Goal: Task Accomplishment & Management: Use online tool/utility

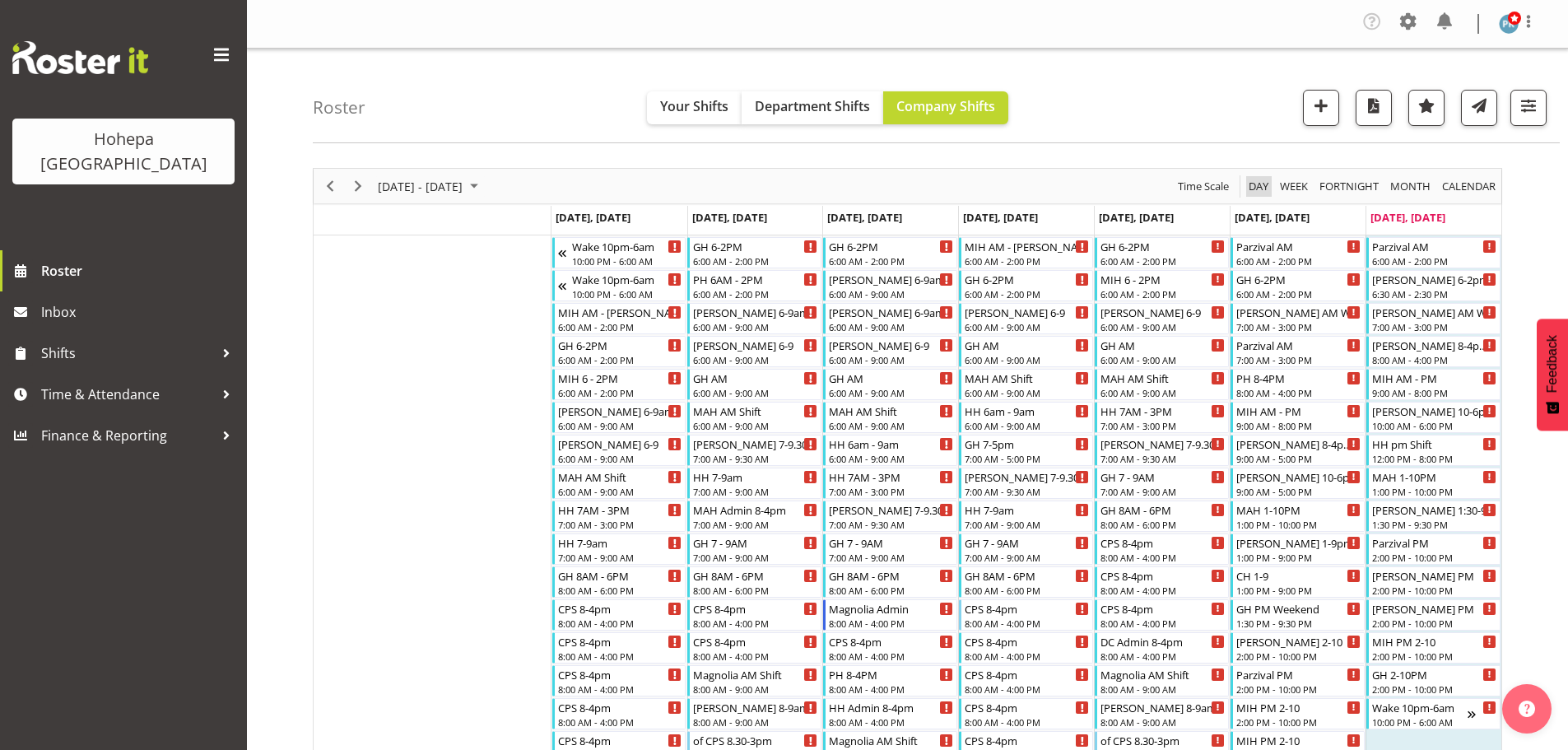
click at [1257, 182] on span "Day" at bounding box center [1258, 186] width 23 height 20
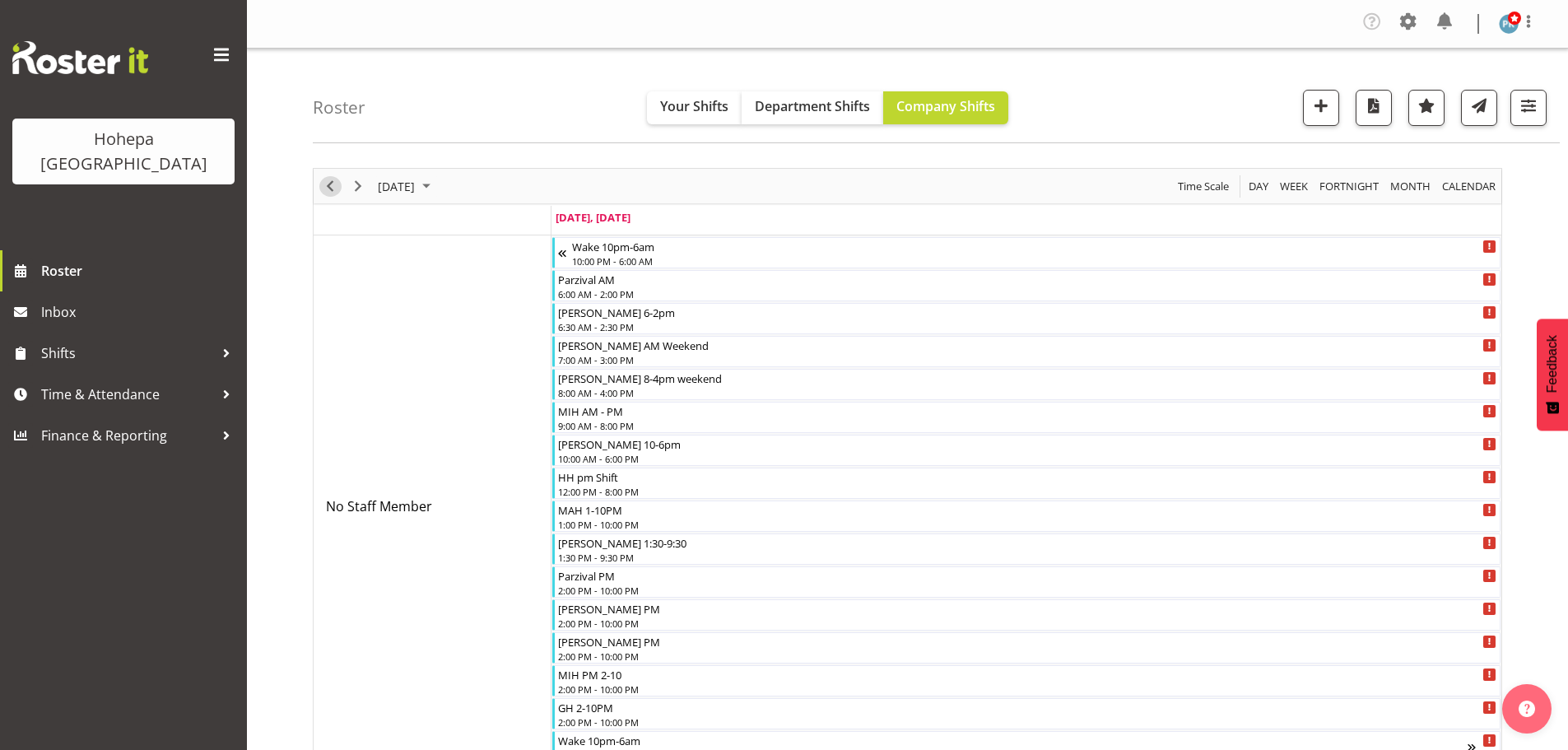
click at [332, 191] on span "Previous" at bounding box center [330, 186] width 20 height 20
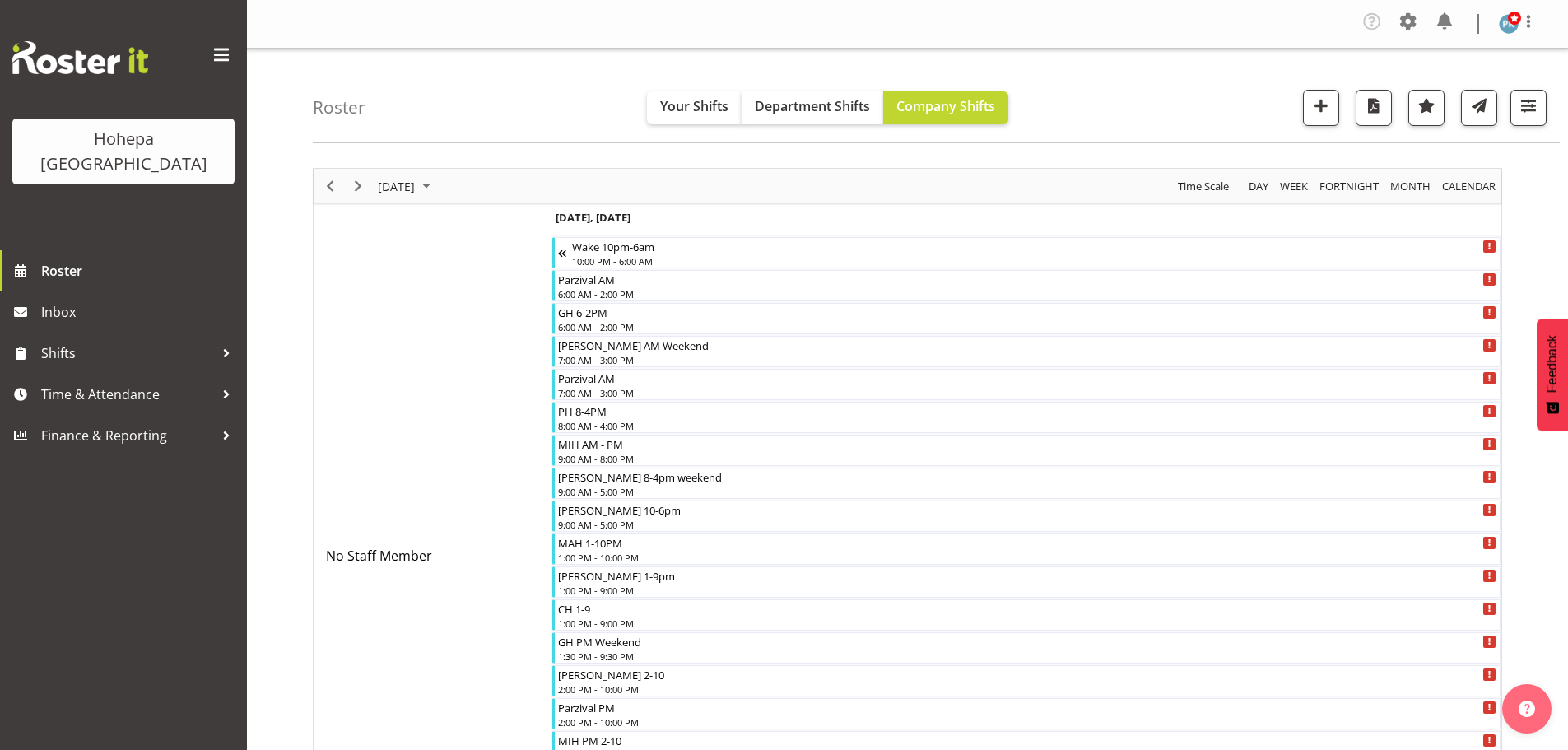
scroll to position [494, 0]
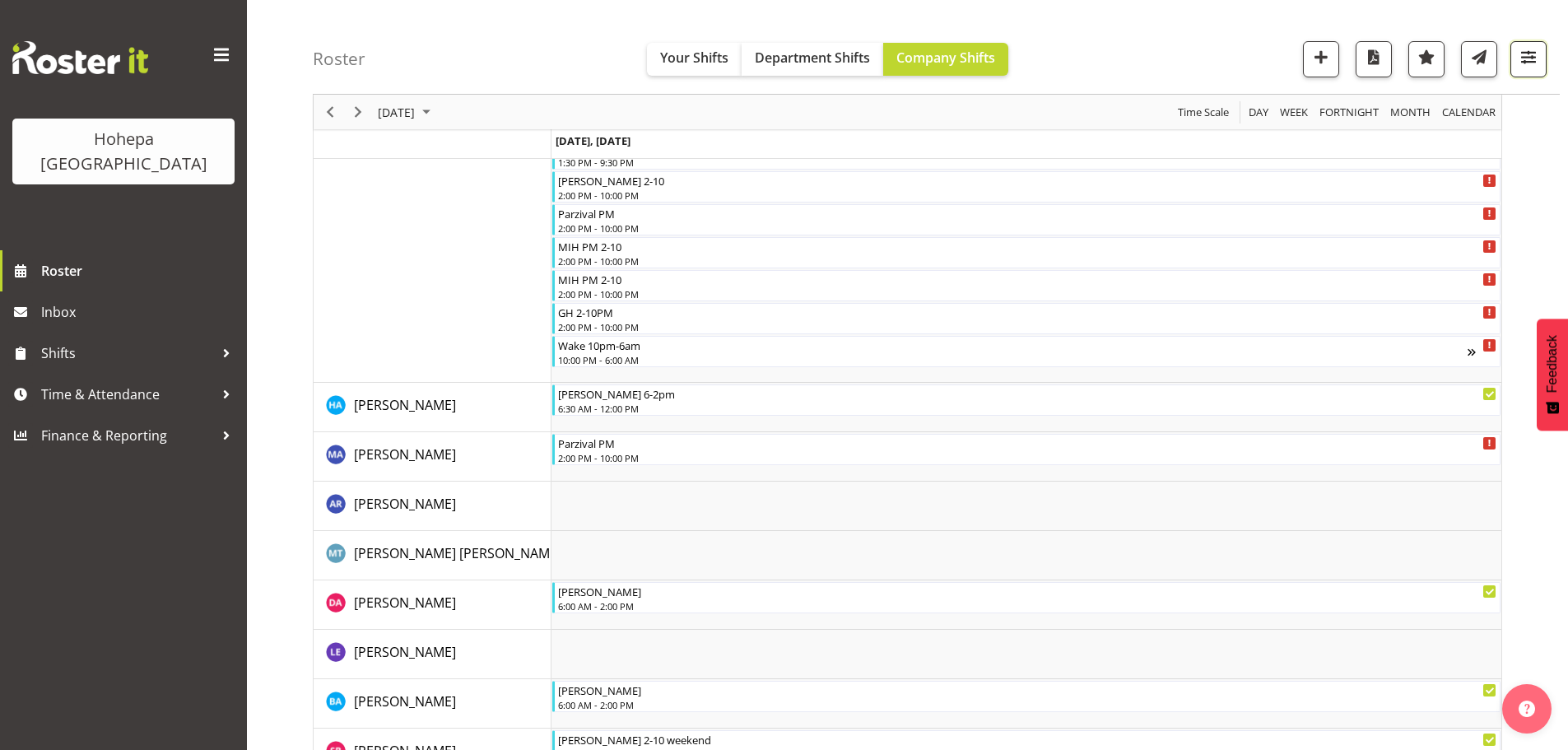
click at [1523, 58] on span "button" at bounding box center [1529, 57] width 21 height 21
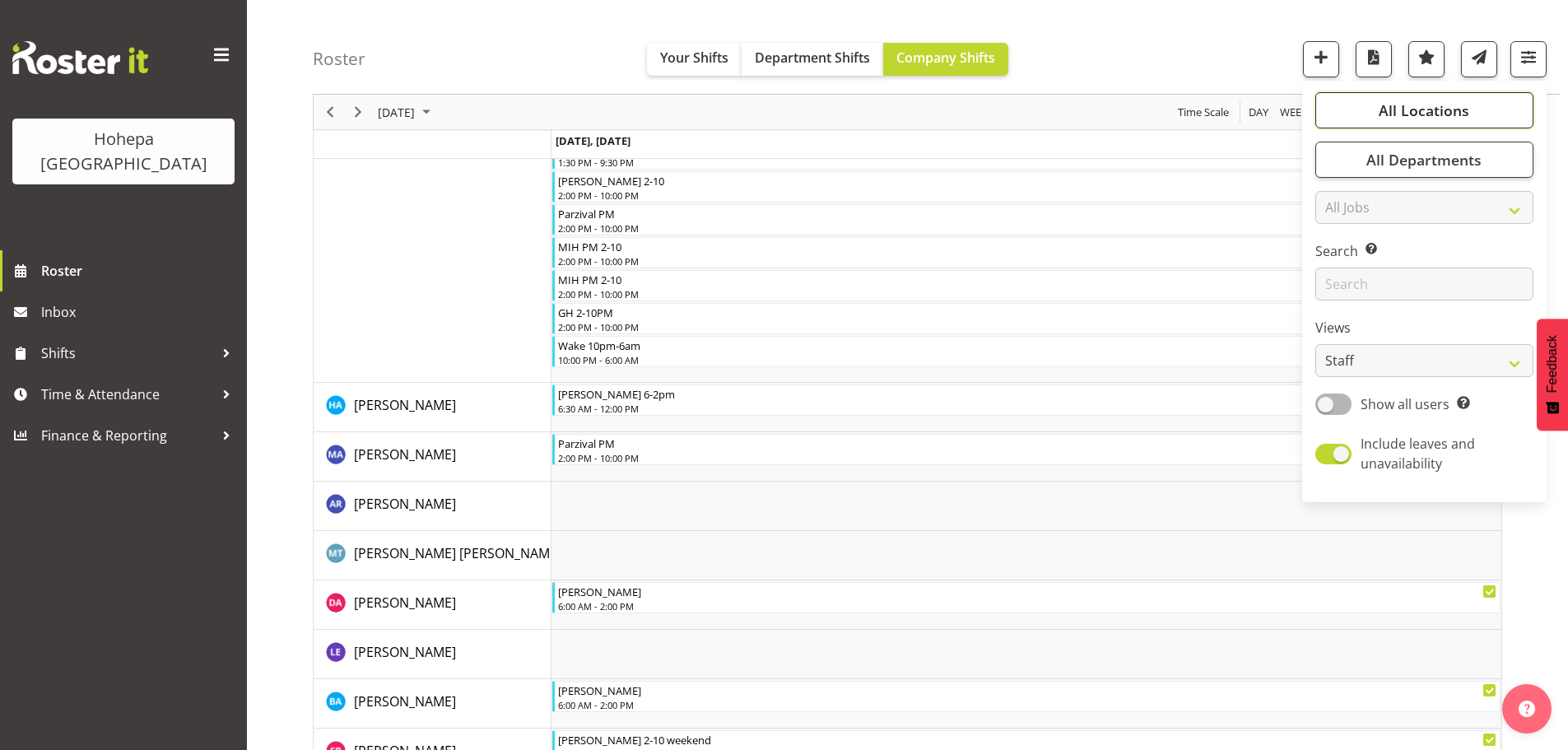
click at [1431, 117] on span "All Locations" at bounding box center [1424, 110] width 90 height 20
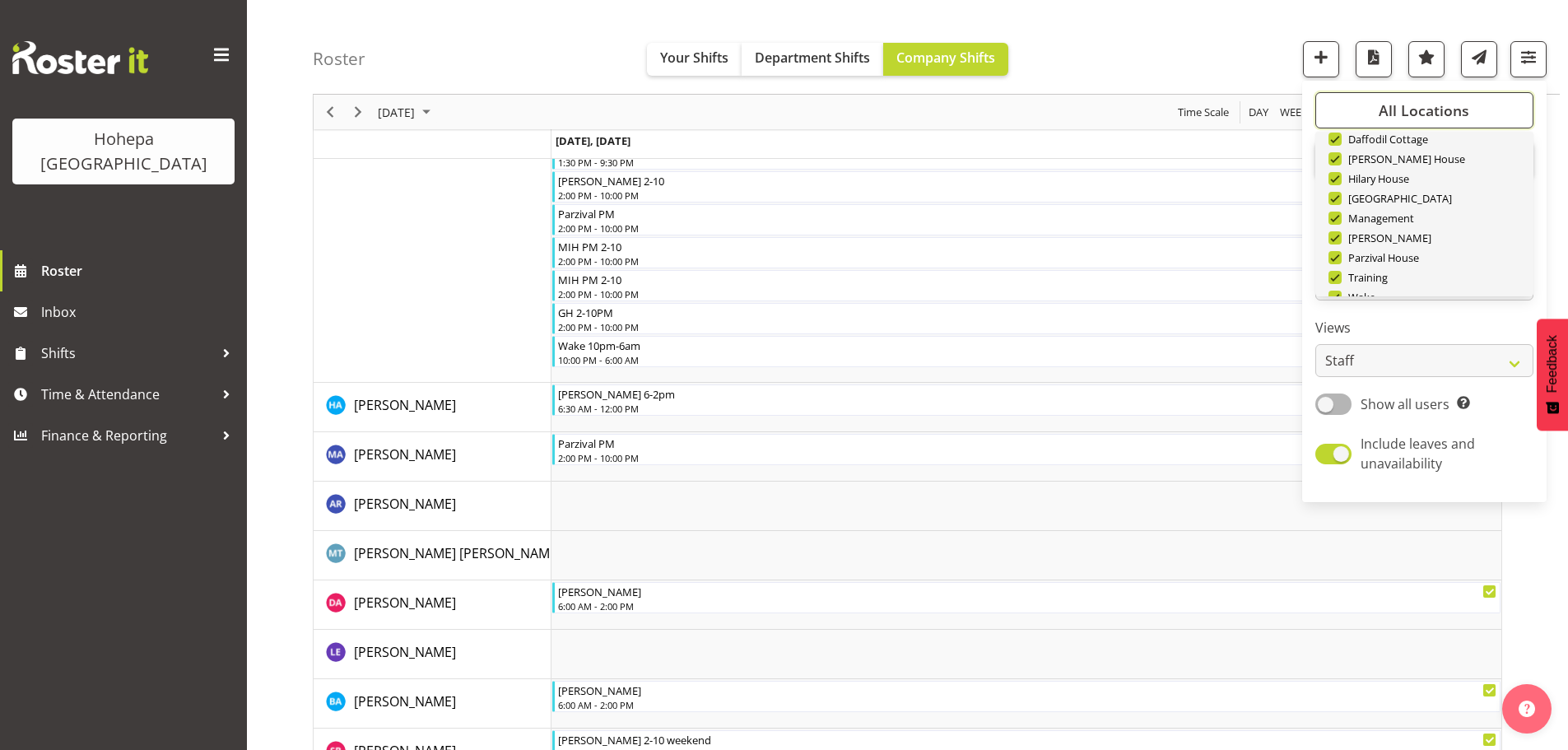
scroll to position [158, 0]
click at [1417, 269] on span "Deselect All" at bounding box center [1443, 269] width 66 height 15
checkbox input "false"
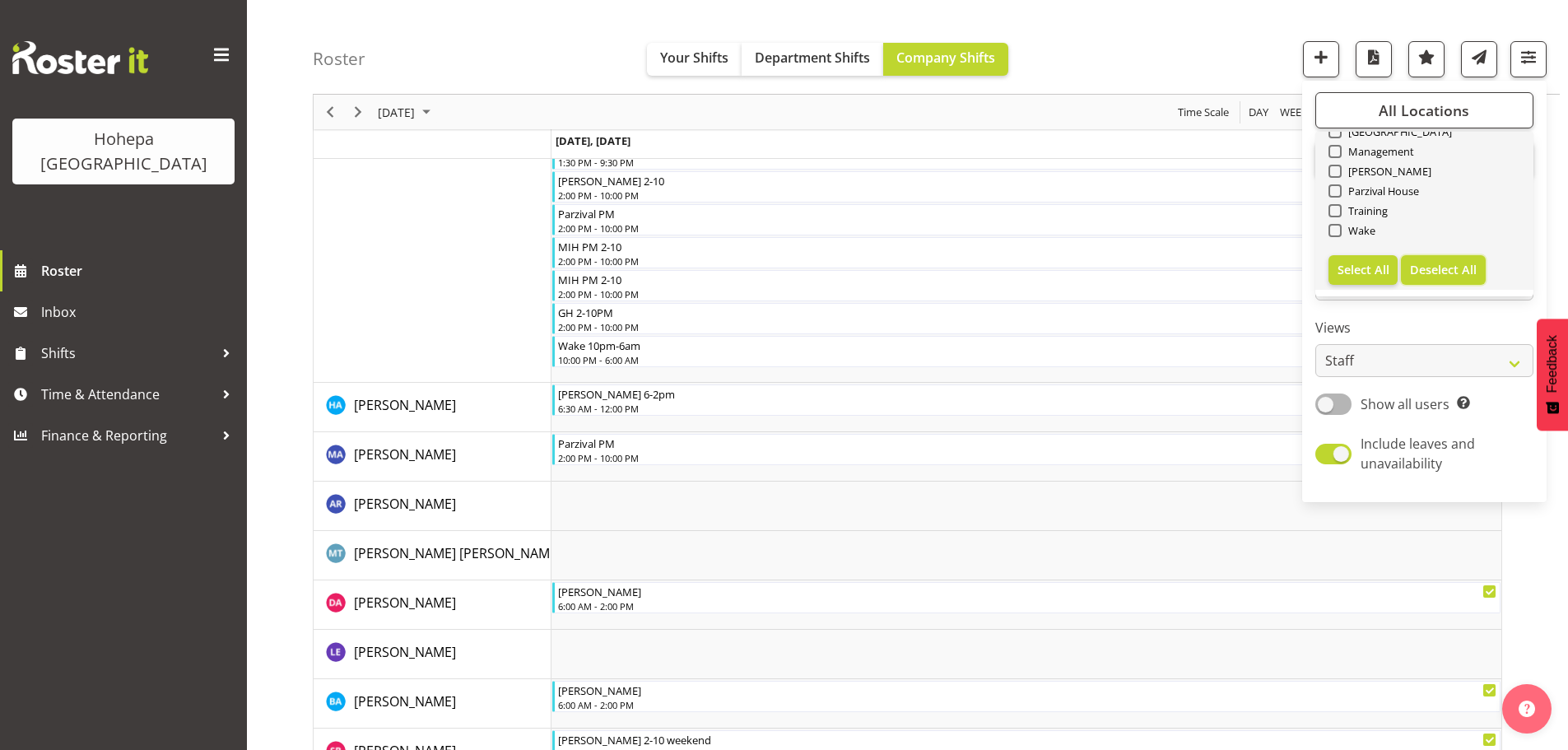
checkbox input "false"
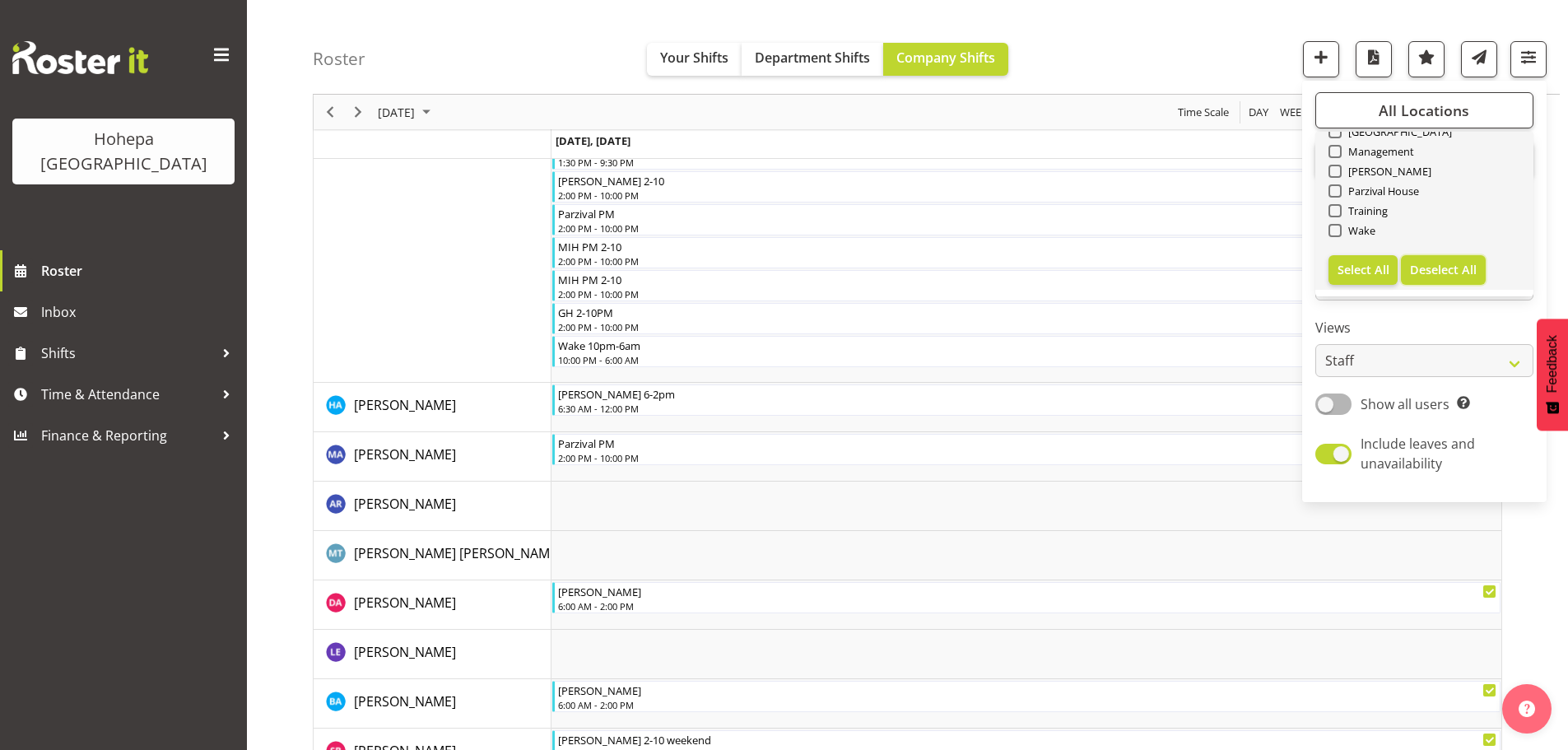
checkbox input "false"
click at [1338, 229] on span at bounding box center [1335, 231] width 13 height 13
click at [1338, 229] on input "Wake" at bounding box center [1333, 231] width 11 height 11
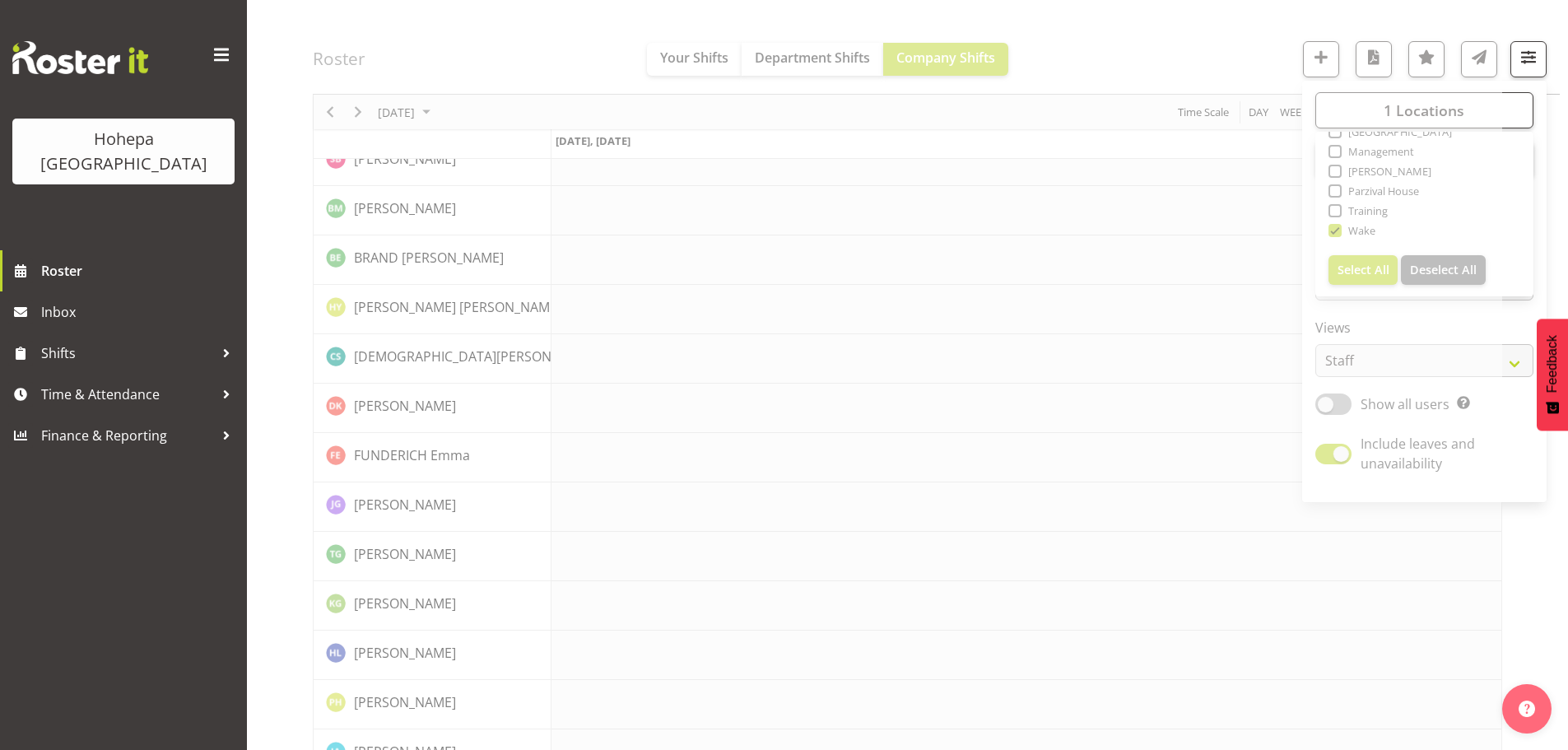
scroll to position [526, 0]
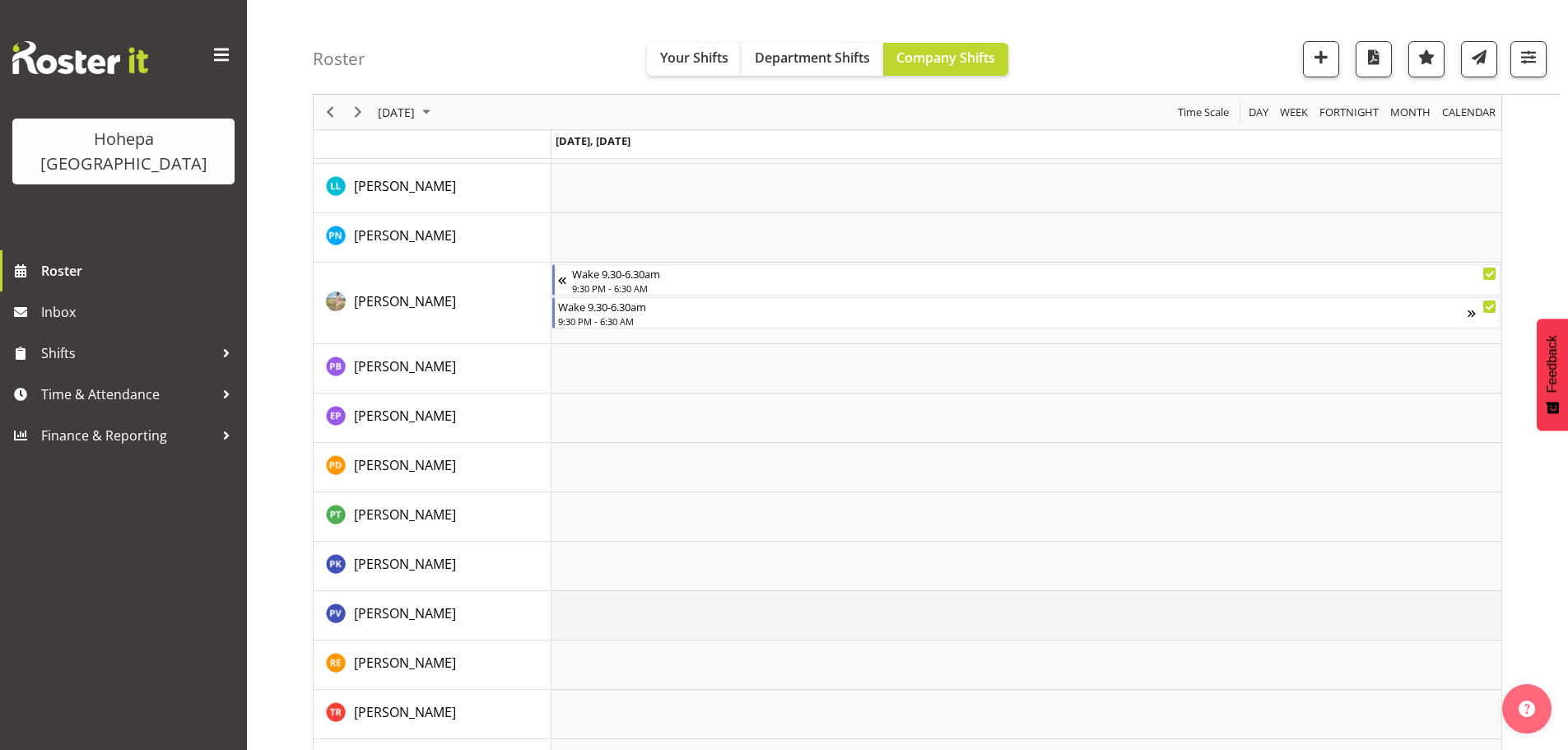
scroll to position [2968, 0]
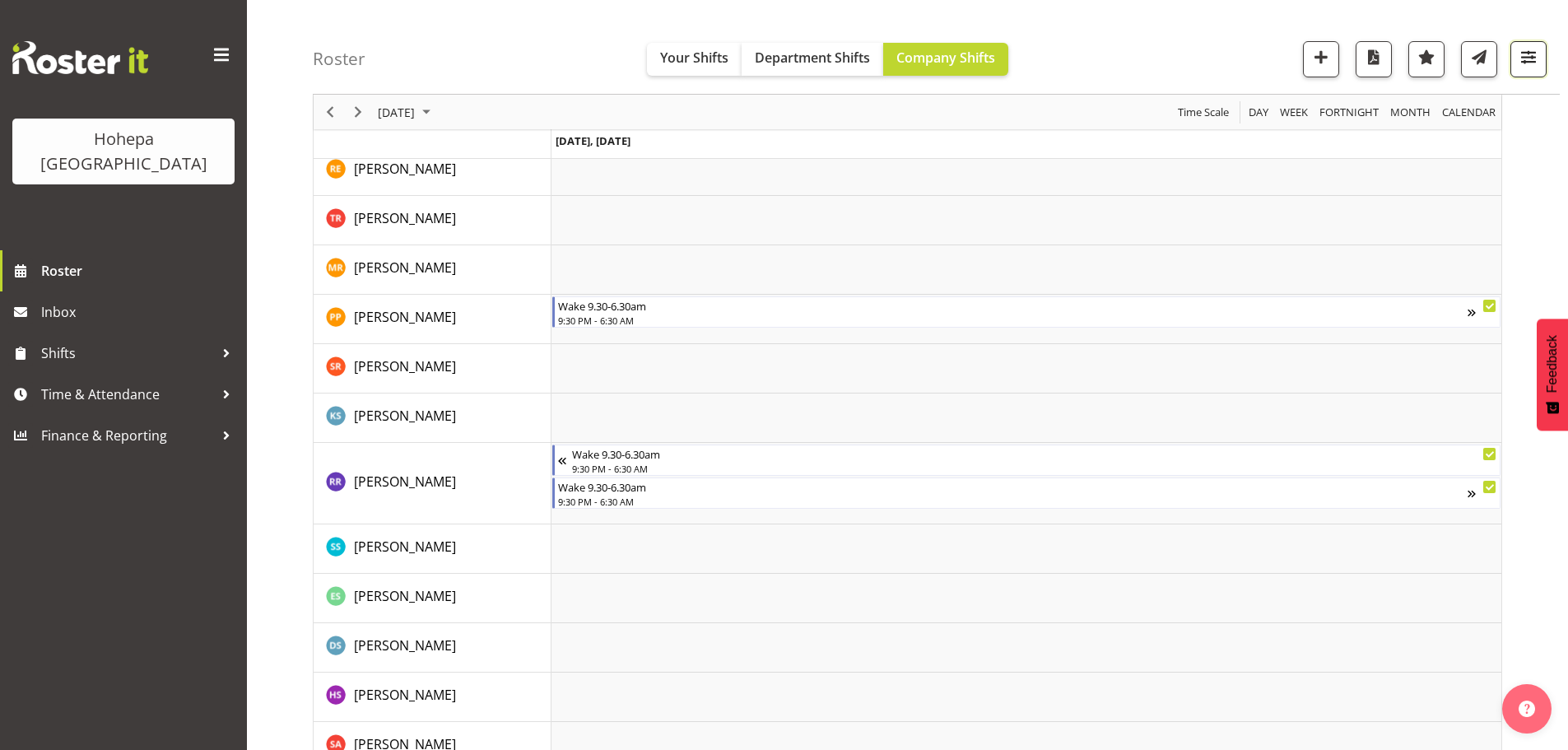
click at [1525, 57] on span "button" at bounding box center [1529, 57] width 21 height 21
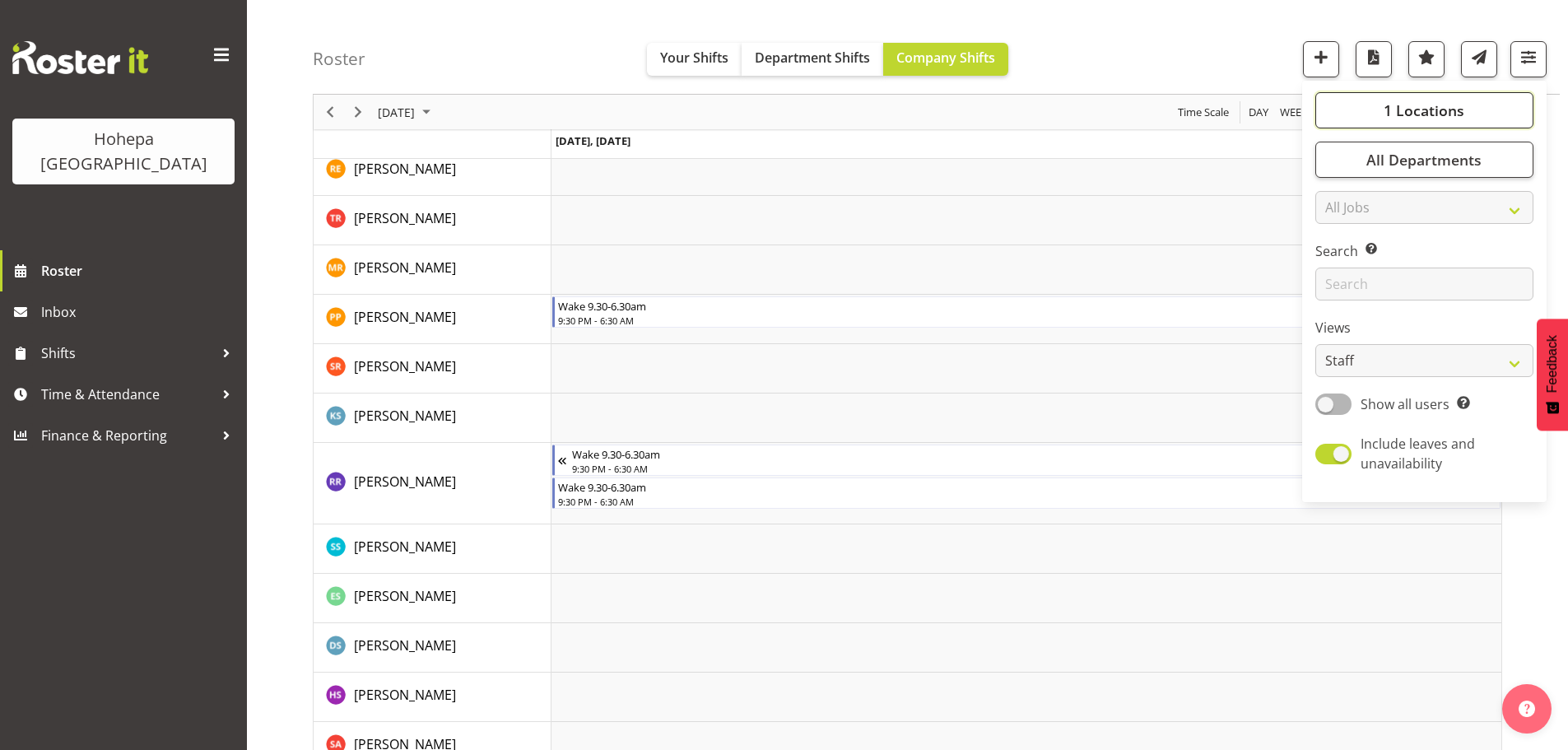
click at [1396, 112] on span "1 Locations" at bounding box center [1424, 110] width 81 height 20
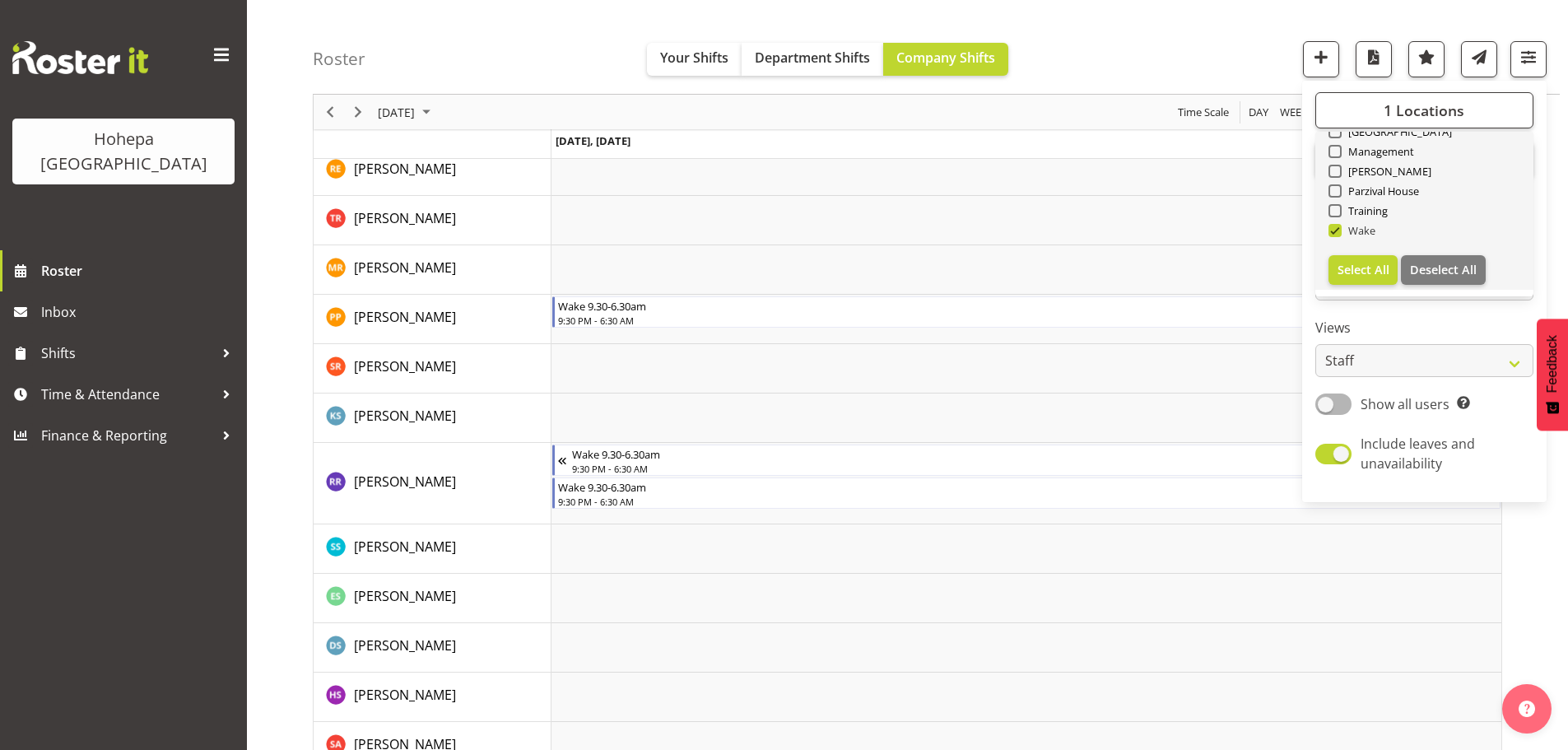
click at [1334, 233] on span at bounding box center [1335, 231] width 13 height 13
click at [1334, 233] on input "Wake" at bounding box center [1333, 231] width 11 height 11
checkbox input "false"
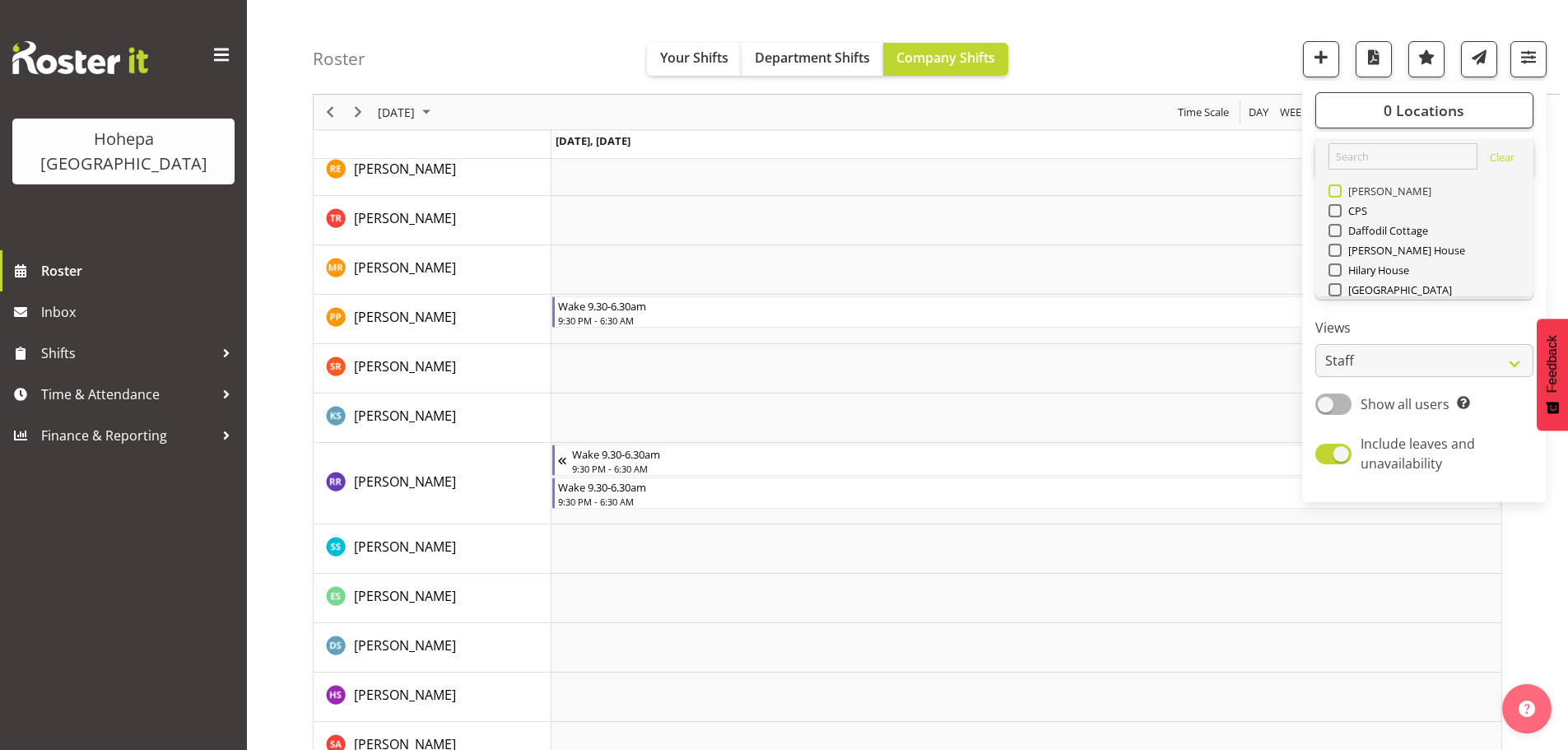
click at [1336, 195] on span at bounding box center [1335, 191] width 13 height 13
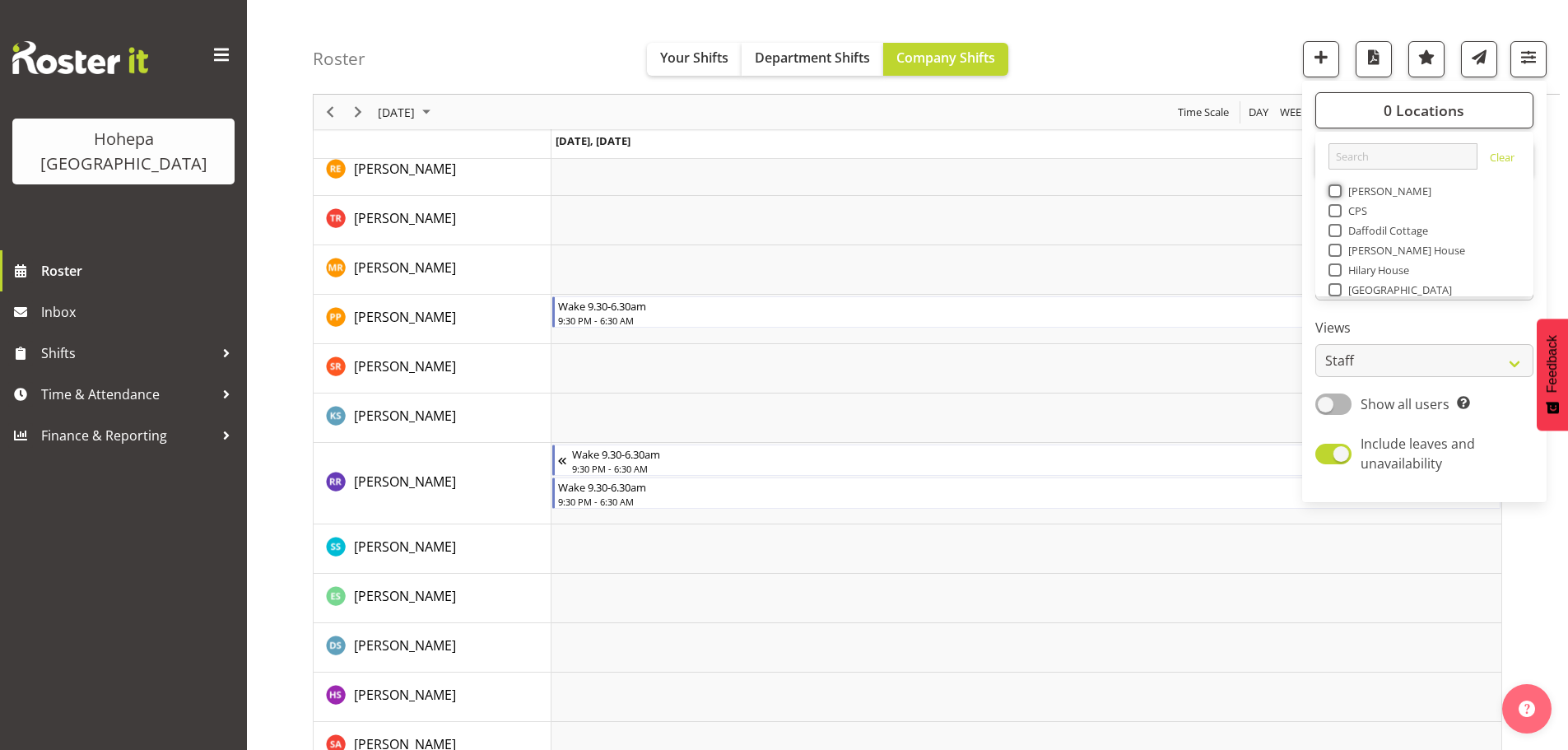
click at [1336, 195] on input "[PERSON_NAME]" at bounding box center [1333, 190] width 11 height 11
checkbox input "true"
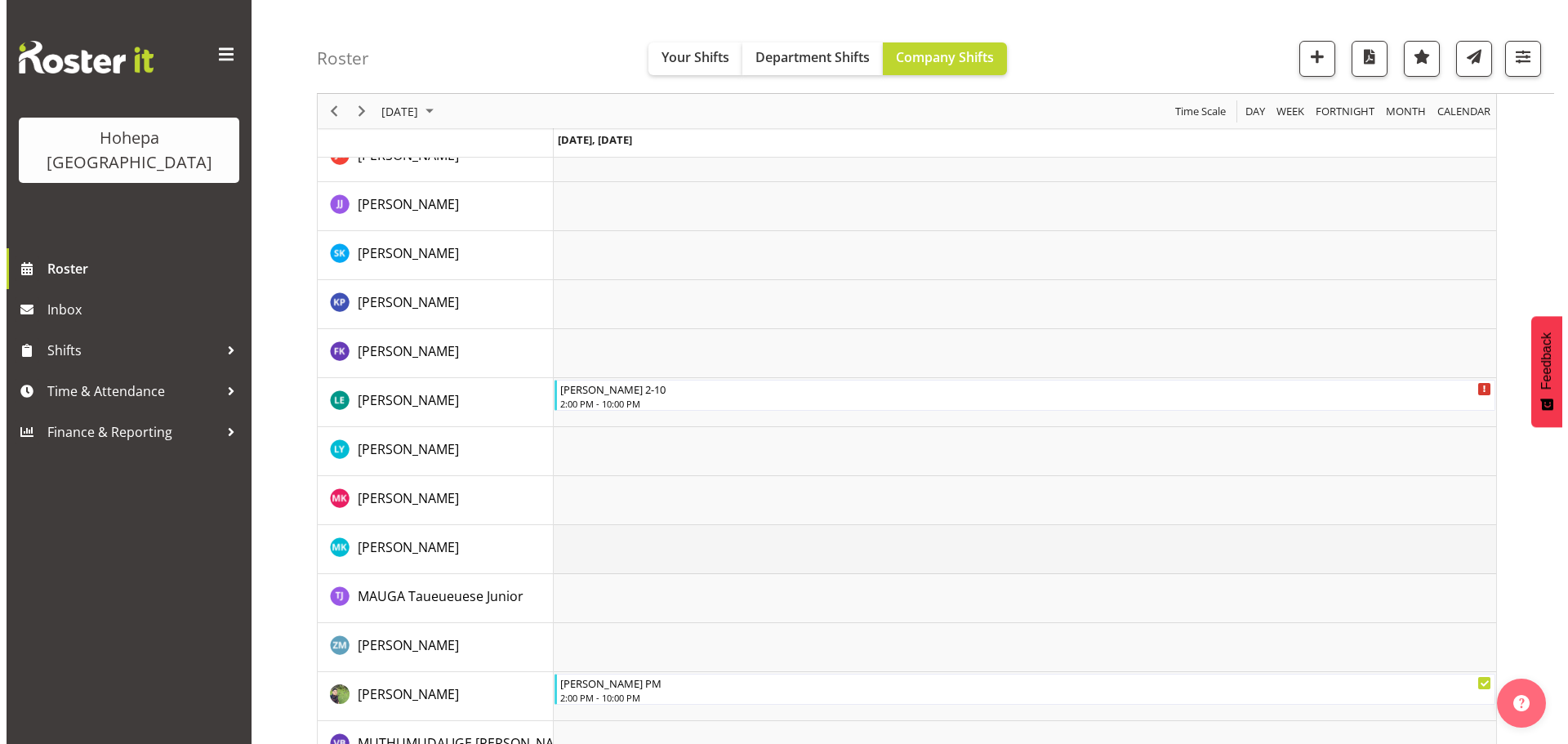
scroll to position [1470, 0]
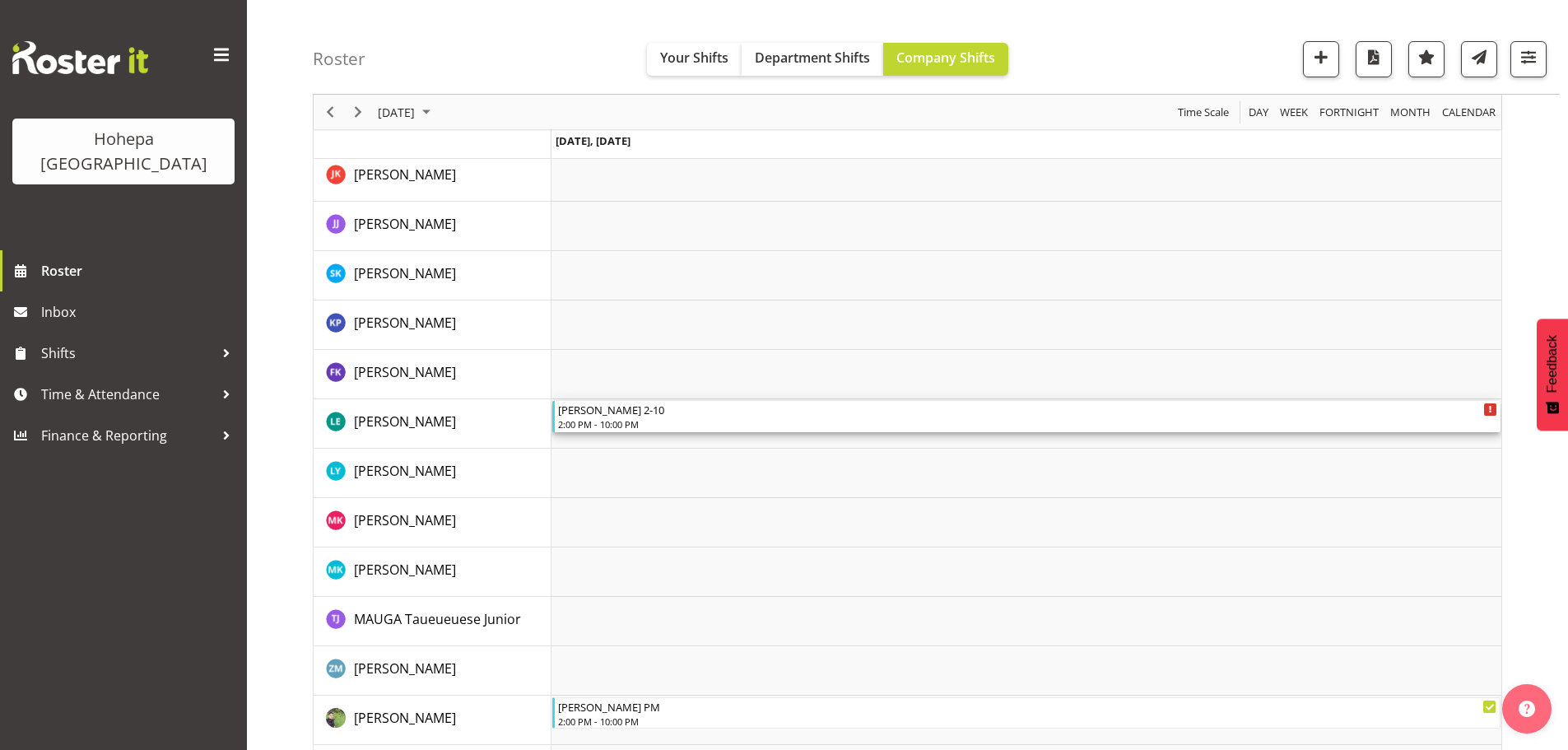
click at [608, 426] on div "2:00 PM - 10:00 PM" at bounding box center [1027, 424] width 939 height 13
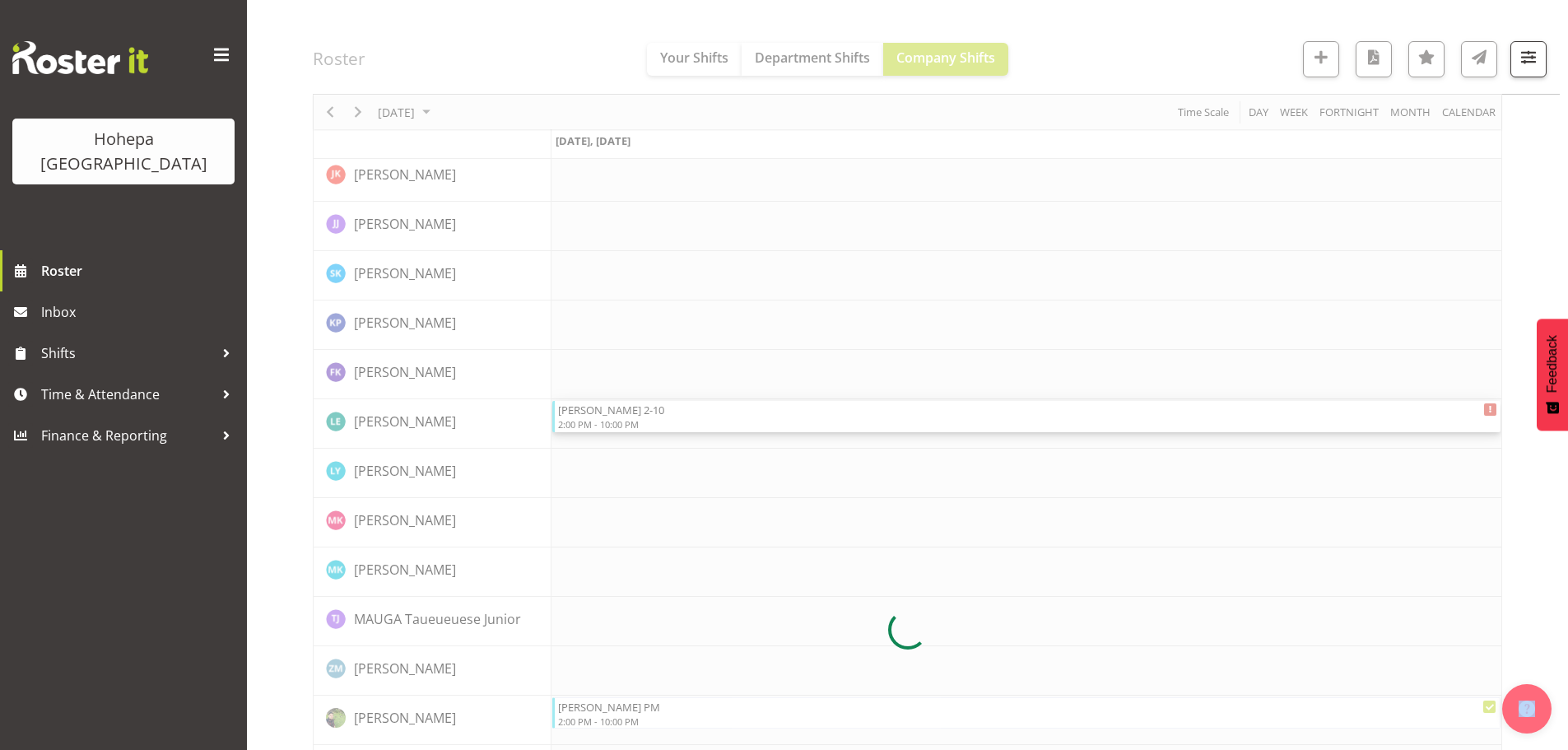
click at [608, 426] on div at bounding box center [907, 630] width 1189 height 3888
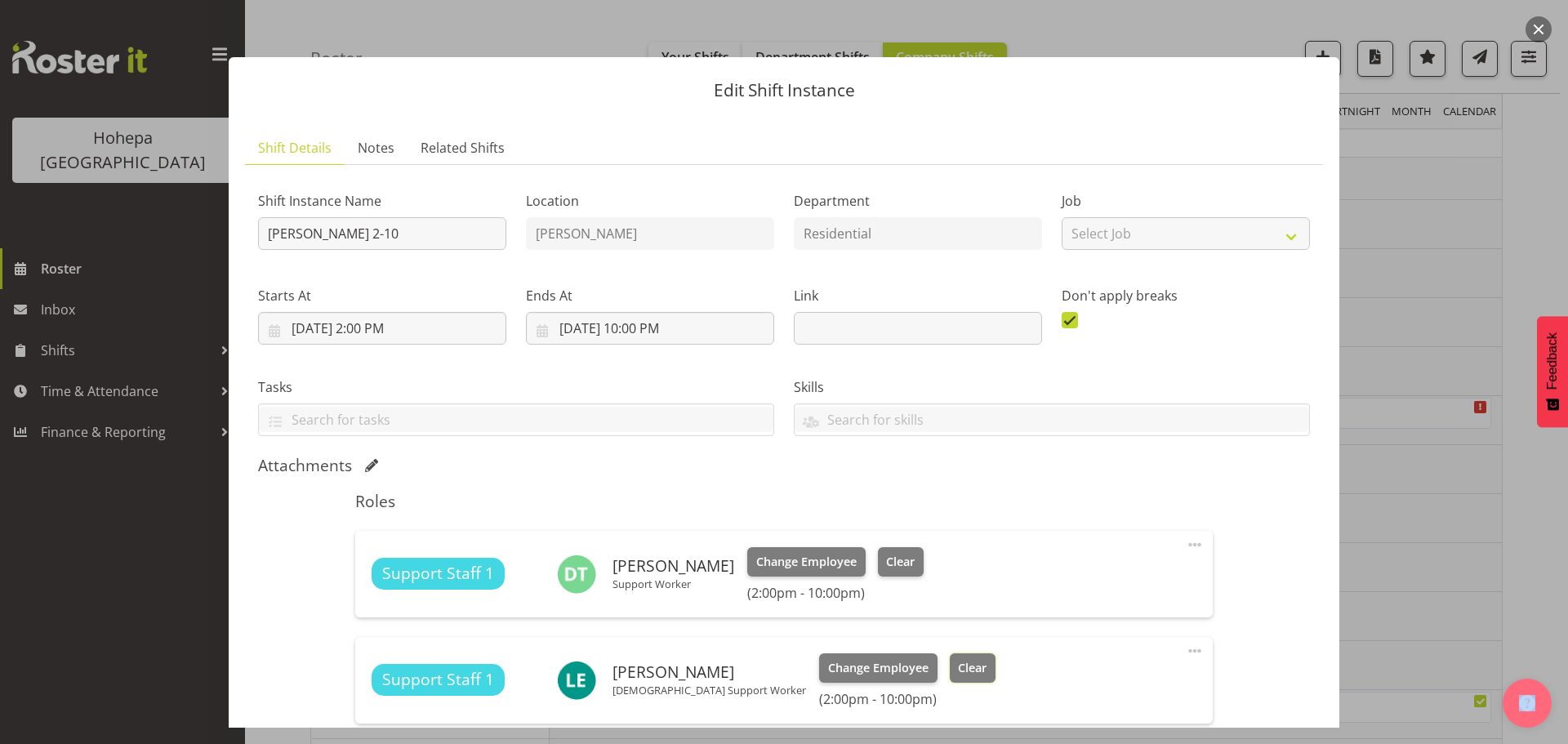
drag, startPoint x: 907, startPoint y: 672, endPoint x: 922, endPoint y: 660, distance: 19.2
click at [958, 672] on span "Clear" at bounding box center [972, 668] width 29 height 18
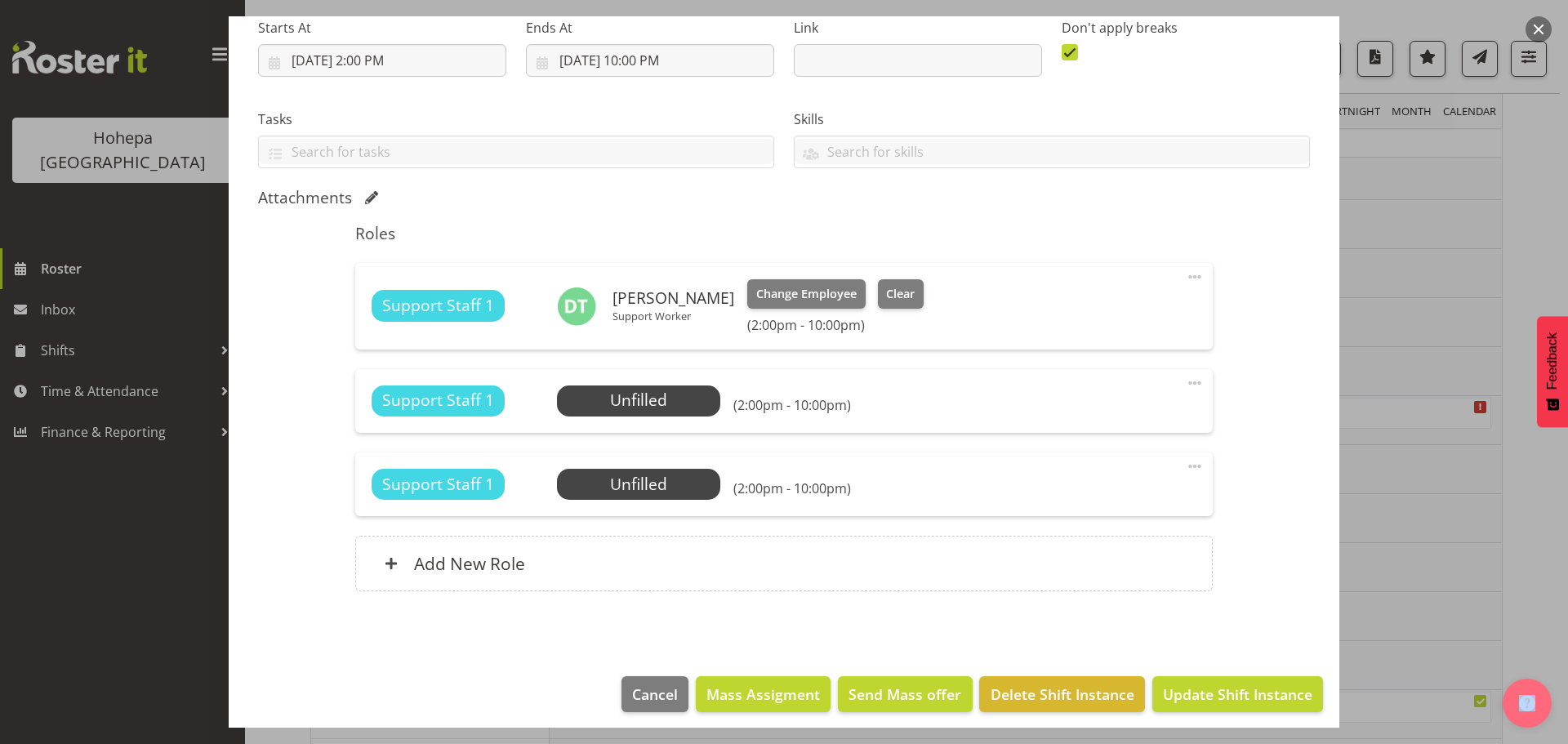
scroll to position [277, 0]
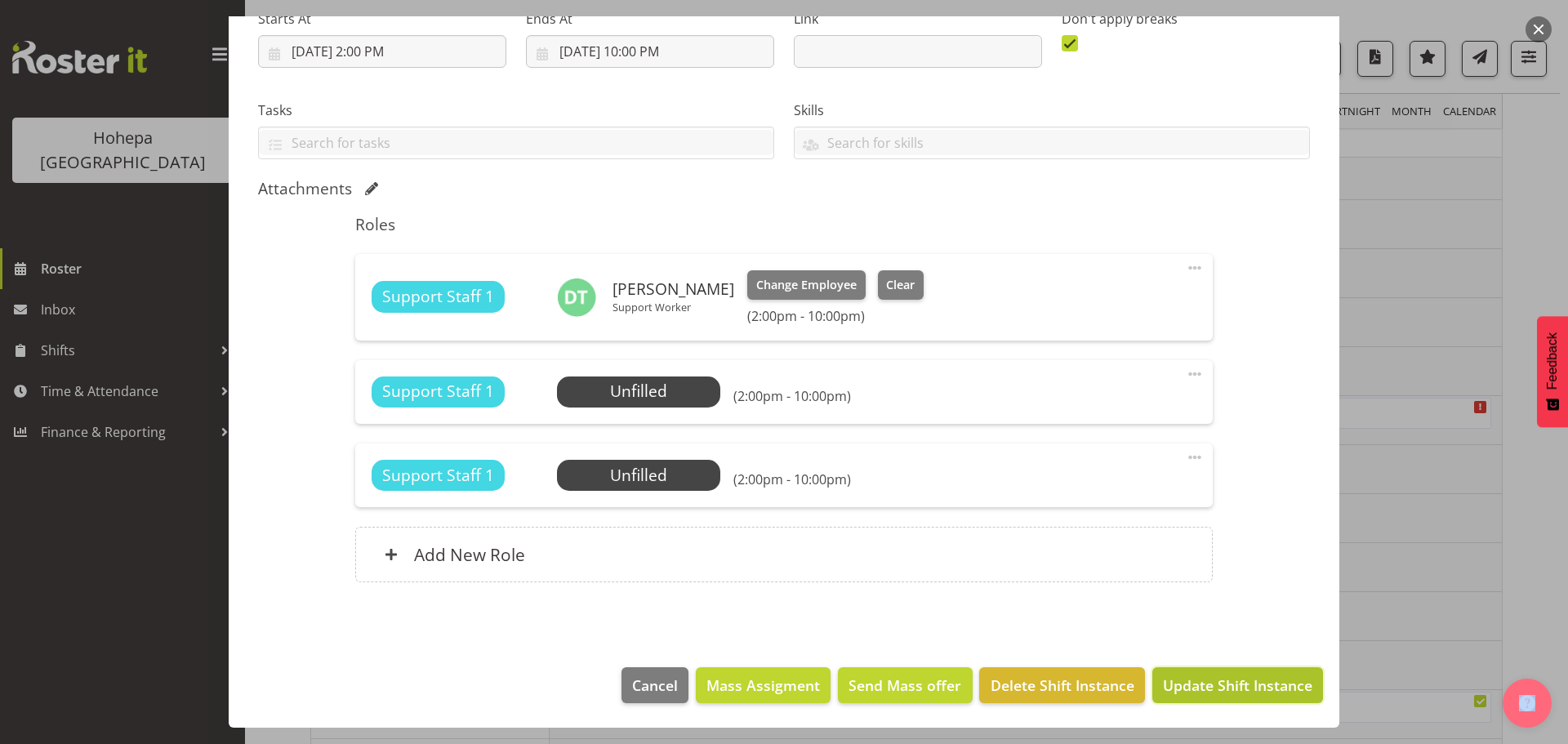
click at [1207, 690] on span "Update Shift Instance" at bounding box center [1237, 685] width 150 height 21
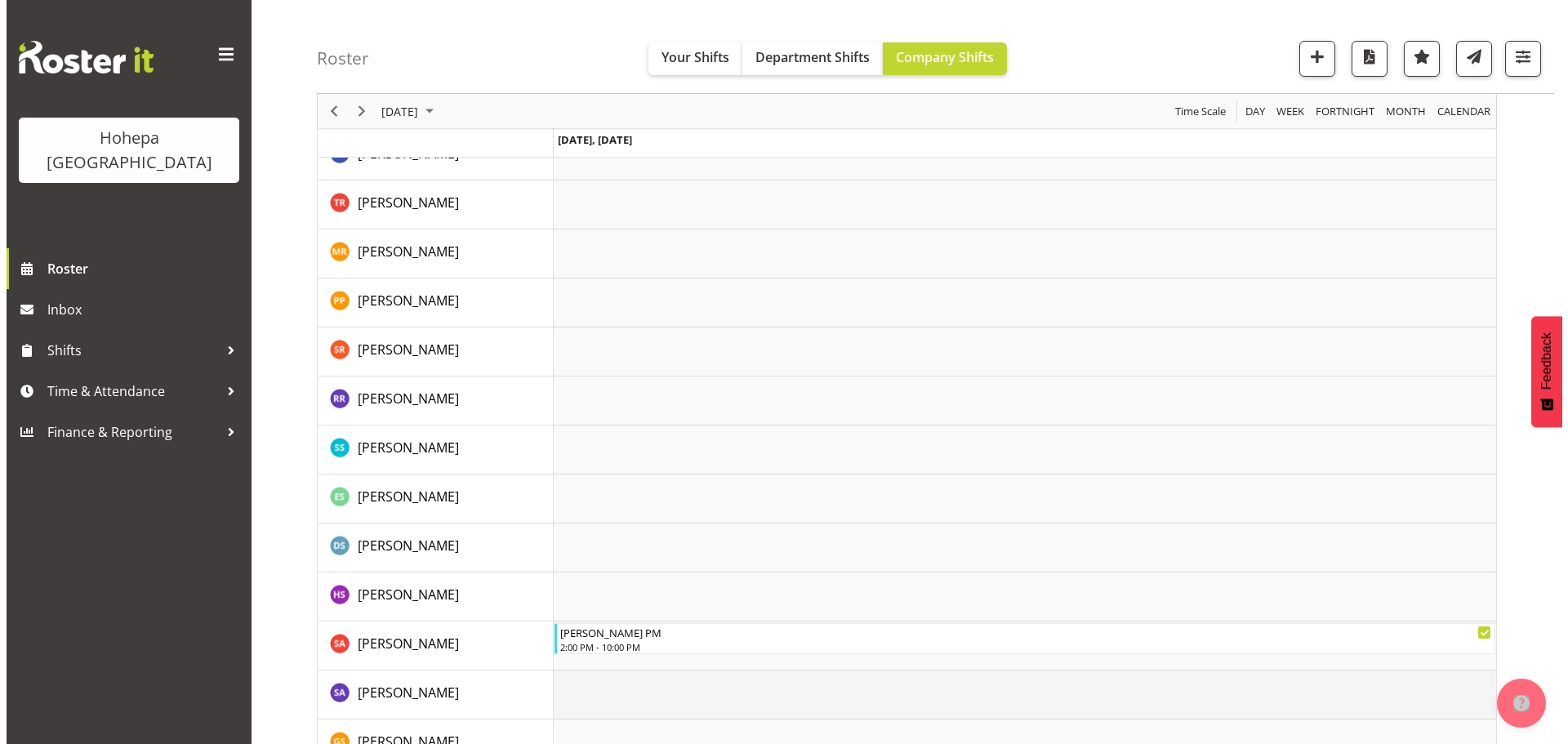
scroll to position [2589, 0]
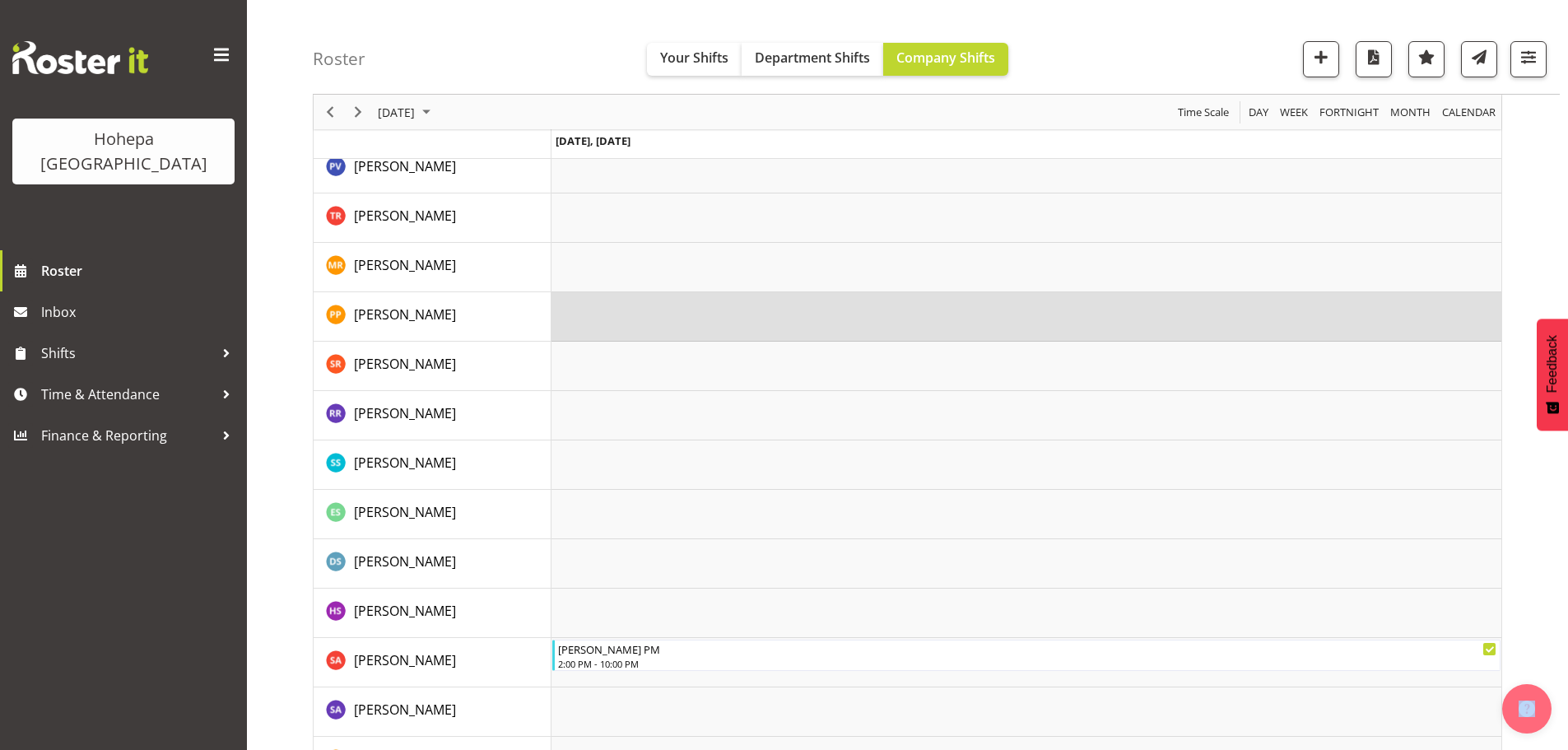
click at [770, 294] on td "Timeline Day of August 30, 2025" at bounding box center [1027, 316] width 950 height 49
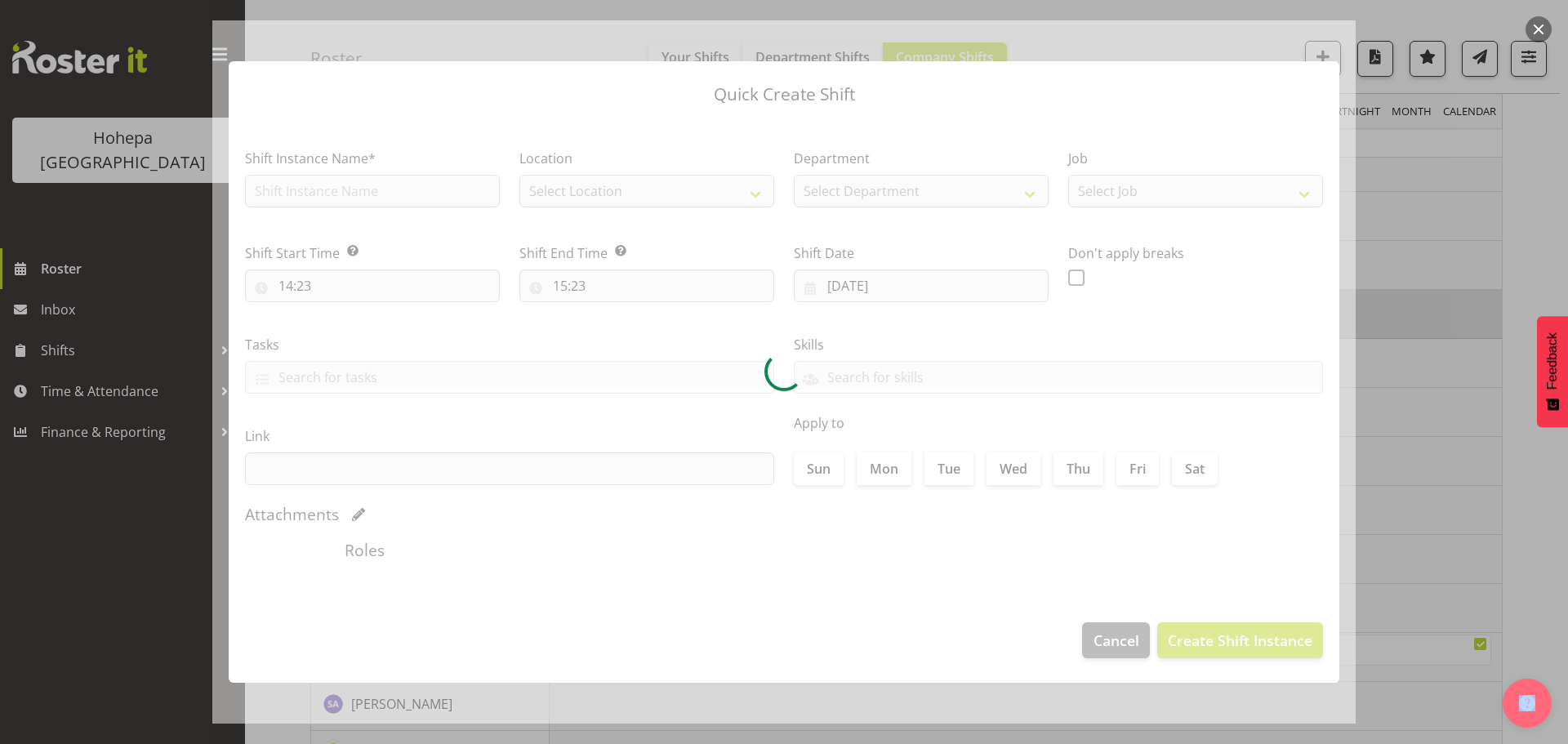
type input "30/08/2025"
checkbox input "true"
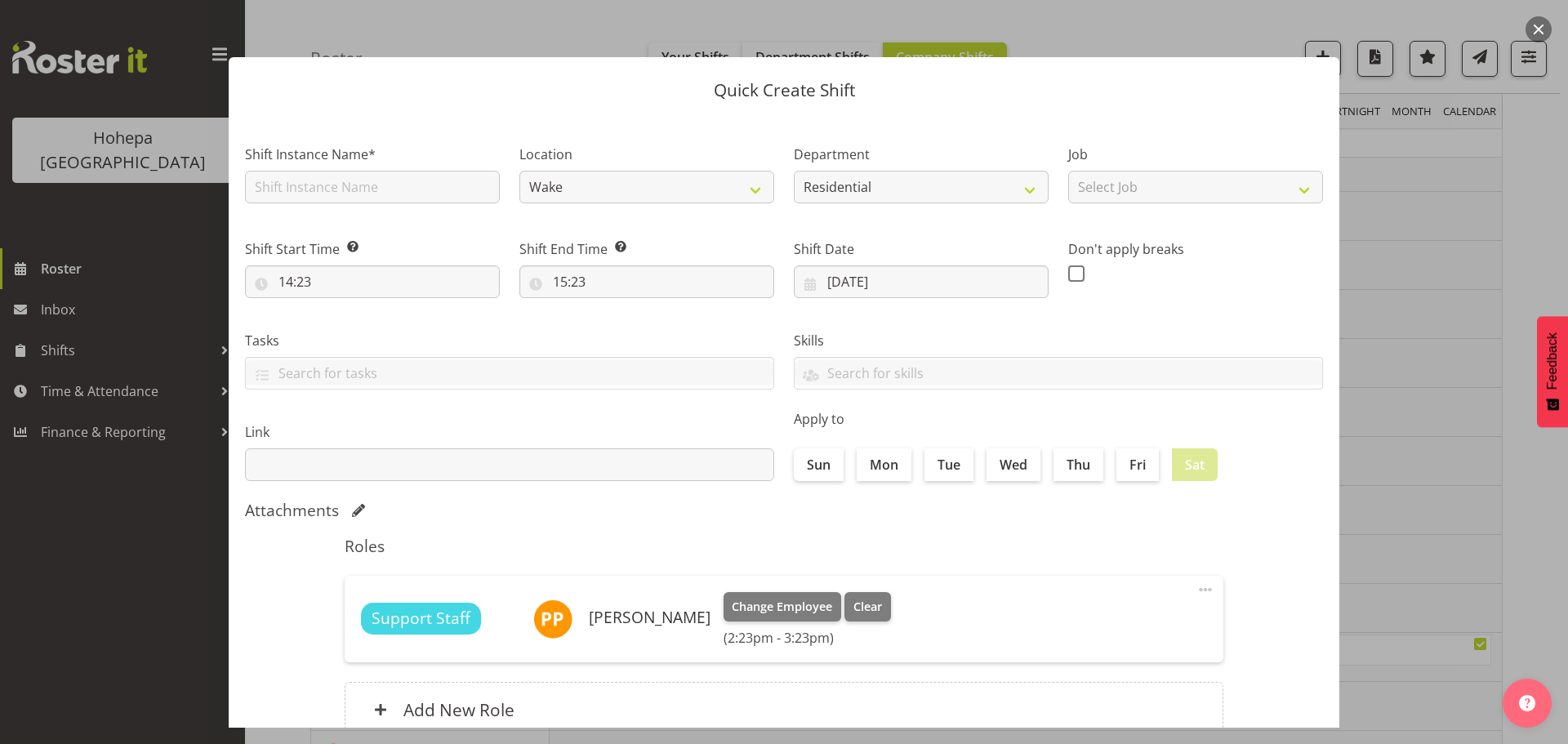
click at [1197, 43] on div "Quick Create Shift Shift Instance Name* Location Wake Christopher House Daffodi…" at bounding box center [784, 372] width 1144 height 712
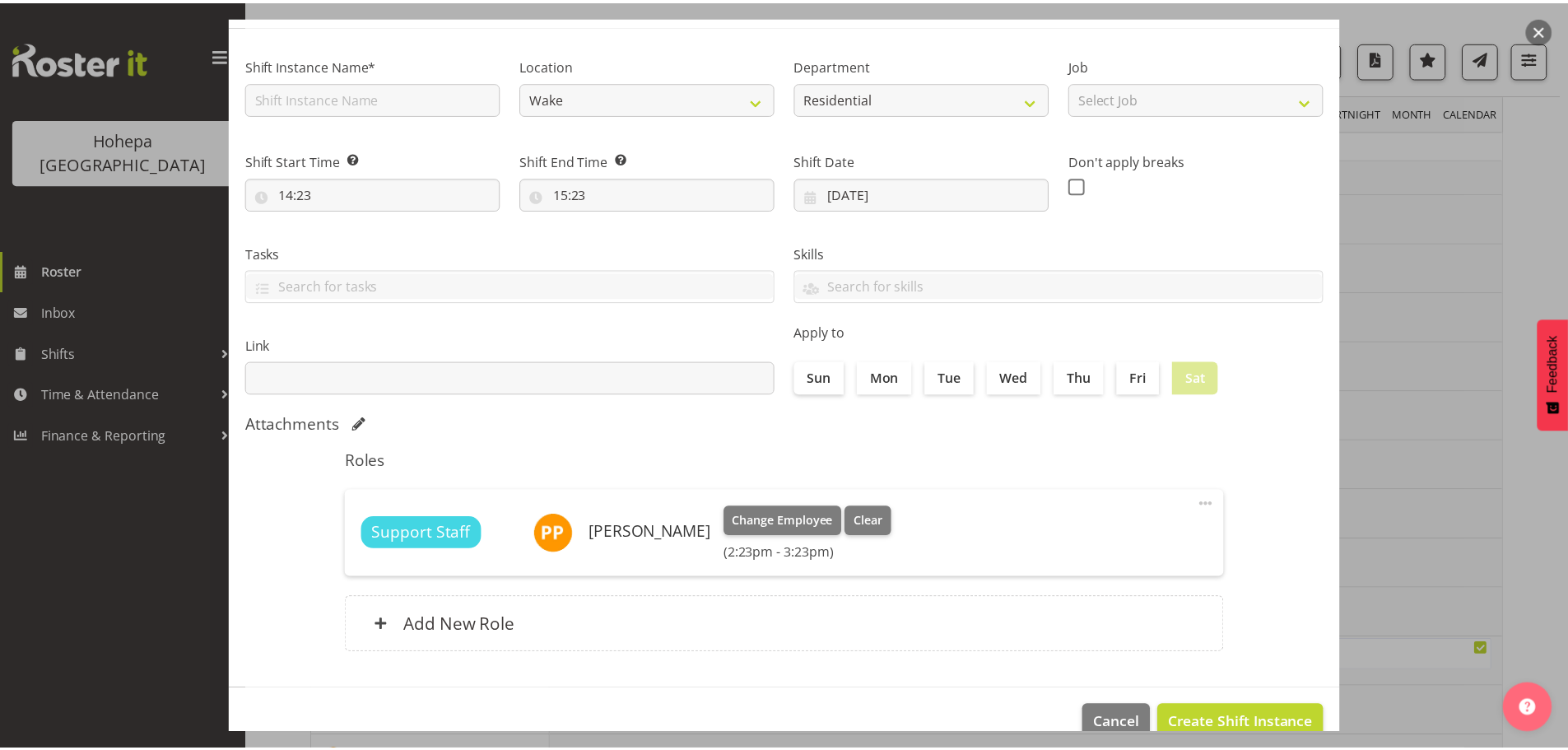
scroll to position [123, 0]
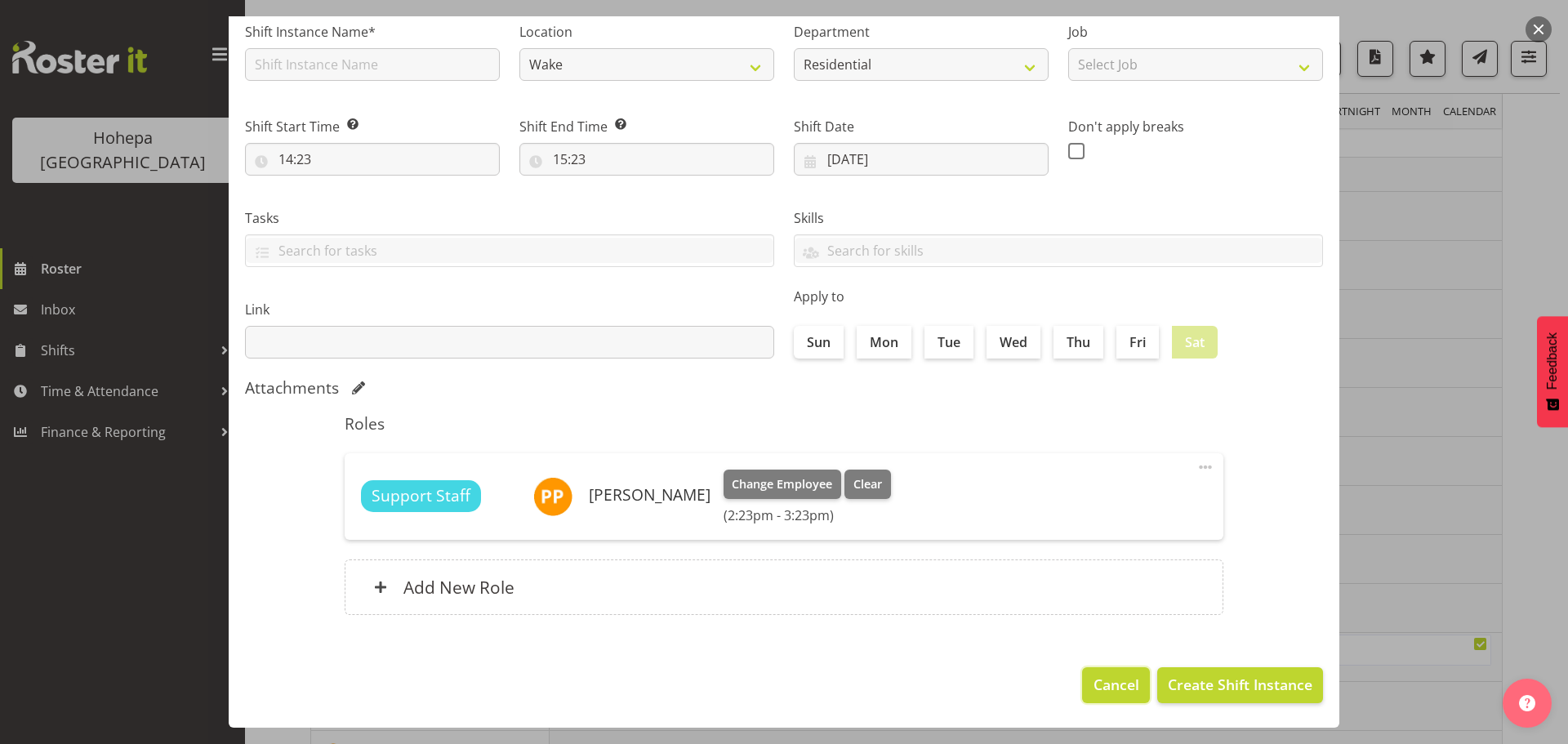
click at [1093, 679] on span "Cancel" at bounding box center [1116, 684] width 46 height 21
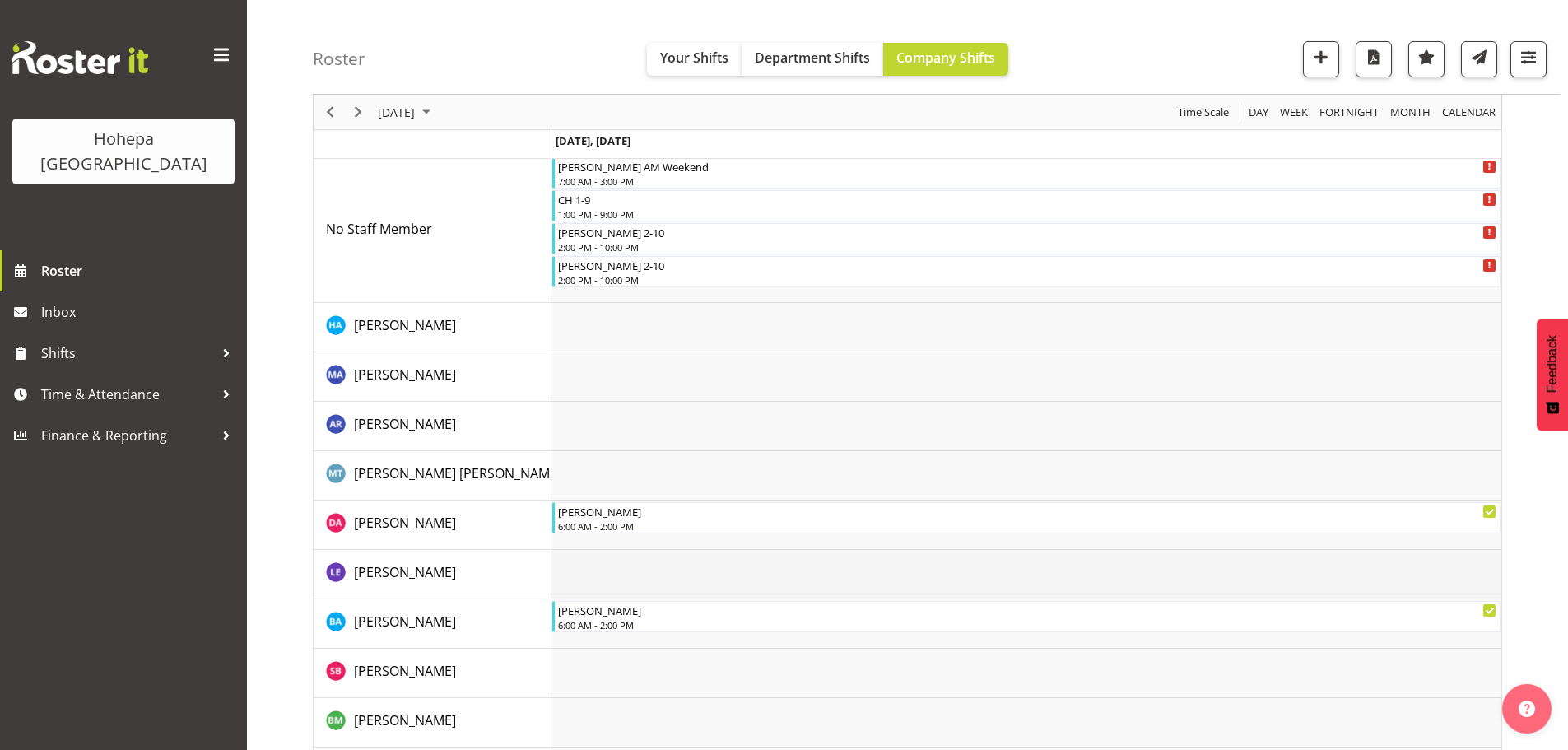
scroll to position [0, 0]
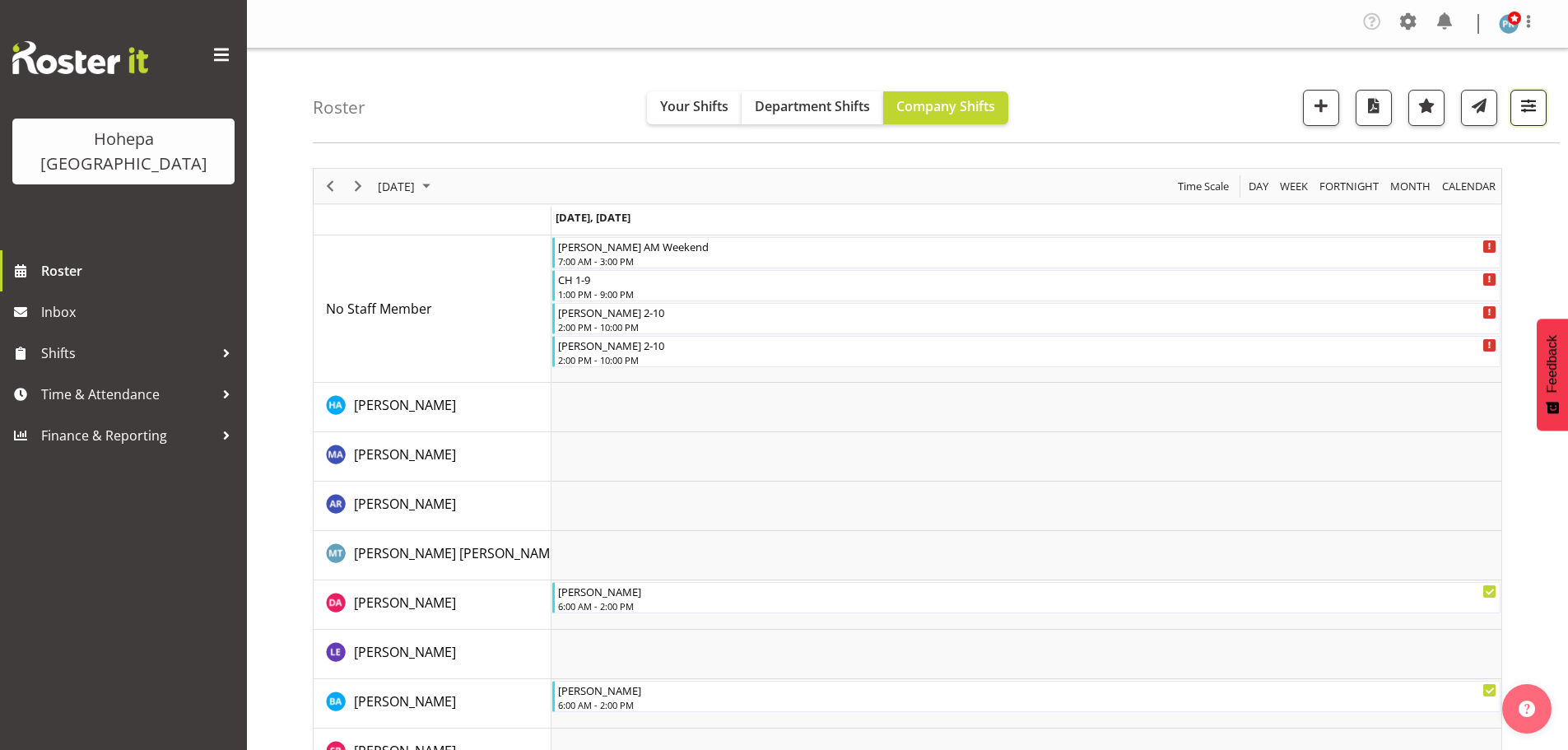
click at [1524, 108] on span "button" at bounding box center [1529, 105] width 21 height 21
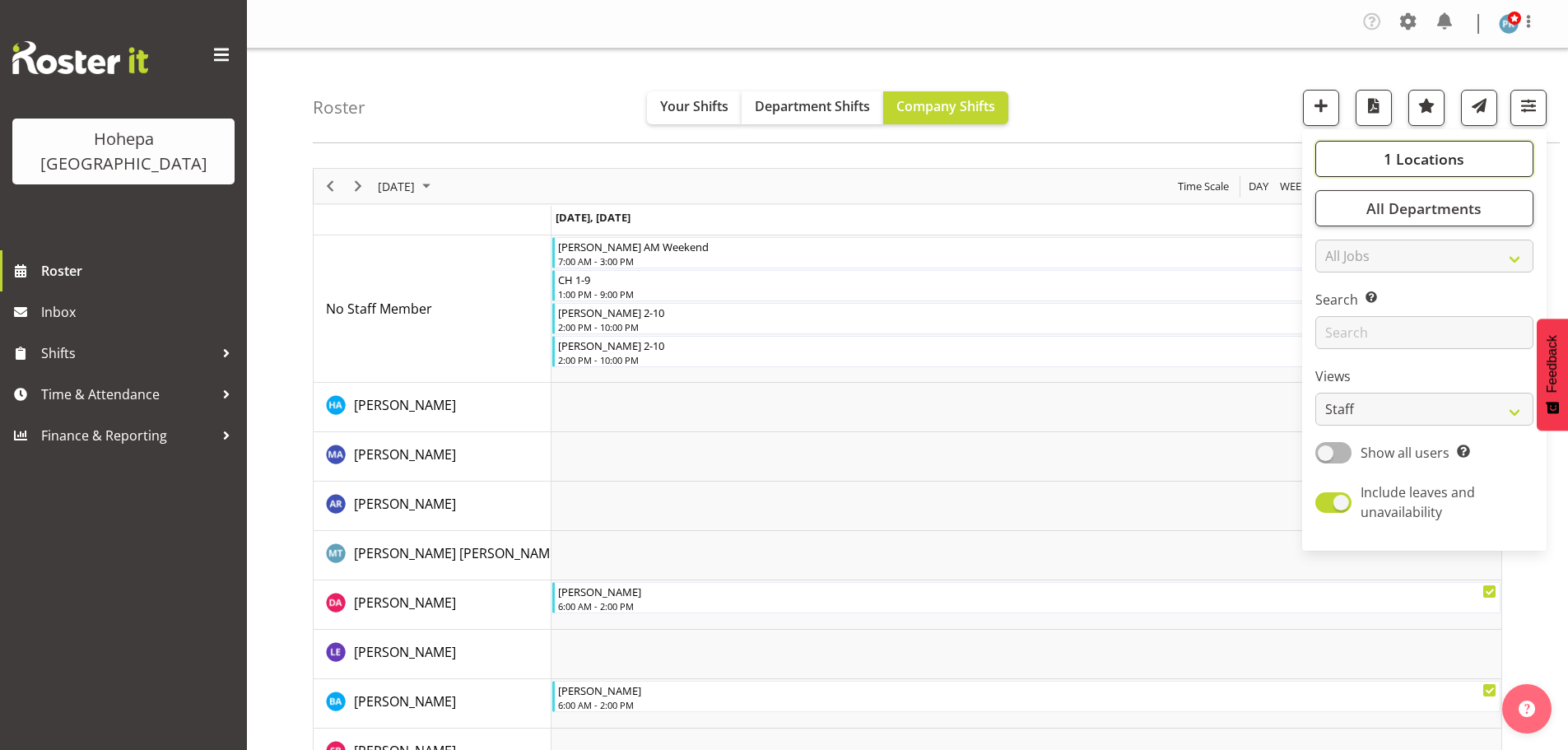
click at [1419, 157] on span "1 Locations" at bounding box center [1424, 159] width 81 height 20
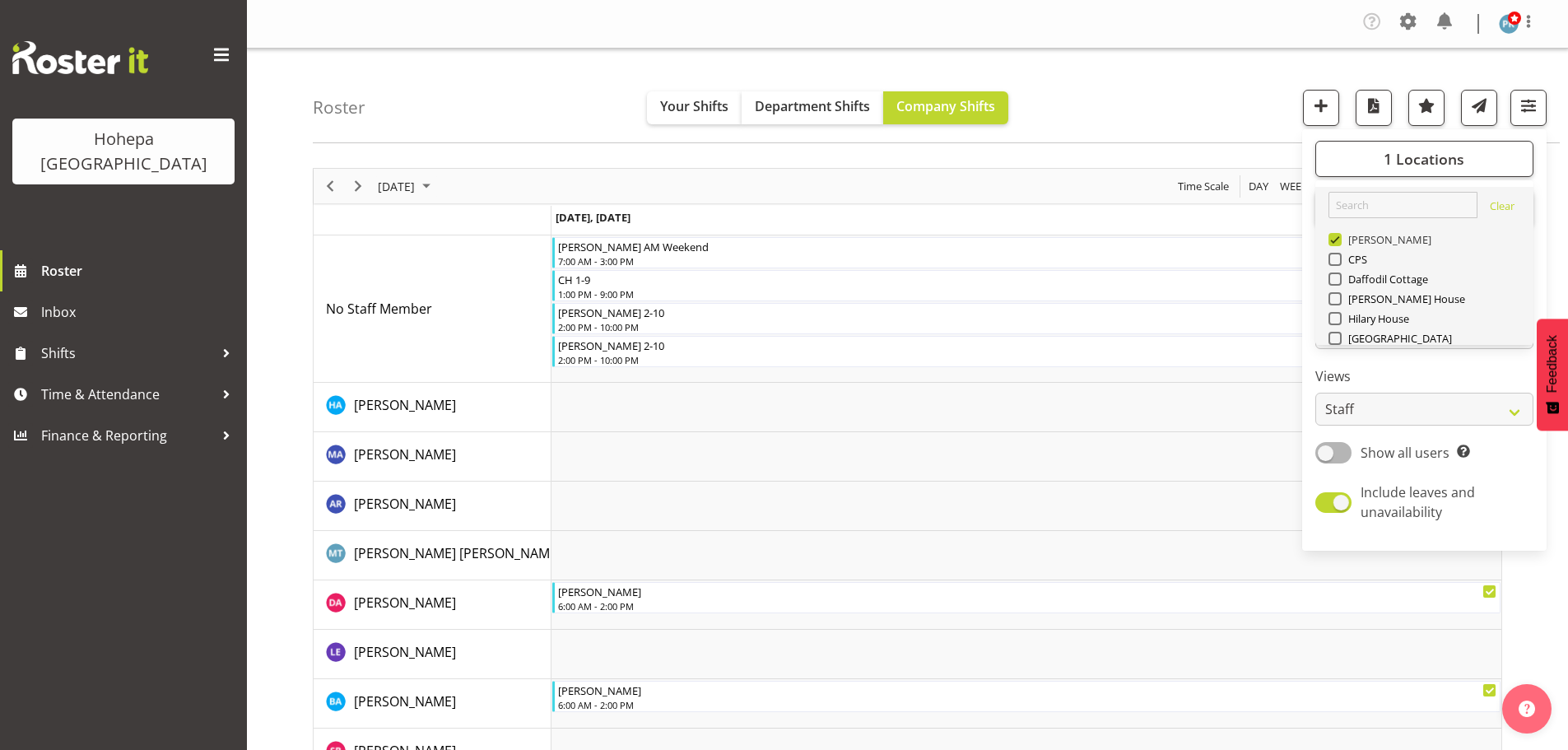
click at [1336, 240] on span at bounding box center [1335, 239] width 13 height 13
click at [1336, 240] on input "[PERSON_NAME]" at bounding box center [1333, 239] width 11 height 11
checkbox input "false"
click at [1336, 335] on span at bounding box center [1335, 338] width 13 height 13
click at [1336, 335] on input "[GEOGRAPHIC_DATA]" at bounding box center [1333, 338] width 11 height 11
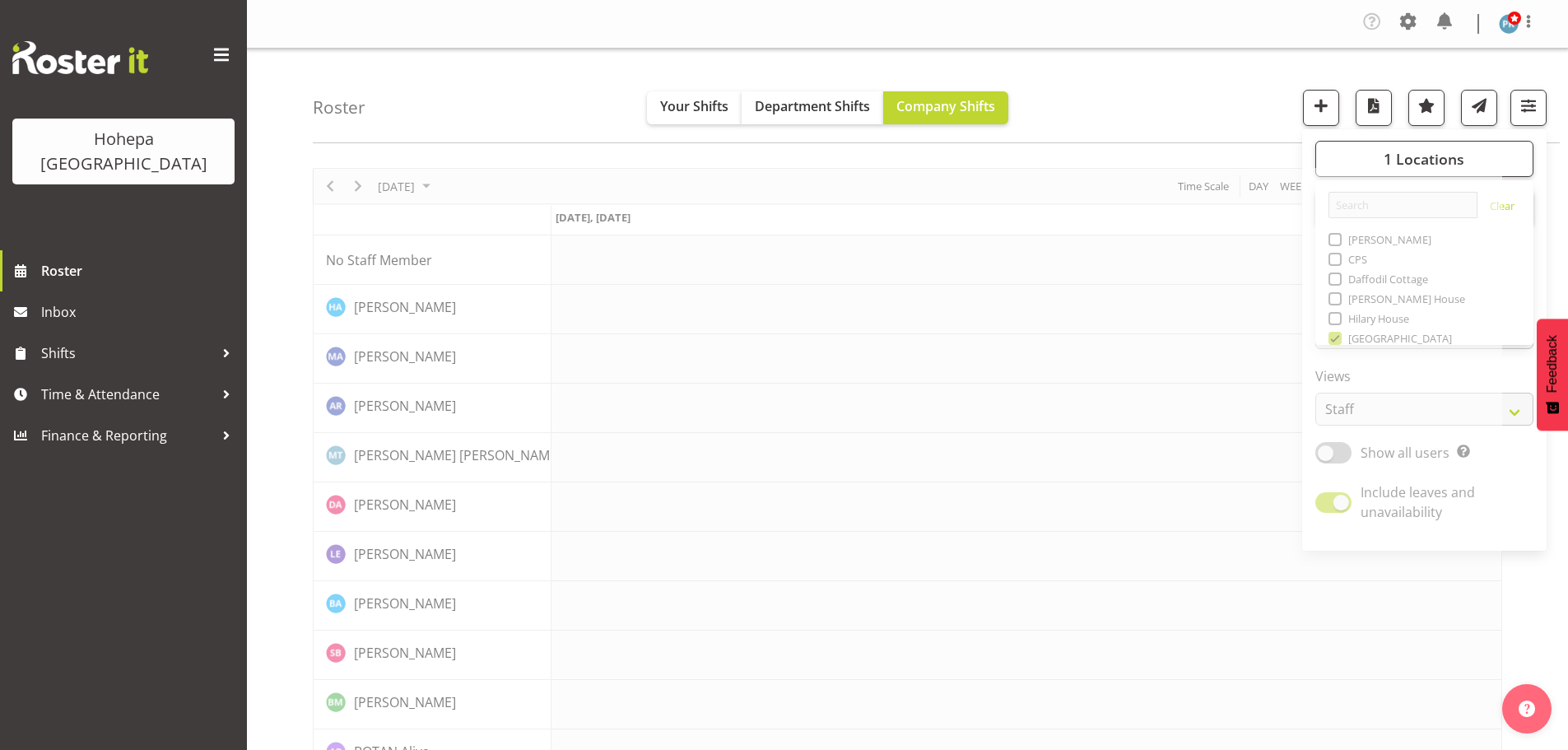
click at [1229, 118] on div "Roster Your Shifts Department Shifts Company Shifts 1 Locations Clear Christoph…" at bounding box center [935, 96] width 1247 height 94
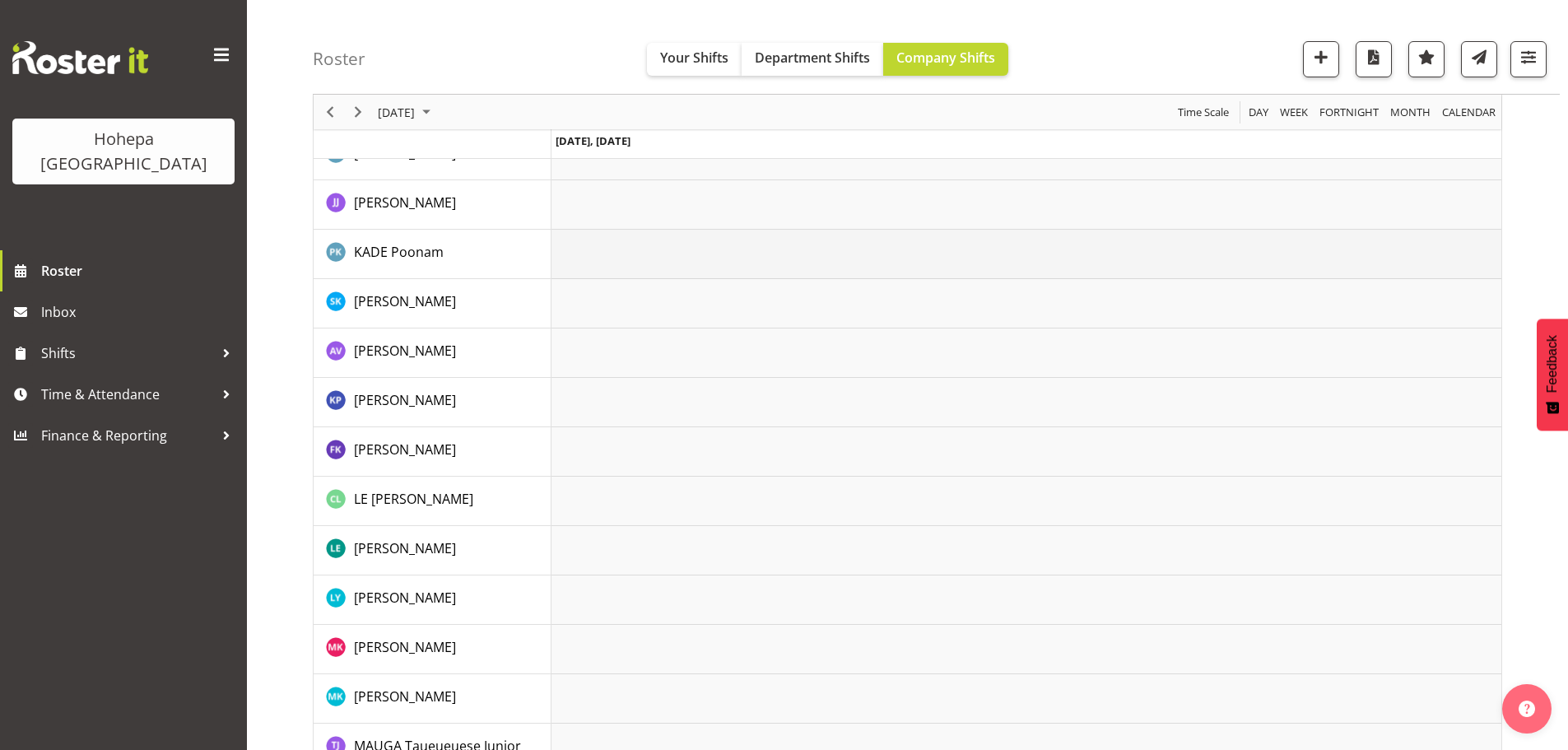
scroll to position [1976, 0]
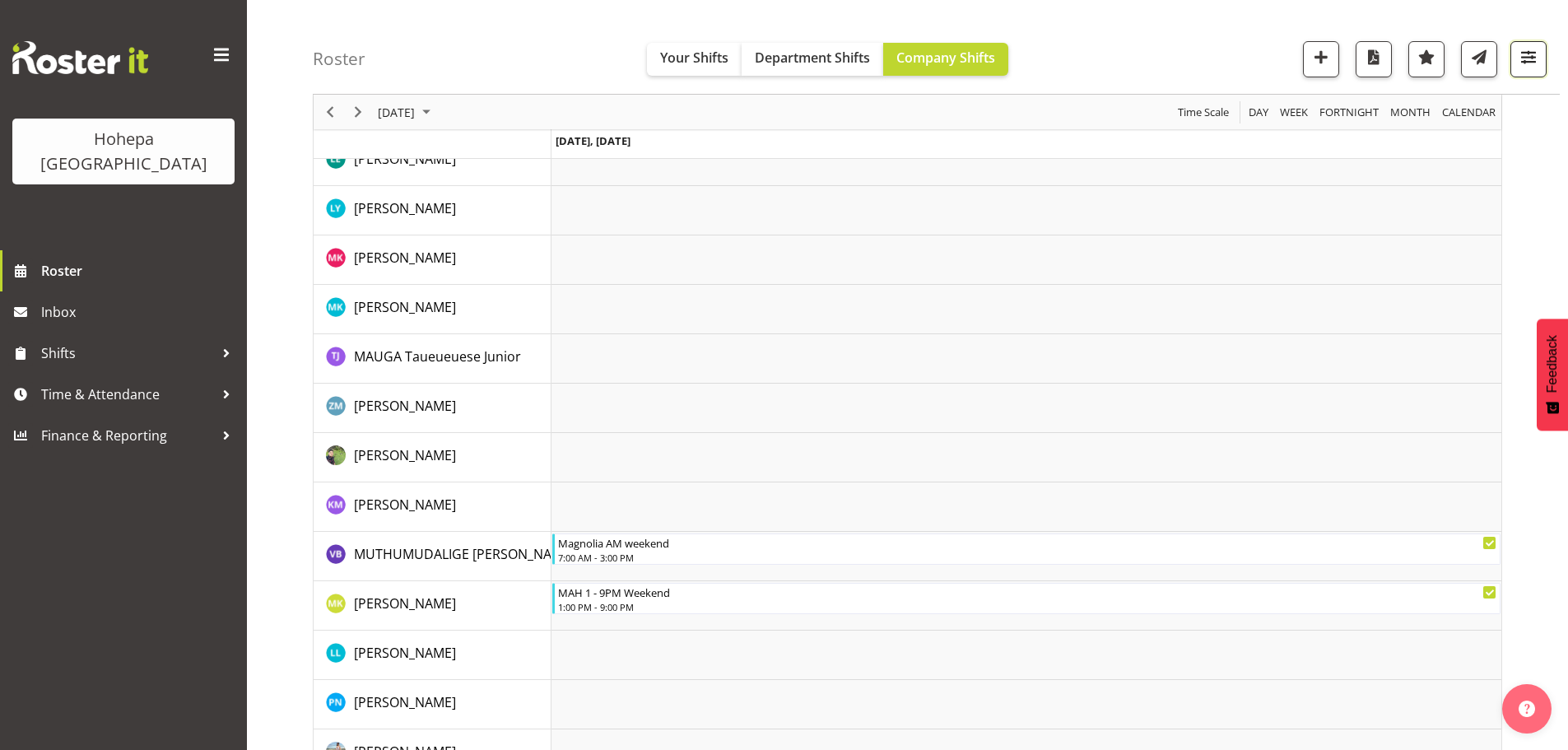
click at [1529, 55] on span "button" at bounding box center [1529, 57] width 21 height 21
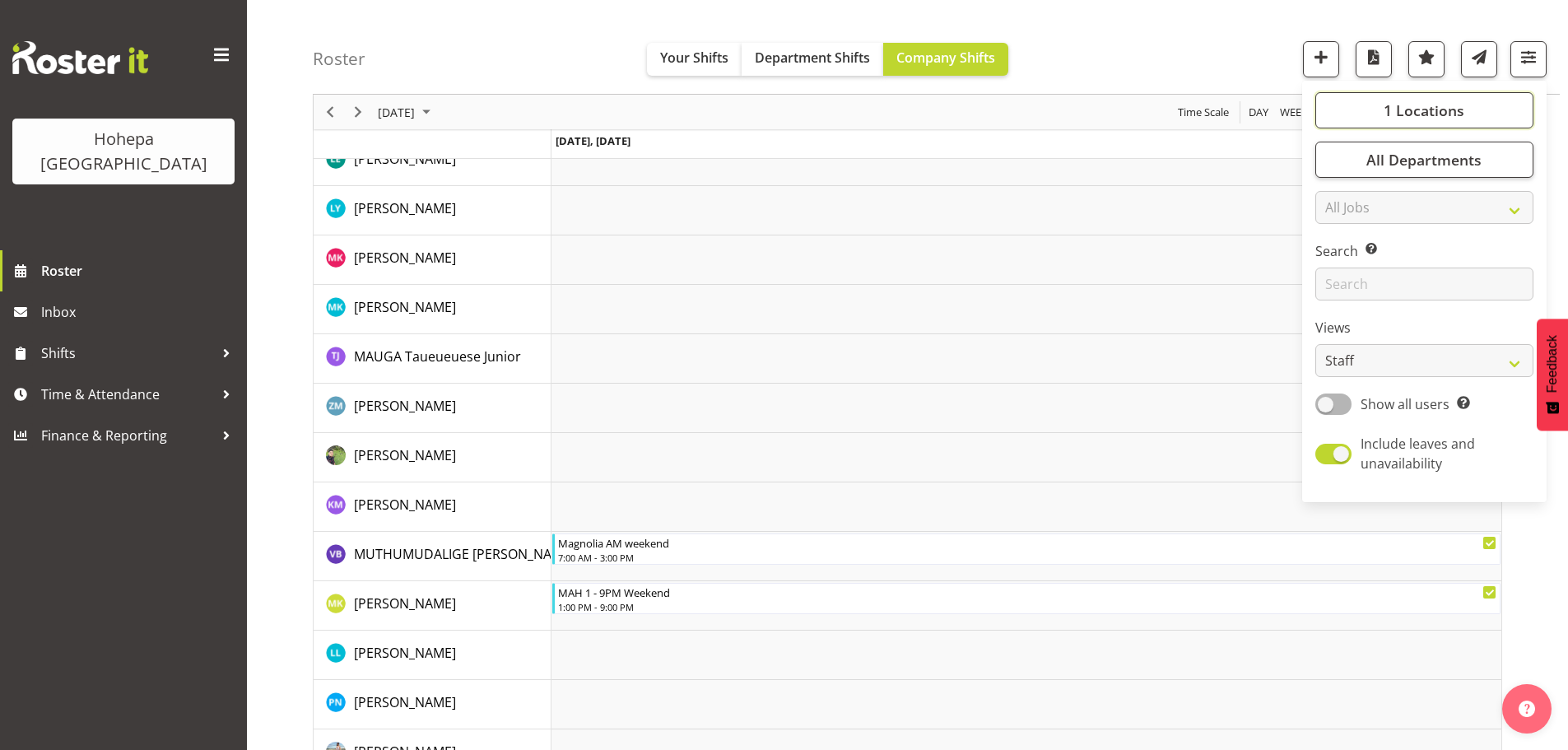
drag, startPoint x: 1439, startPoint y: 106, endPoint x: 1410, endPoint y: 130, distance: 37.6
click at [1438, 106] on span "1 Locations" at bounding box center [1424, 110] width 81 height 20
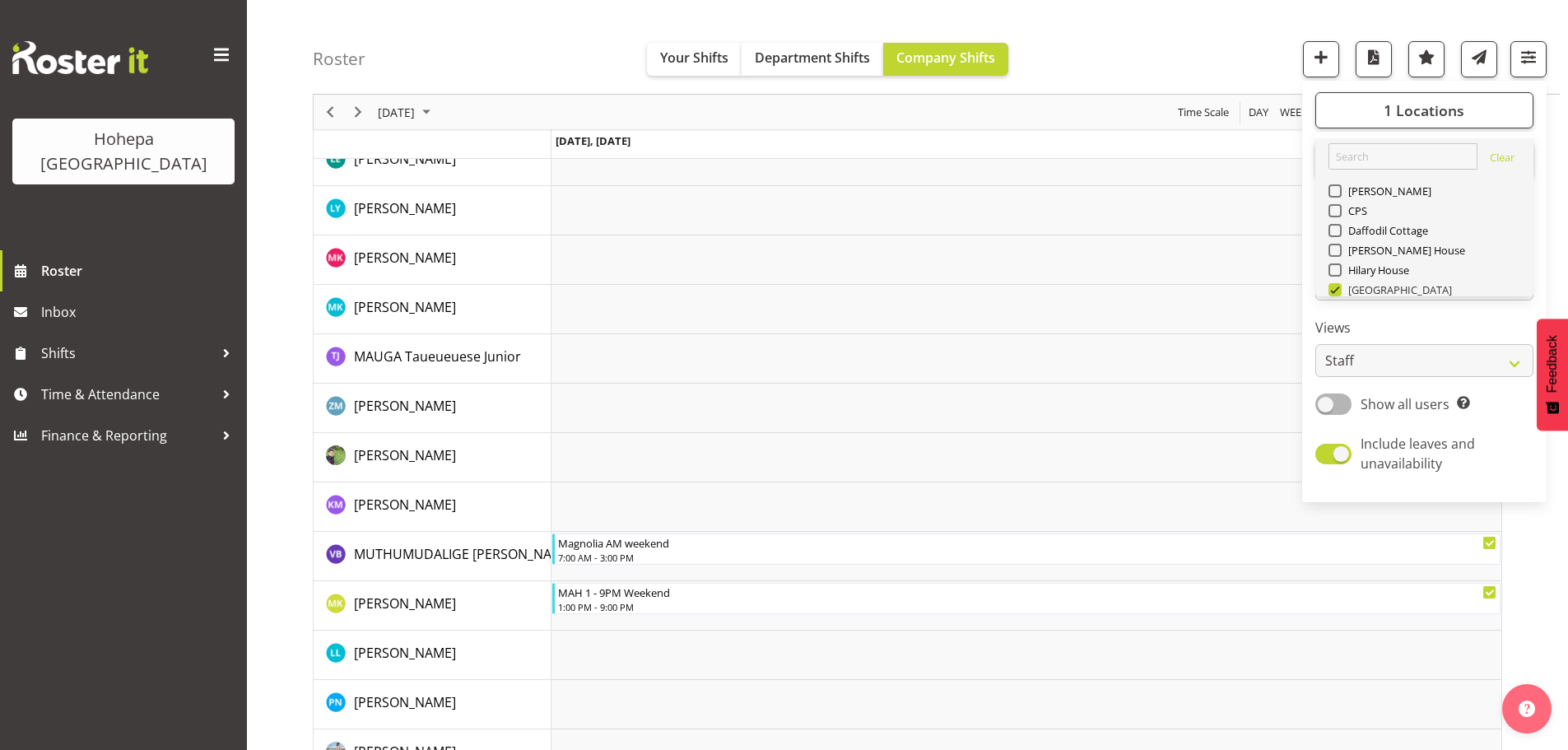
click at [1333, 289] on span at bounding box center [1335, 290] width 13 height 13
click at [1333, 289] on input "[GEOGRAPHIC_DATA]" at bounding box center [1333, 289] width 11 height 11
checkbox input "false"
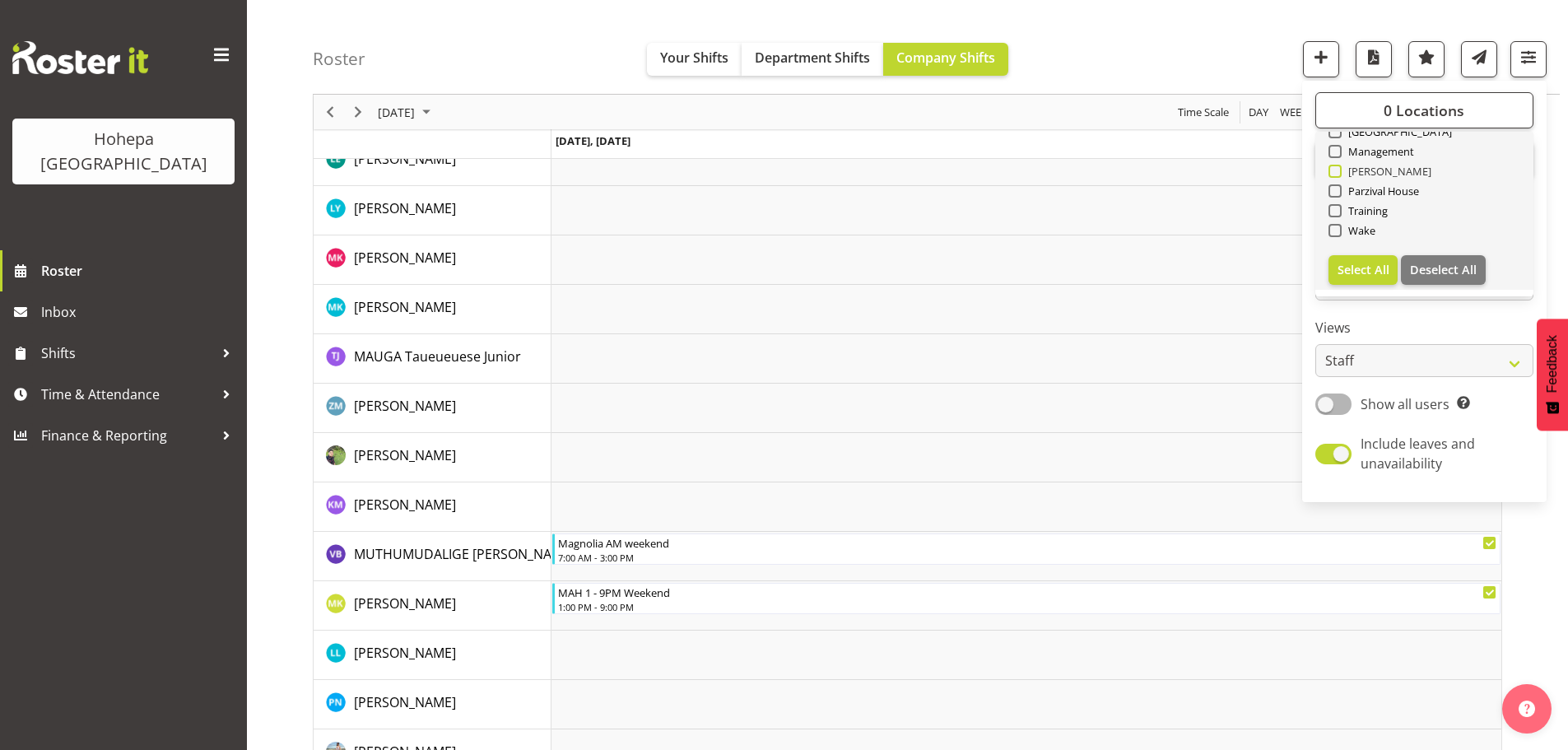
click at [1339, 175] on span at bounding box center [1335, 171] width 13 height 13
click at [1339, 175] on input "[PERSON_NAME]" at bounding box center [1333, 171] width 11 height 11
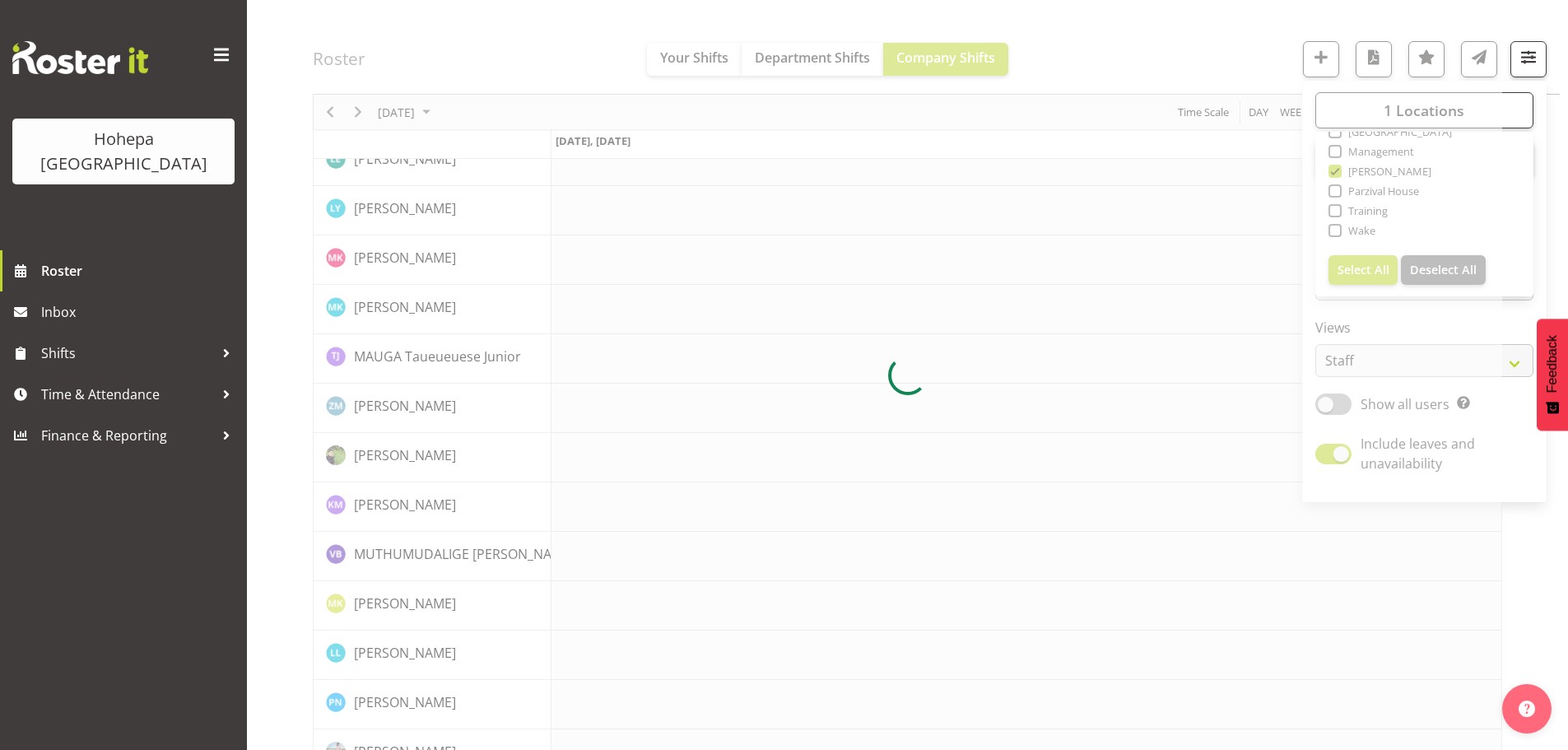
click at [1218, 56] on div at bounding box center [907, 375] width 1189 height 4365
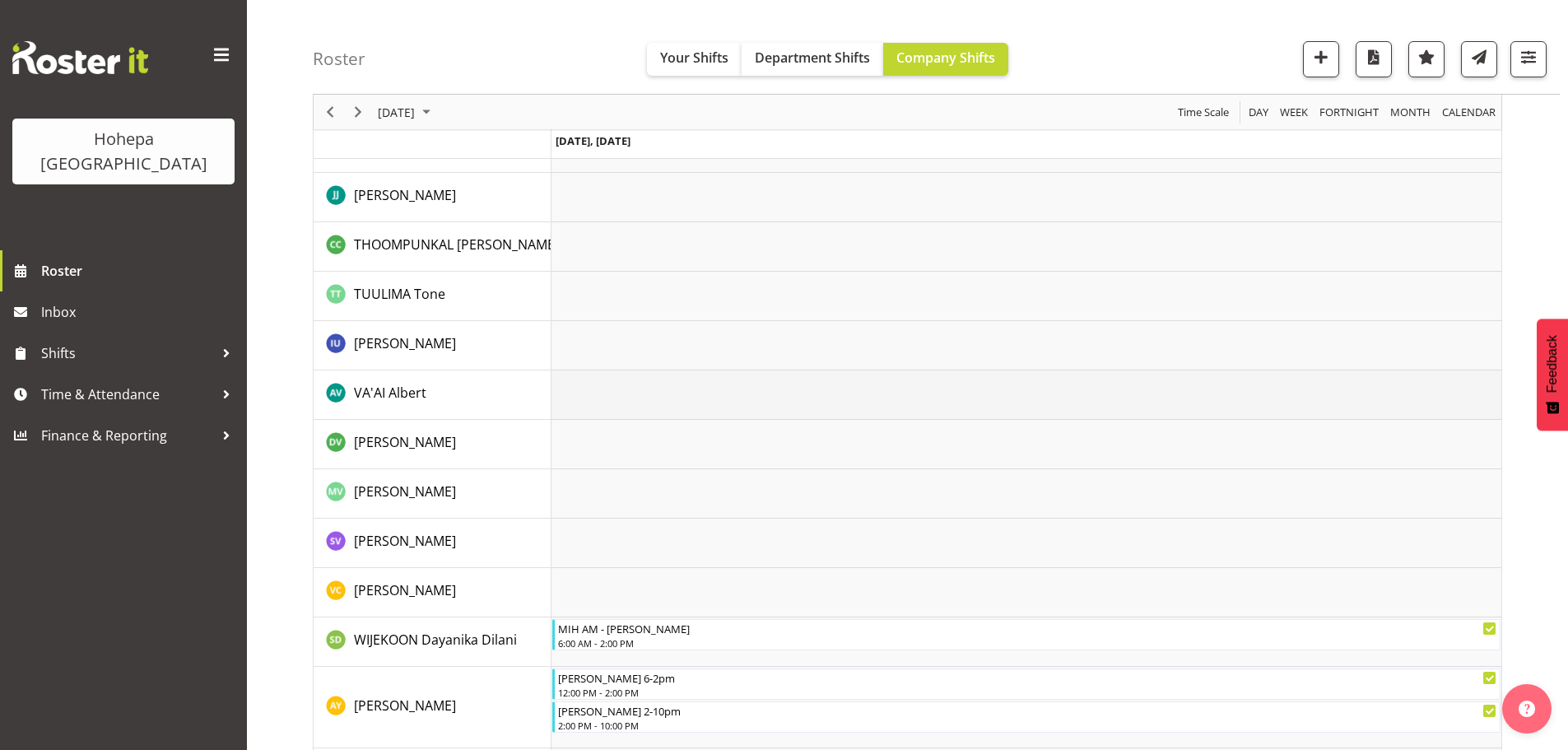
scroll to position [3630, 0]
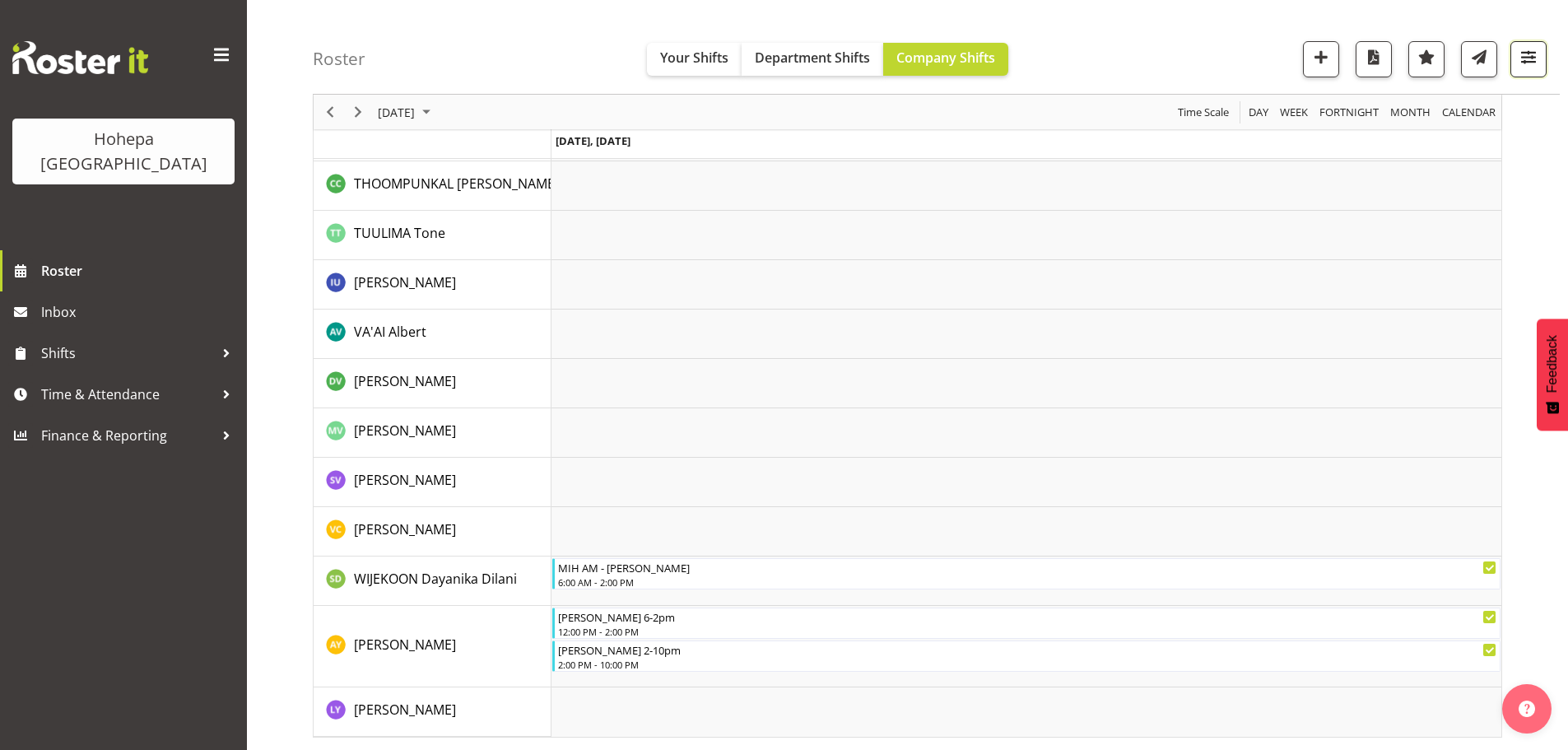
click at [1523, 62] on span "button" at bounding box center [1529, 57] width 21 height 21
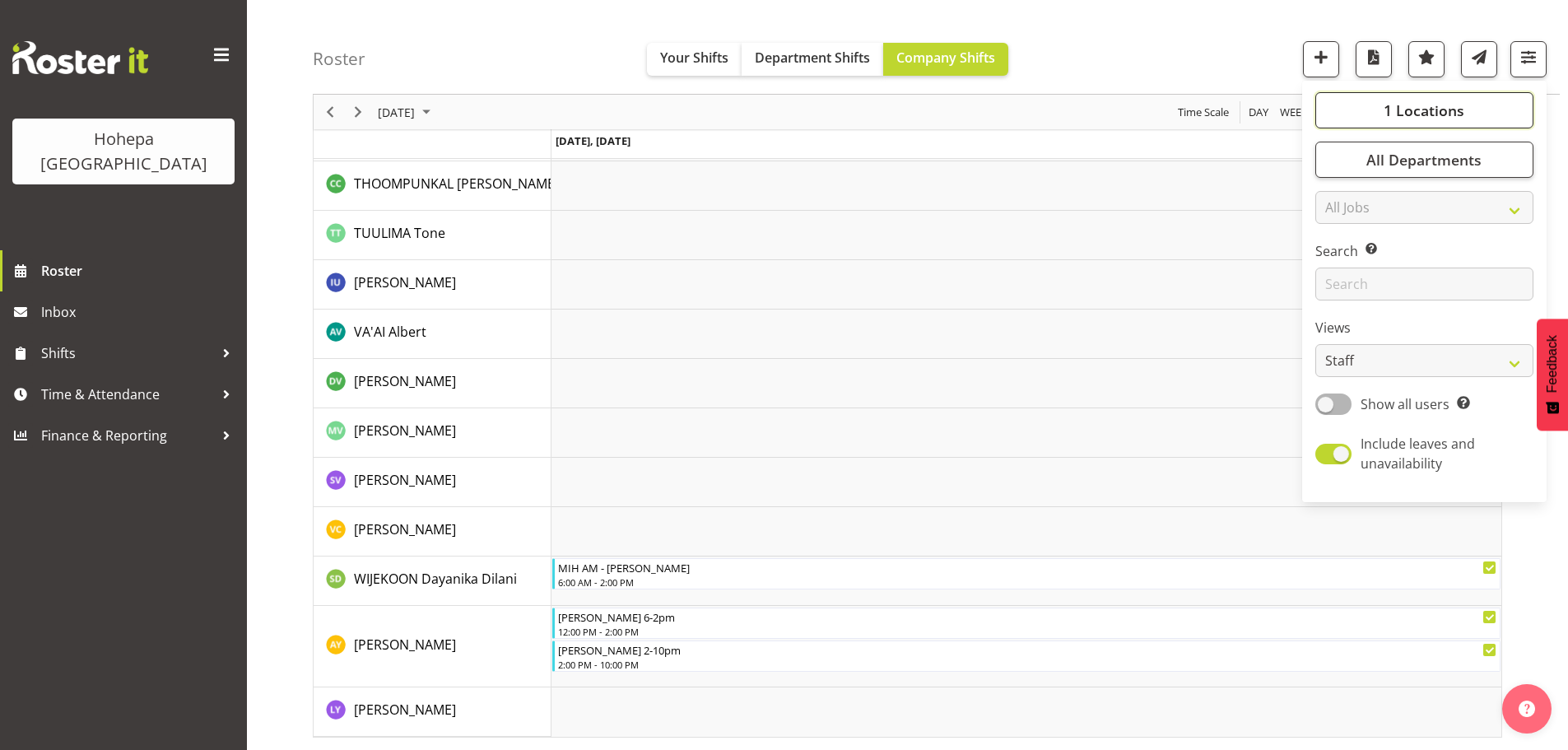
click at [1442, 118] on span "1 Locations" at bounding box center [1424, 110] width 81 height 20
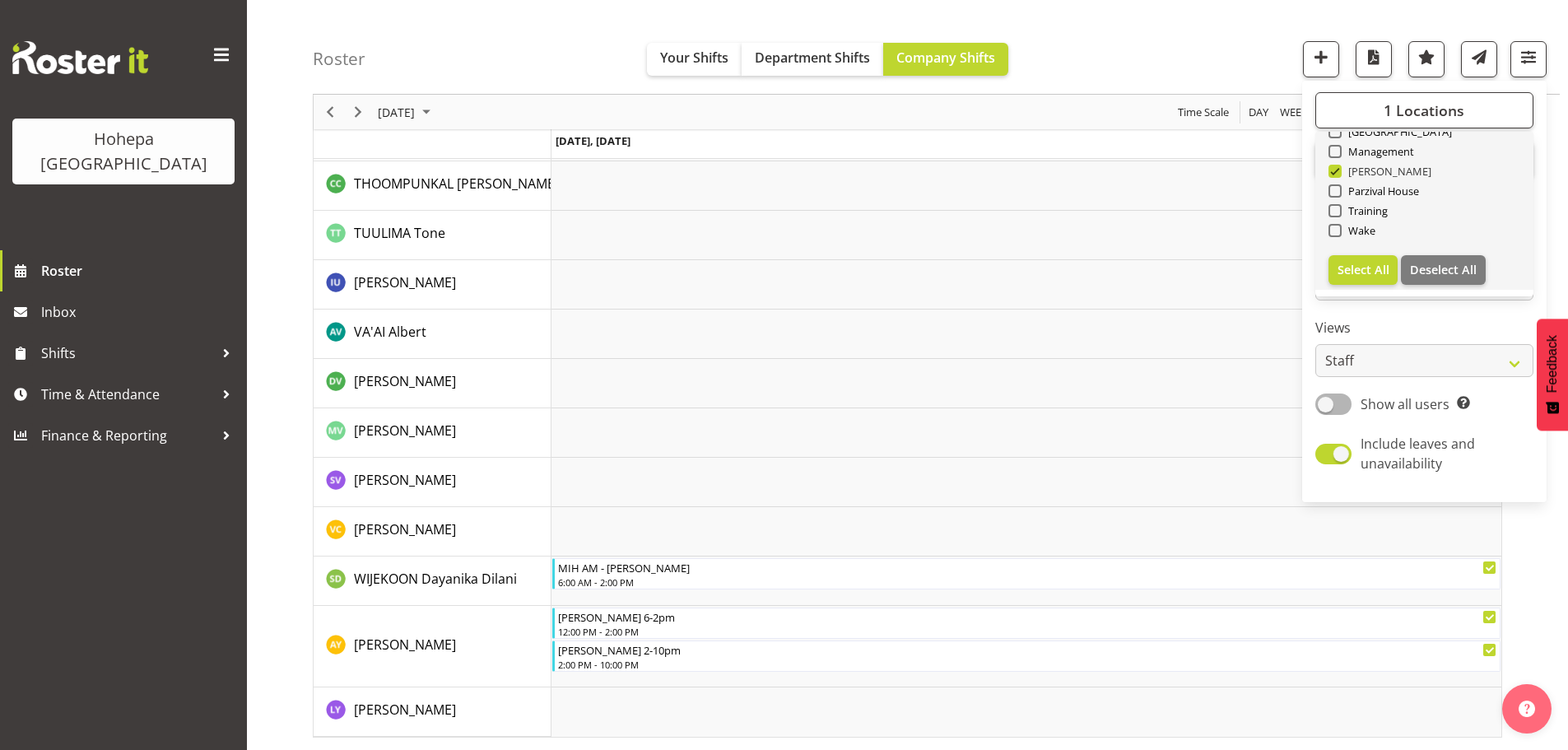
click at [1339, 173] on span at bounding box center [1335, 171] width 13 height 13
click at [1339, 173] on input "[PERSON_NAME]" at bounding box center [1333, 171] width 11 height 11
checkbox input "false"
click at [1335, 191] on span at bounding box center [1335, 191] width 13 height 13
click at [1335, 191] on input "Parzival House" at bounding box center [1333, 190] width 11 height 11
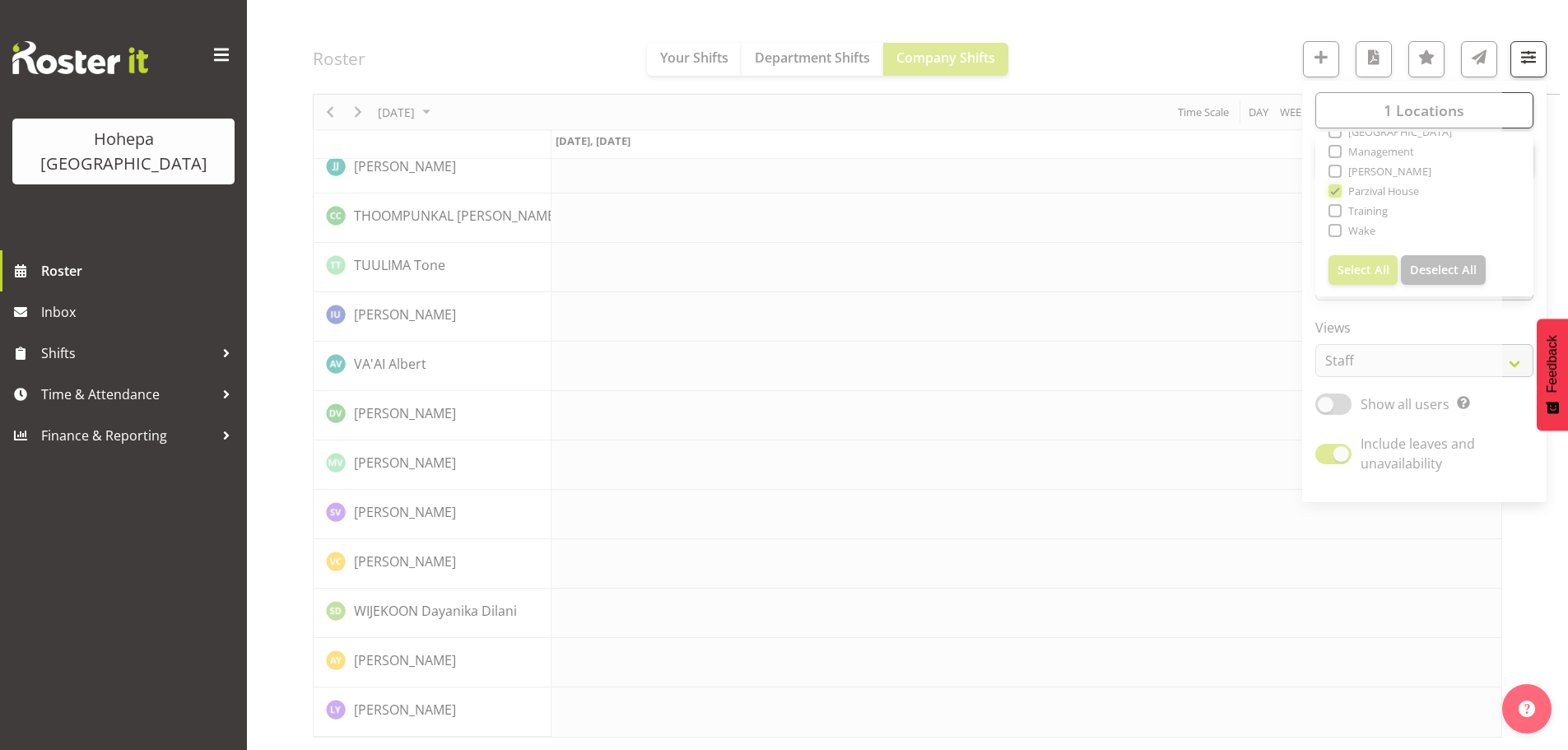
scroll to position [3500, 0]
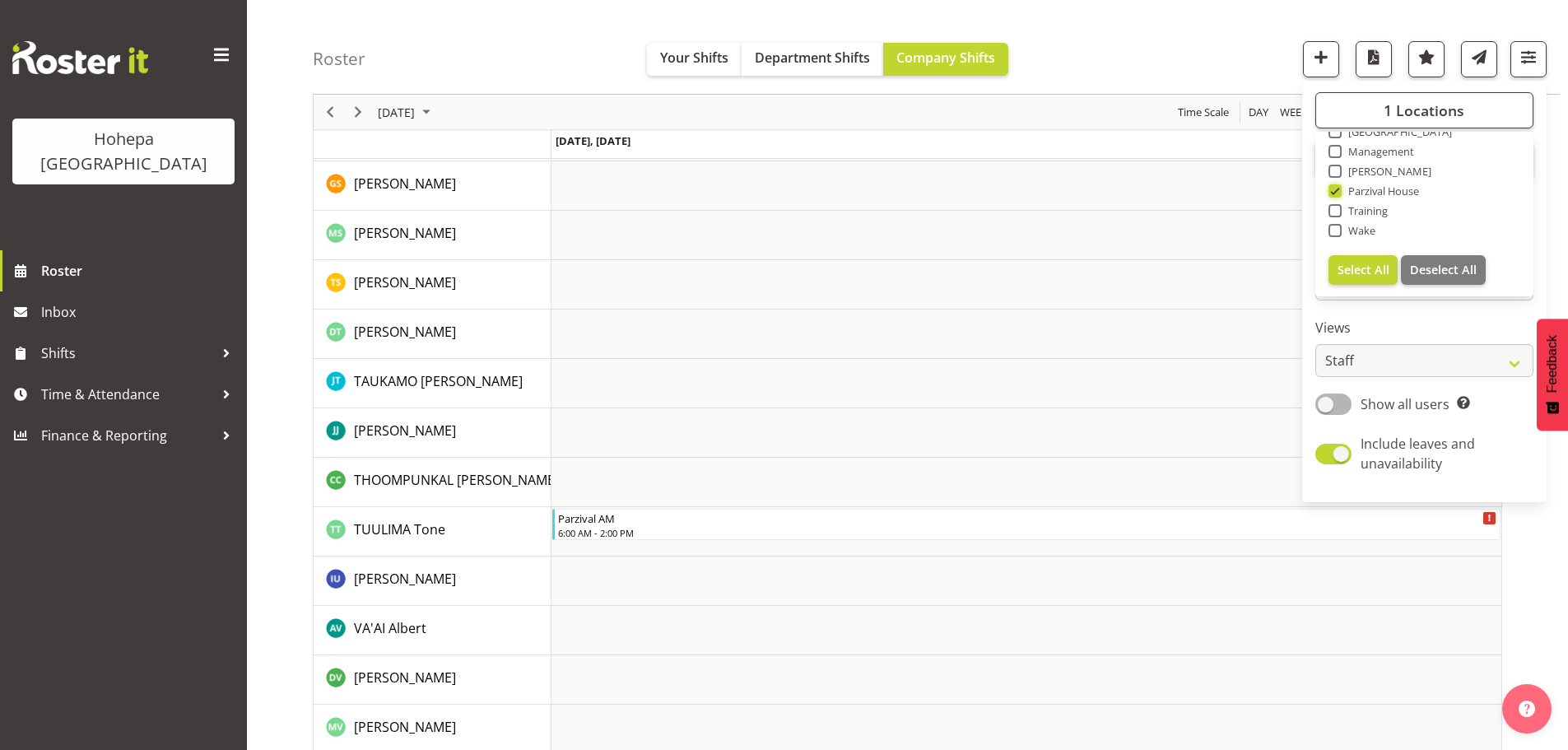
scroll to position [3548, 0]
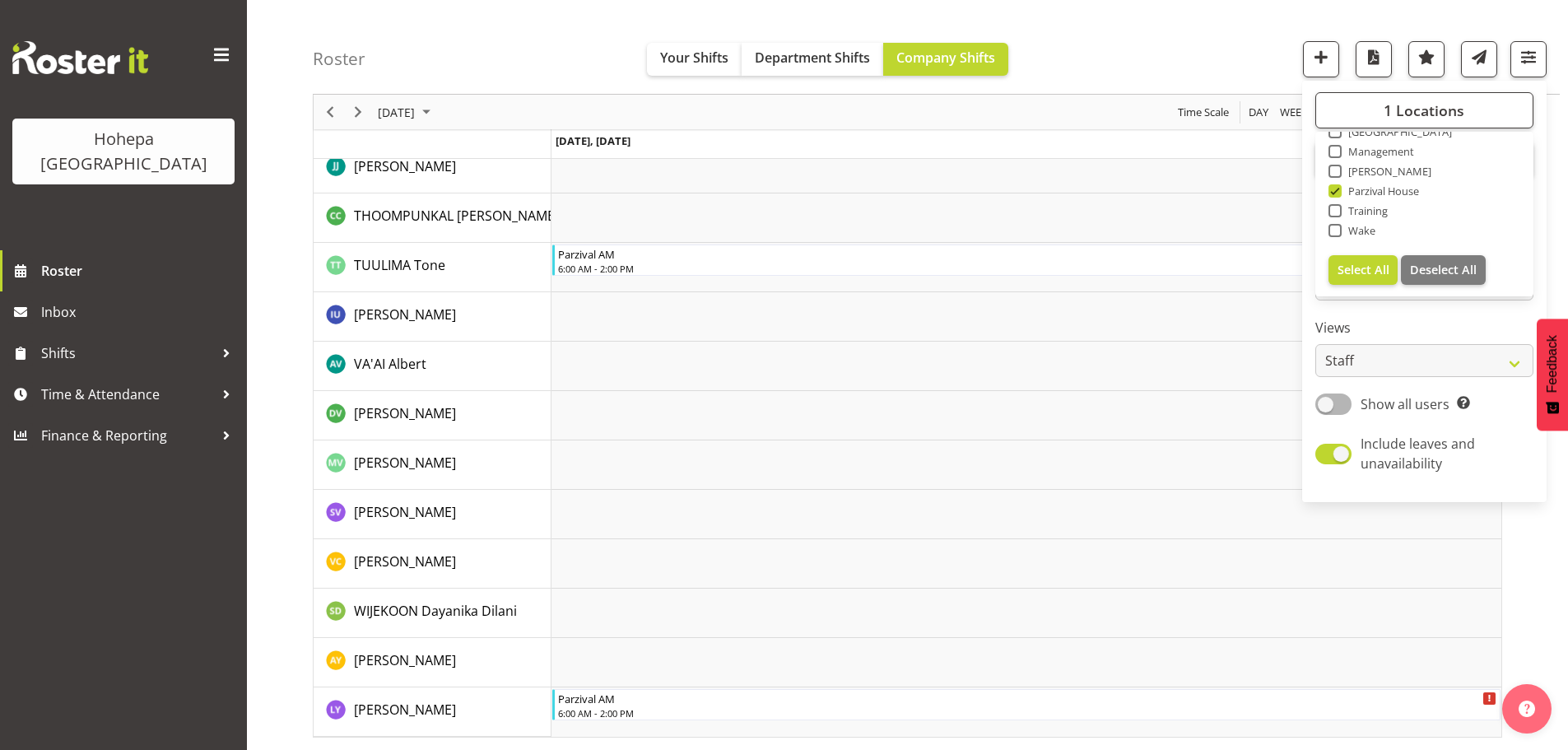
click at [1190, 41] on div "Roster Your Shifts Department Shifts Company Shifts 1 Locations Clear Christoph…" at bounding box center [935, 47] width 1247 height 94
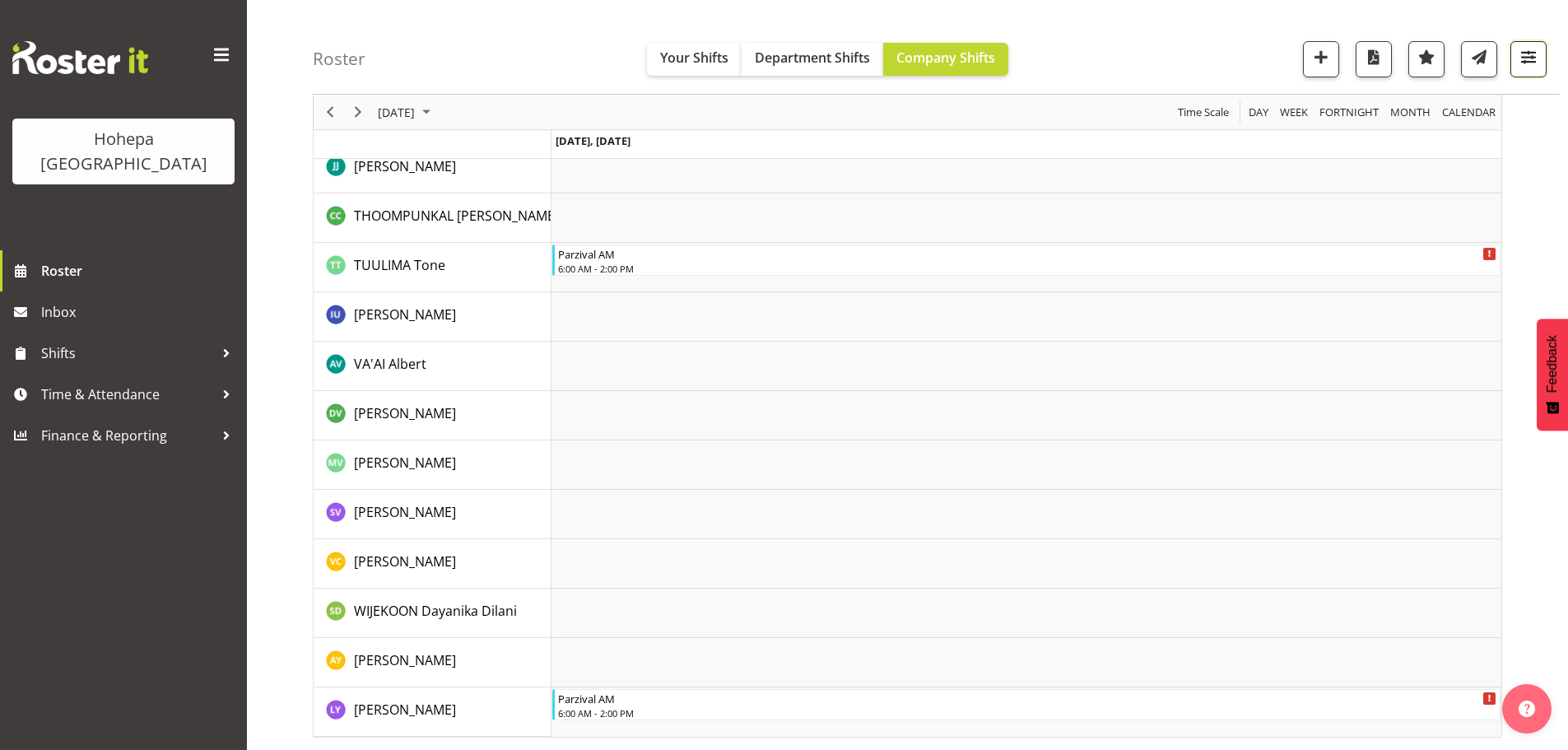
click at [1536, 53] on span "button" at bounding box center [1529, 57] width 21 height 21
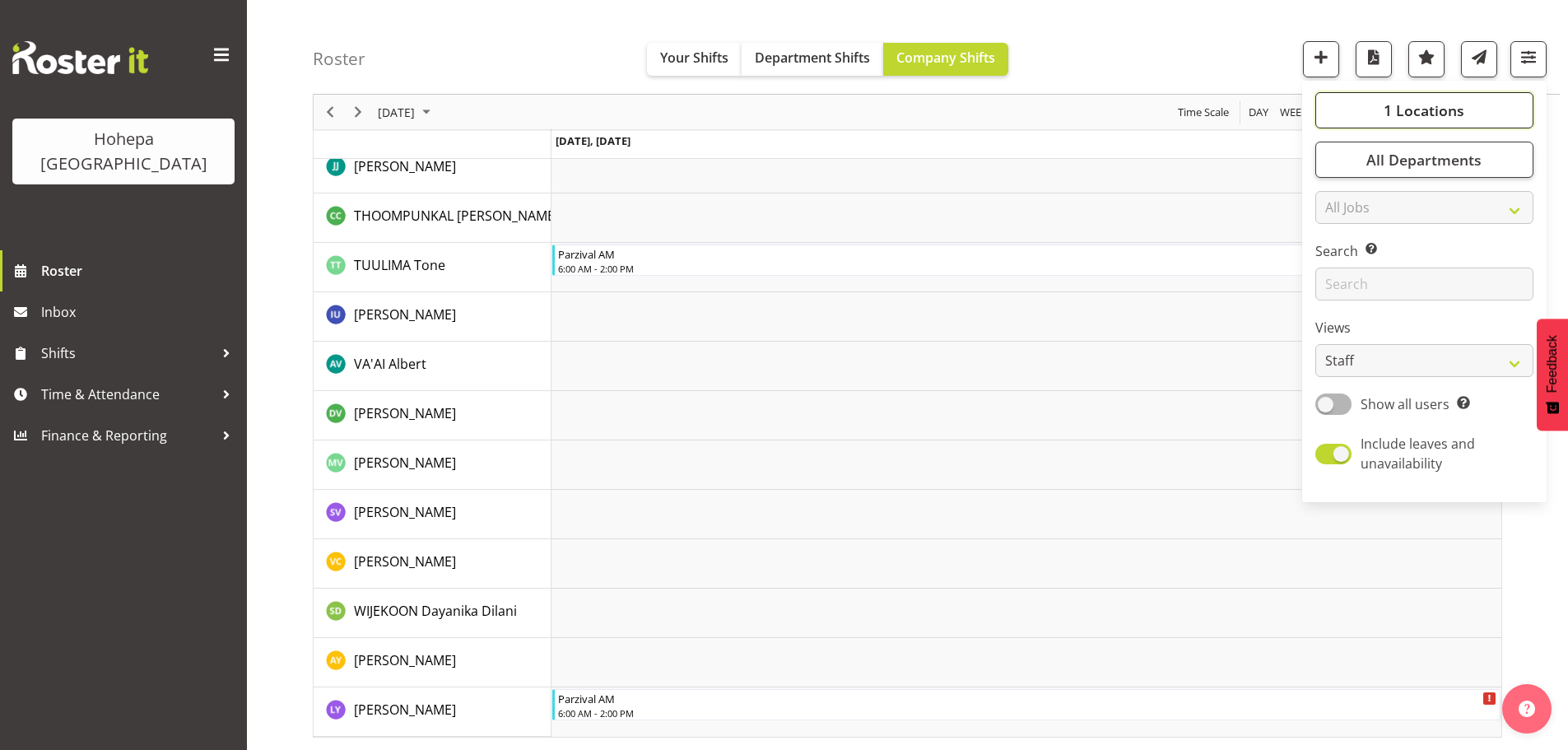
click at [1390, 120] on button "1 Locations" at bounding box center [1424, 111] width 218 height 37
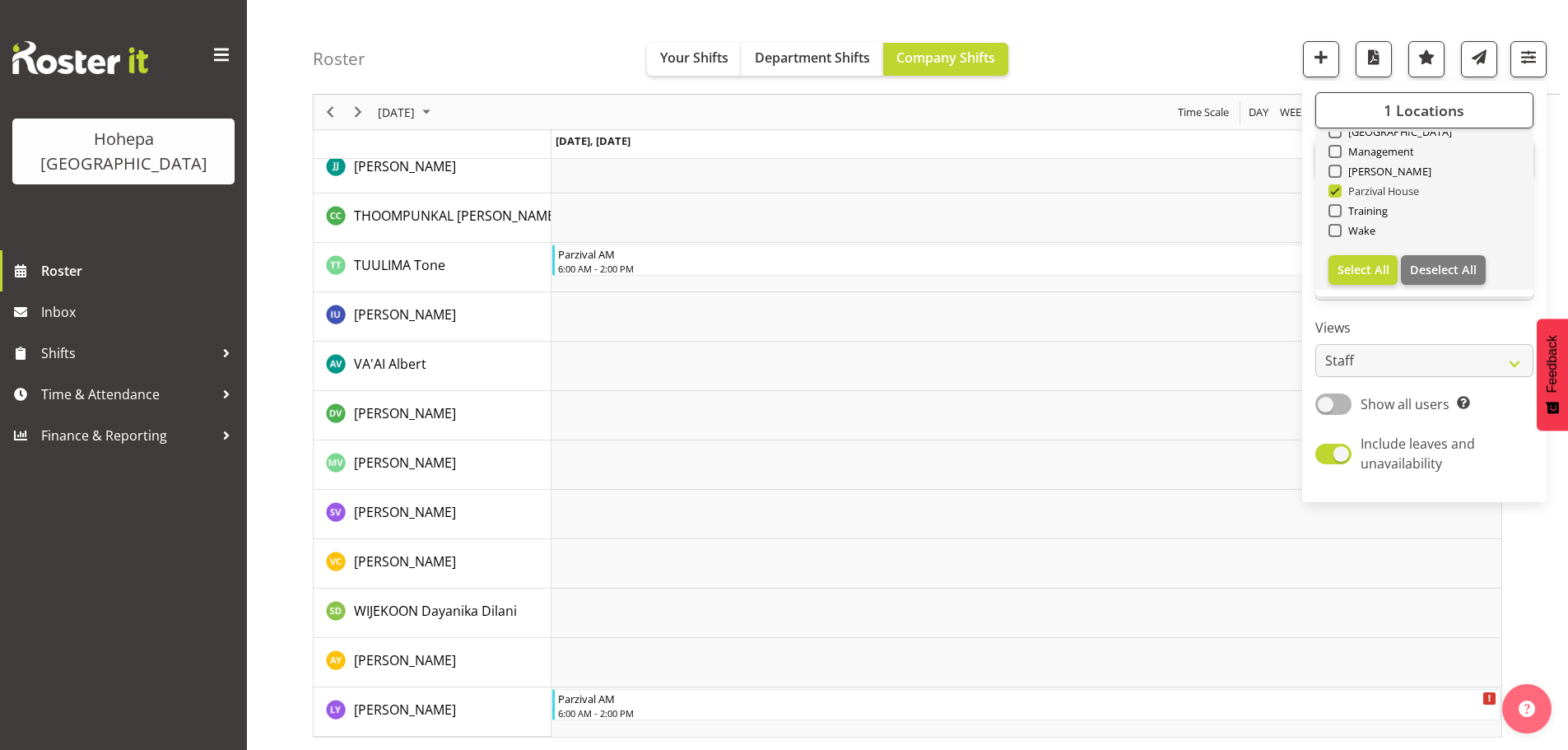
click at [1336, 191] on span at bounding box center [1335, 191] width 13 height 13
click at [1336, 191] on input "Parzival House" at bounding box center [1333, 190] width 11 height 11
checkbox input "false"
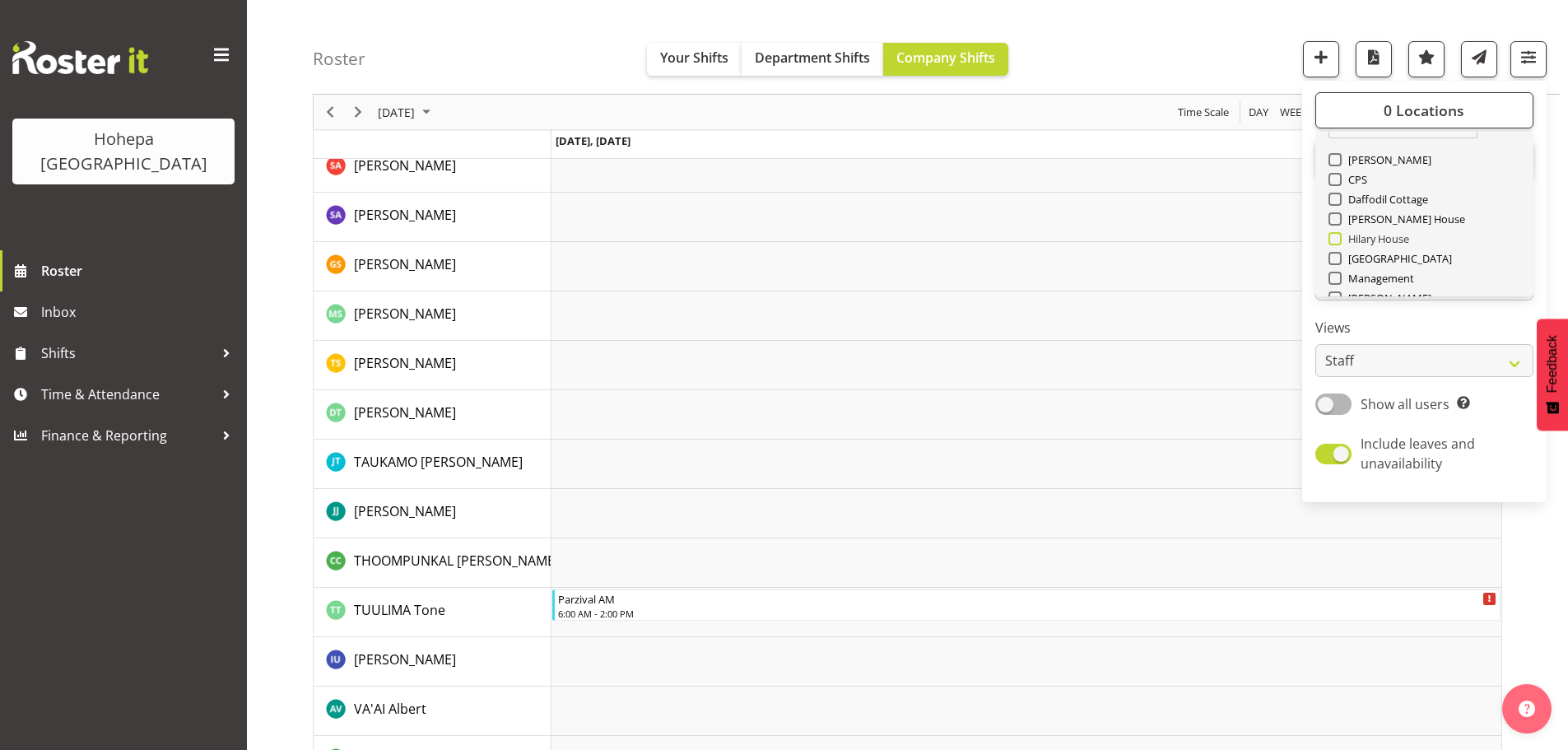
scroll to position [0, 0]
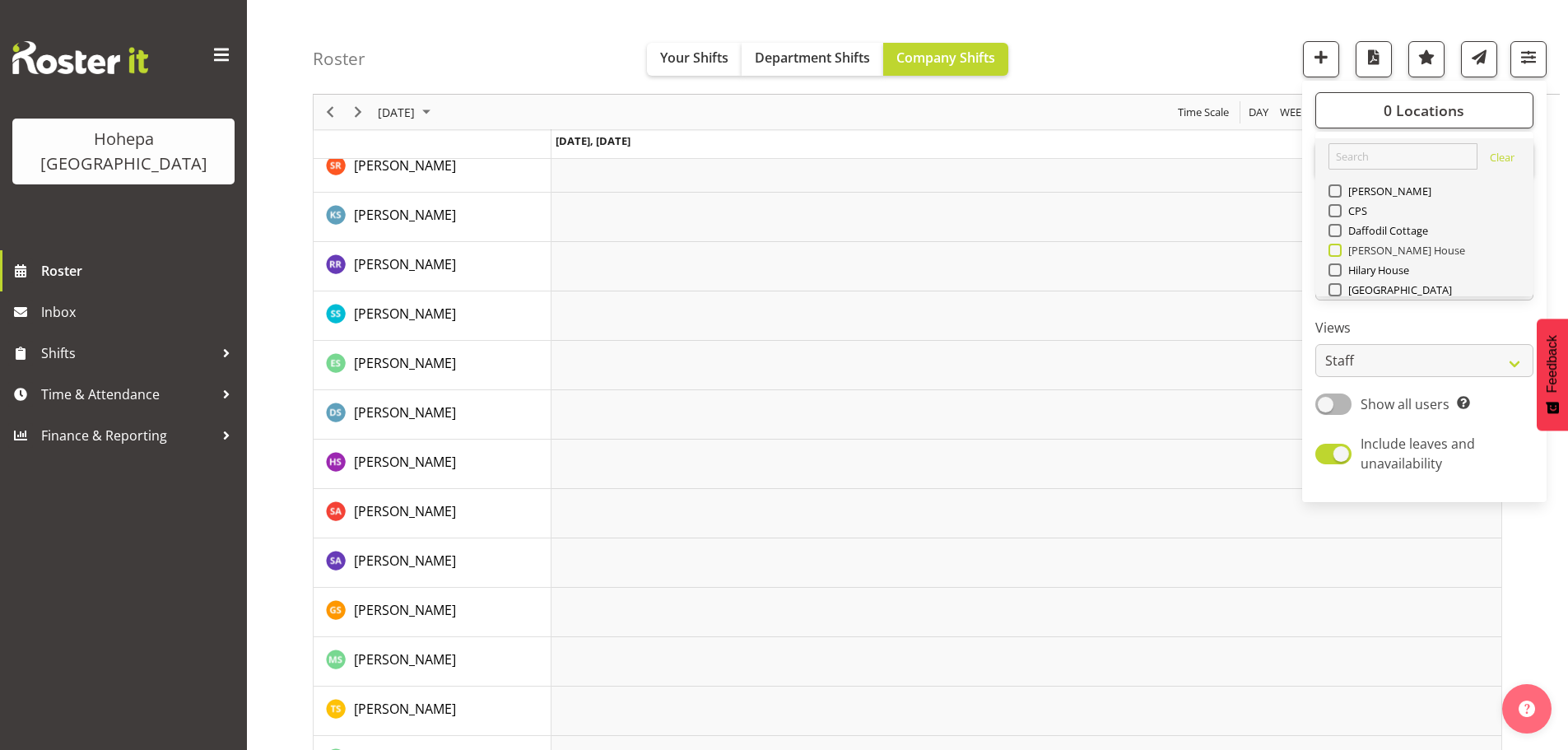
click at [1336, 251] on span at bounding box center [1335, 250] width 13 height 13
click at [1336, 251] on input "[PERSON_NAME] House" at bounding box center [1333, 250] width 11 height 11
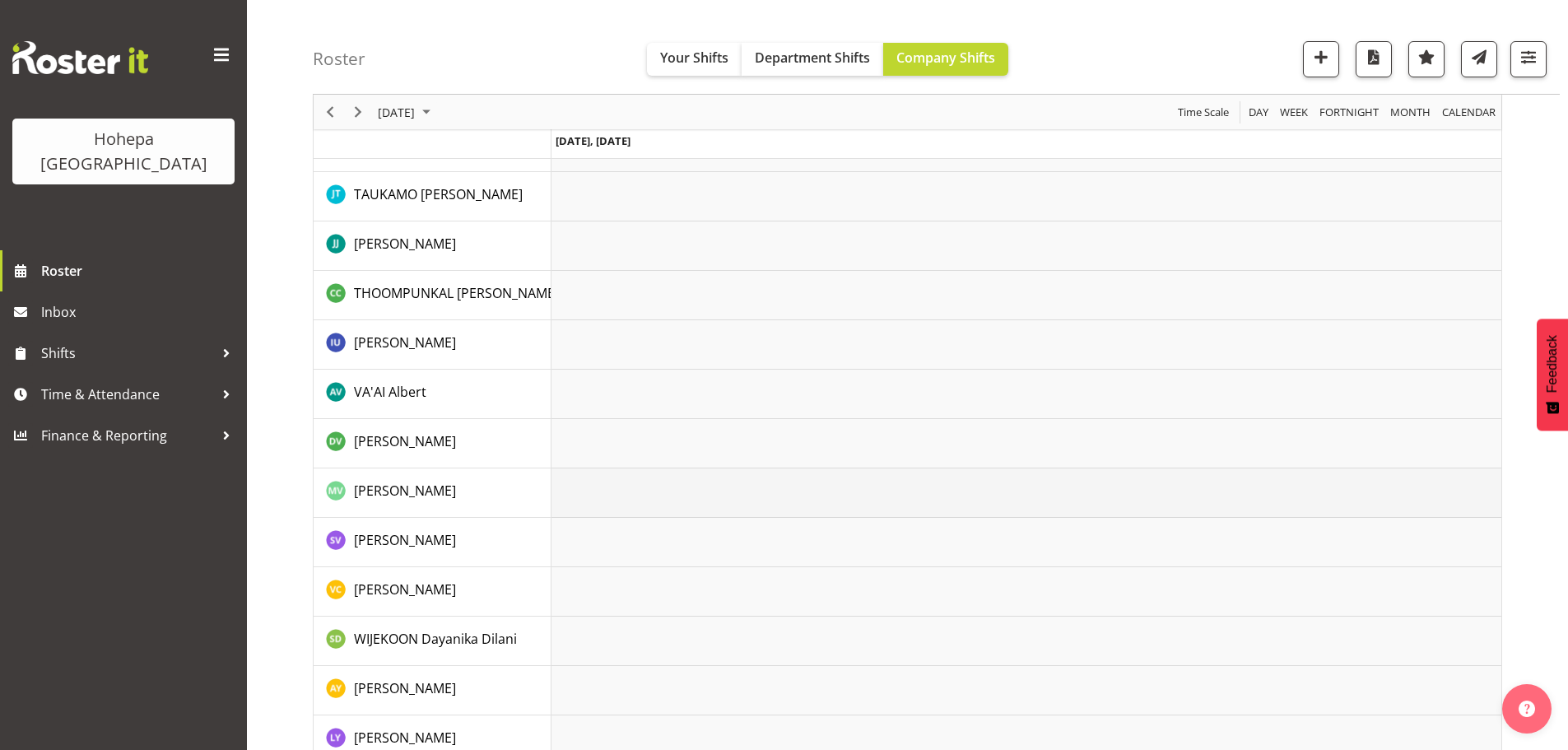
scroll to position [3548, 0]
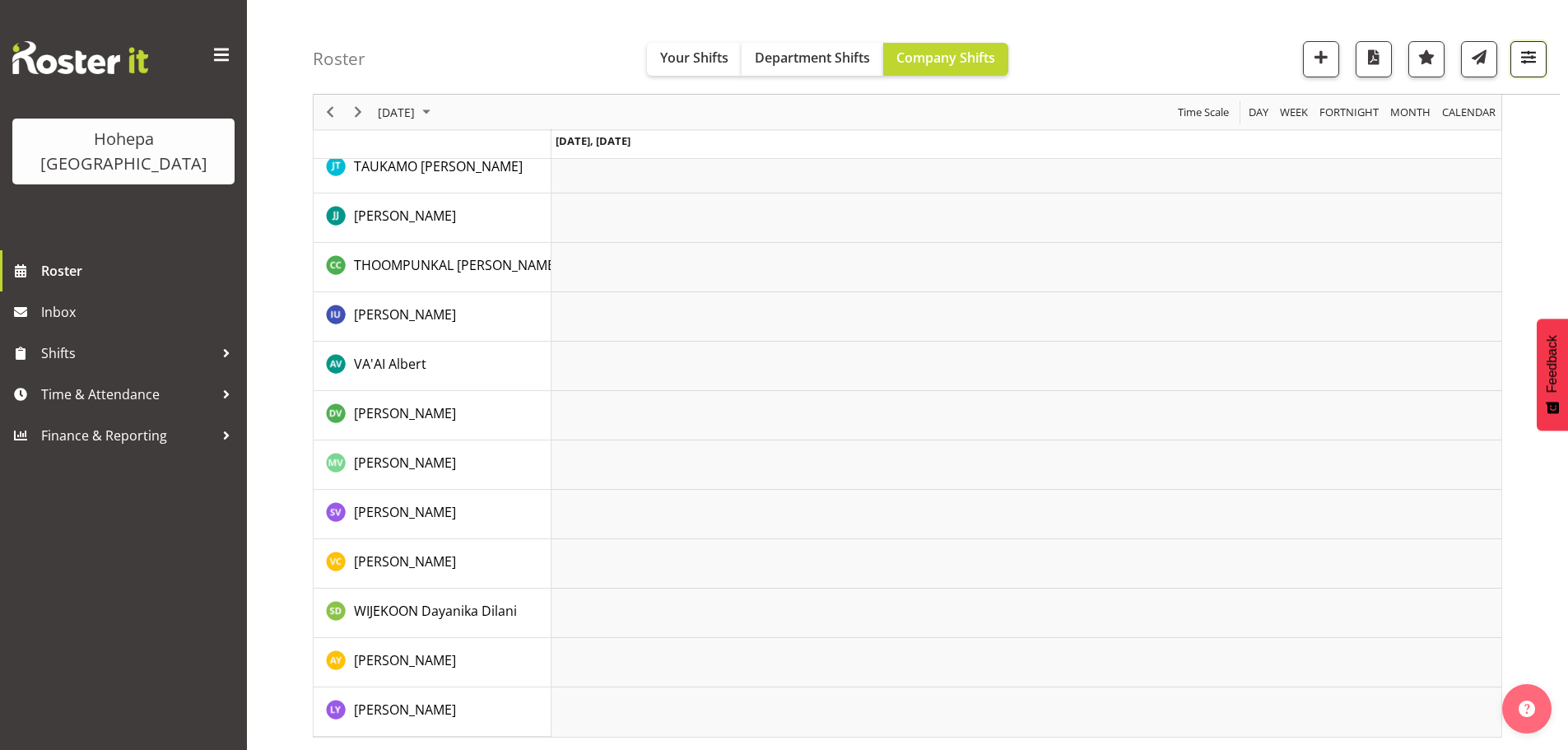
click at [1525, 49] on span "button" at bounding box center [1529, 57] width 21 height 21
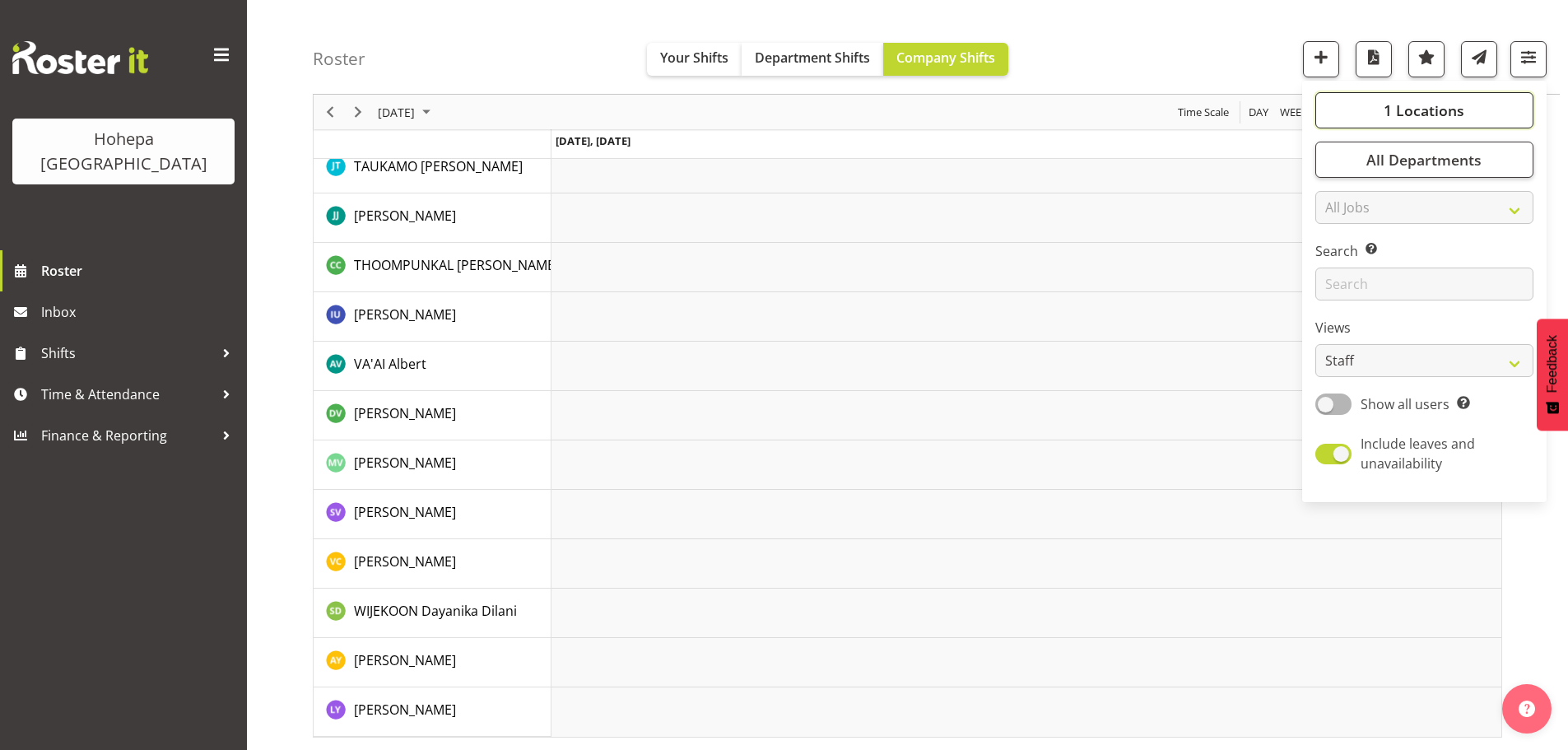
click at [1387, 116] on span "1 Locations" at bounding box center [1424, 110] width 81 height 20
drag, startPoint x: 1334, startPoint y: 249, endPoint x: 1334, endPoint y: 271, distance: 22.0
click at [1335, 249] on span at bounding box center [1335, 250] width 13 height 13
click at [1335, 249] on input "[PERSON_NAME] House" at bounding box center [1333, 250] width 11 height 11
checkbox input "false"
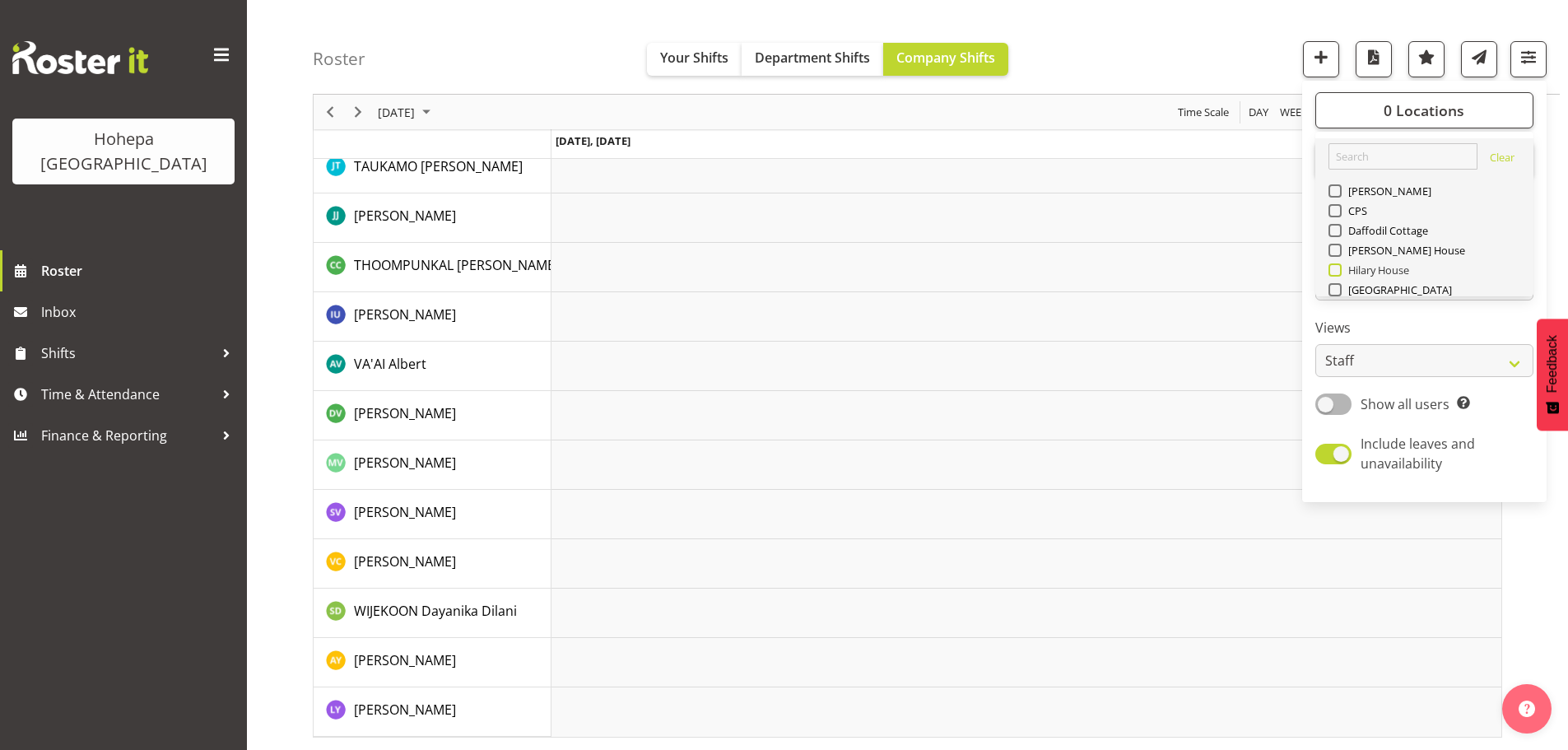
click at [1336, 272] on span at bounding box center [1335, 270] width 13 height 13
click at [1336, 272] on input "Hilary House" at bounding box center [1333, 270] width 11 height 11
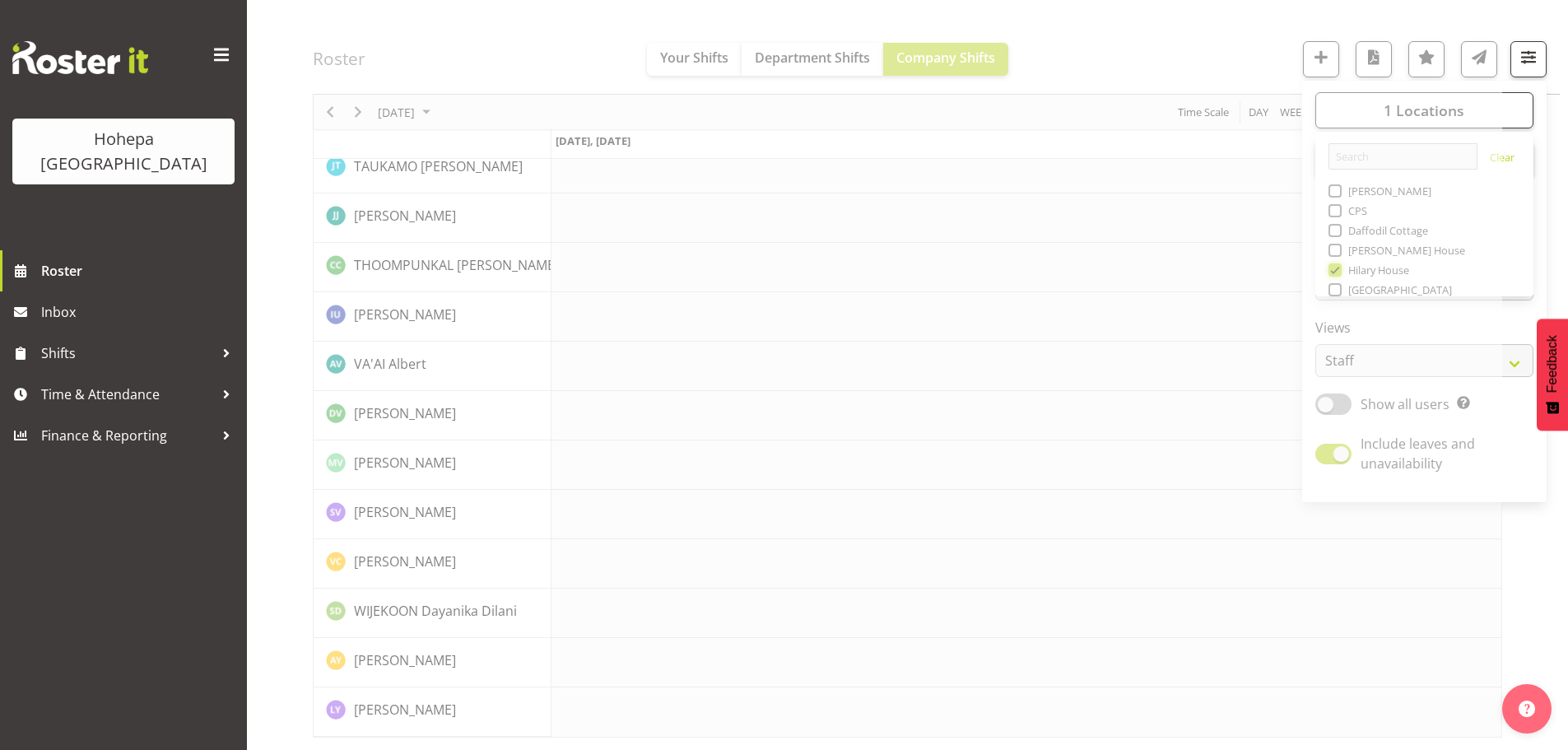
scroll to position [3450, 0]
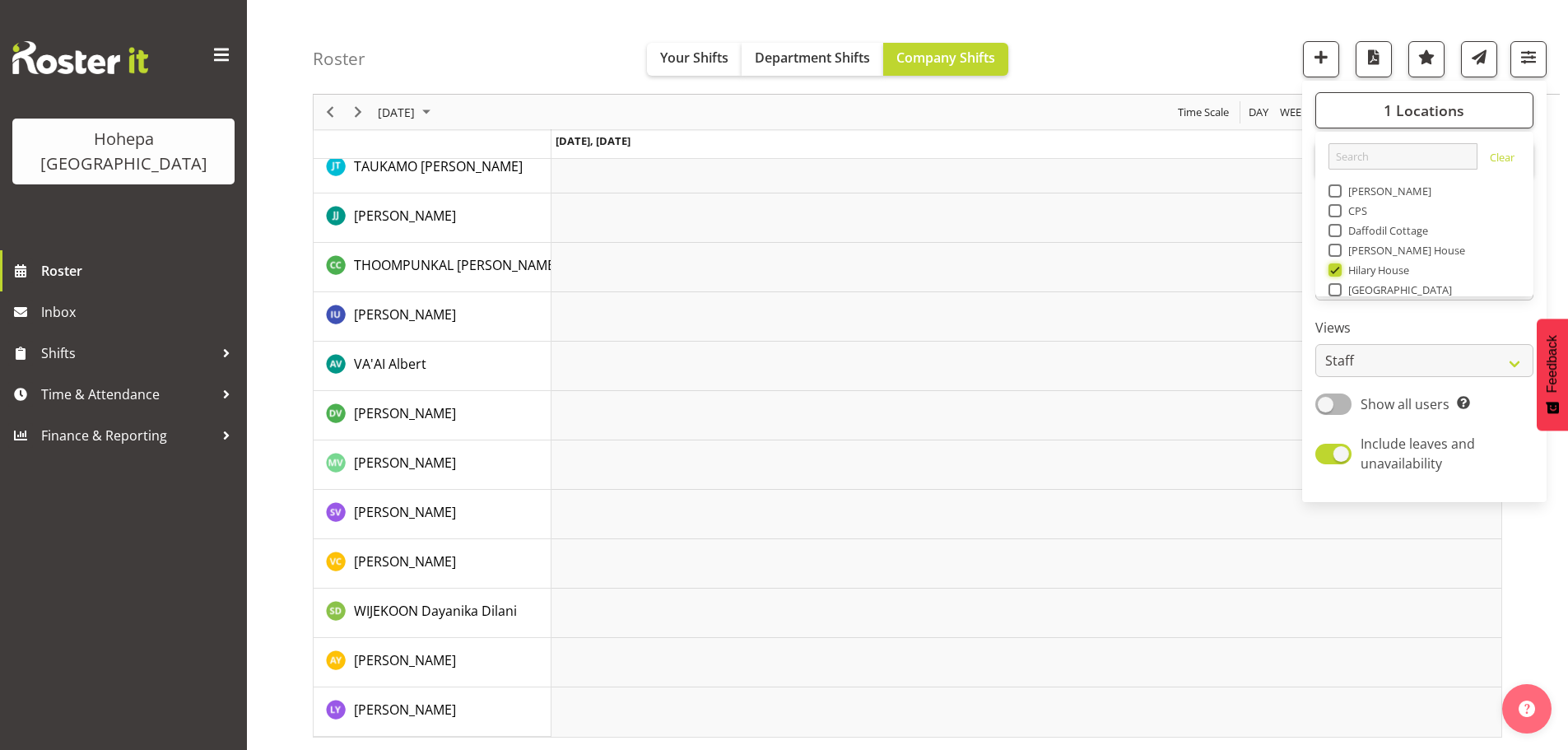
scroll to position [3203, 0]
click at [1245, 49] on div "Roster Your Shifts Department Shifts Company Shifts 1 Locations Clear Christoph…" at bounding box center [935, 47] width 1247 height 94
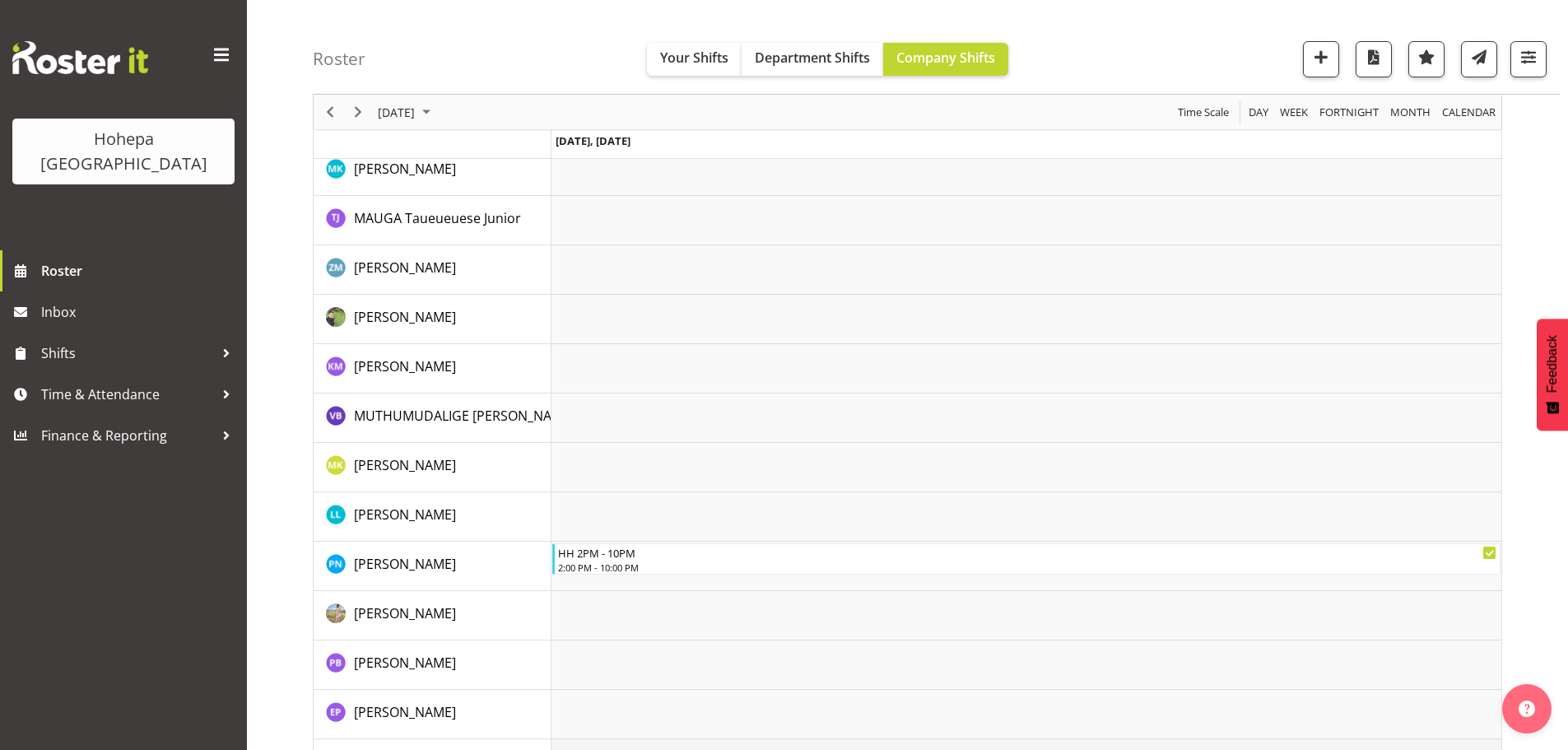
scroll to position [2470, 0]
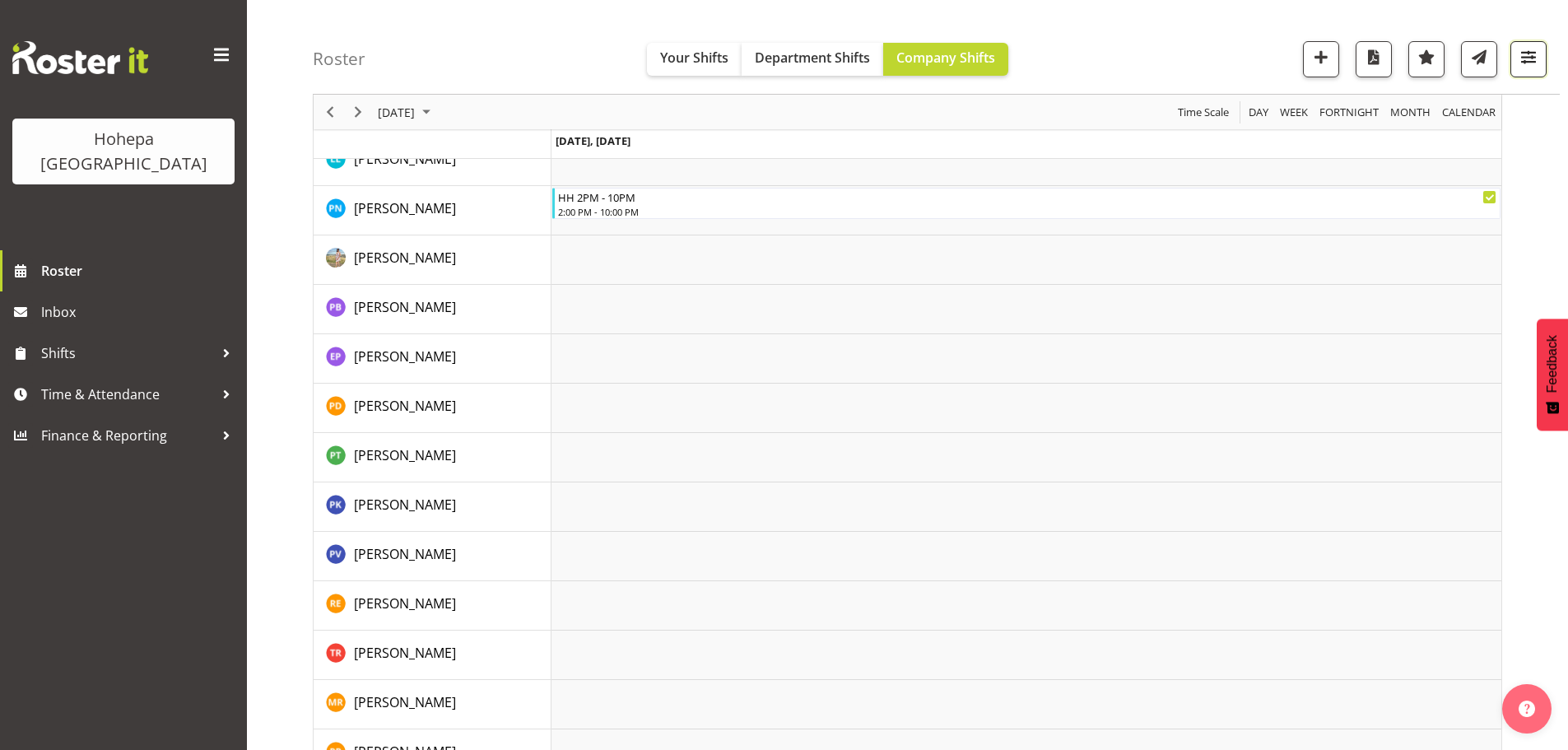
click at [1533, 61] on span "button" at bounding box center [1529, 57] width 21 height 21
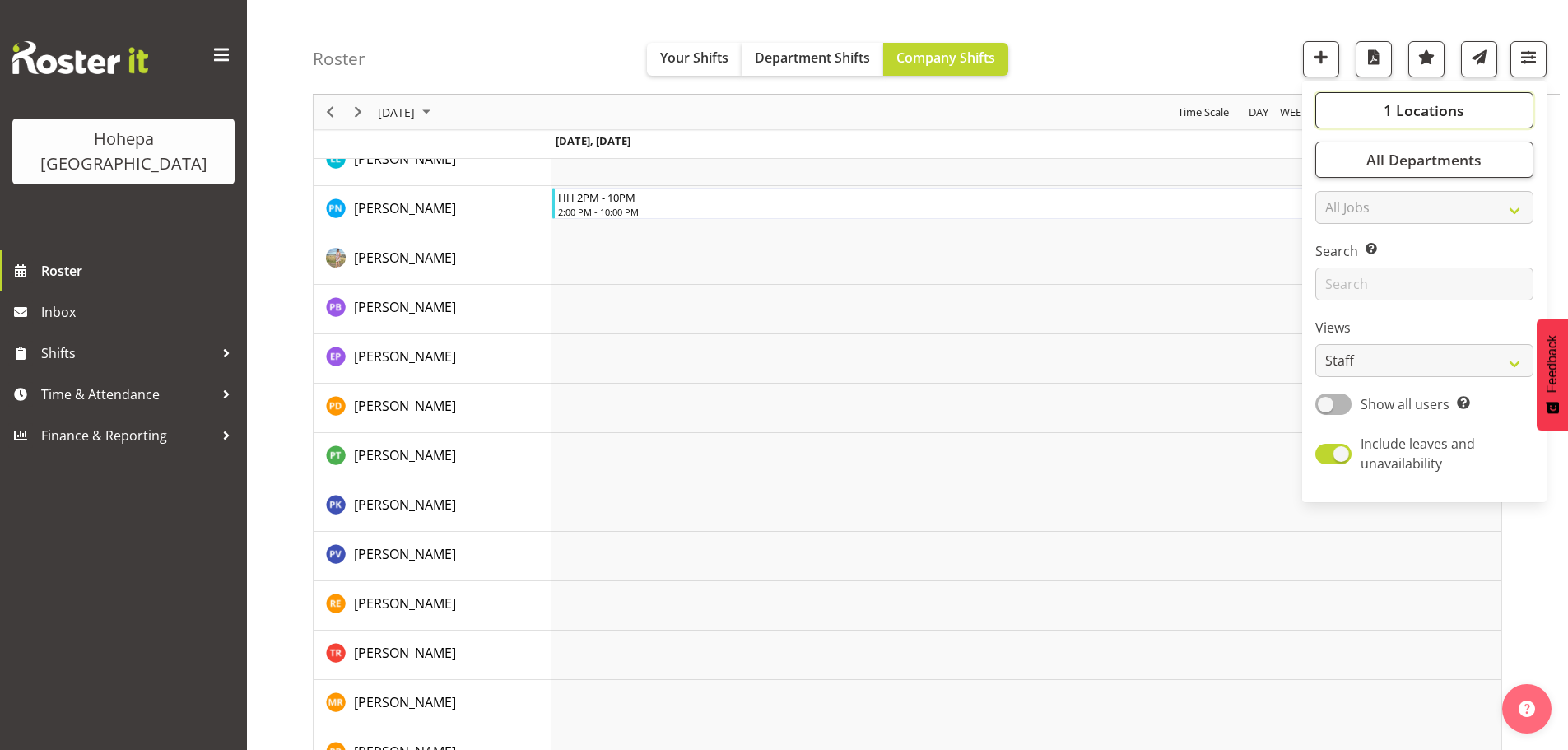
click at [1411, 109] on span "1 Locations" at bounding box center [1424, 110] width 81 height 20
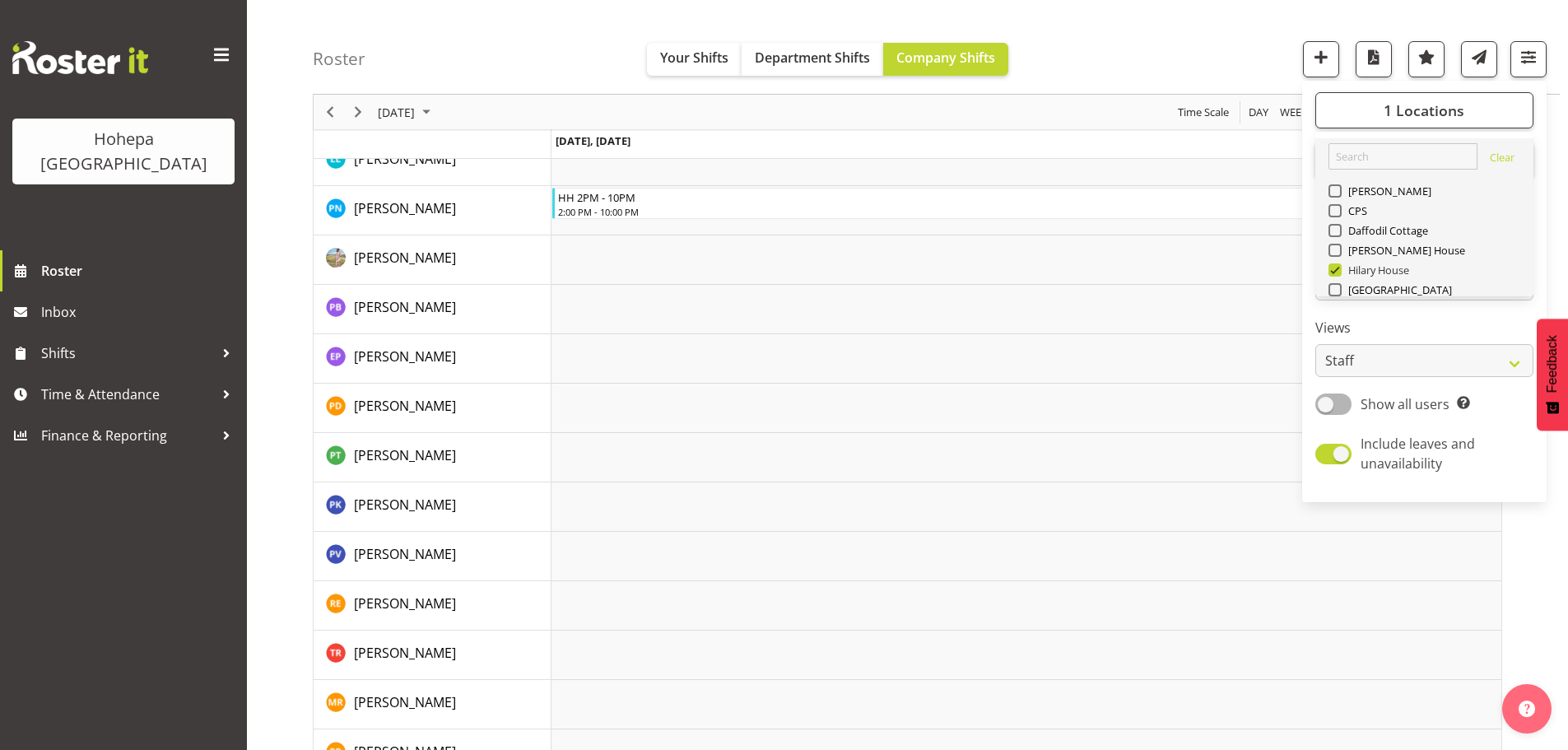
click at [1339, 267] on span at bounding box center [1335, 270] width 13 height 13
click at [1339, 267] on input "Hilary House" at bounding box center [1333, 270] width 11 height 11
checkbox input "false"
click at [1339, 232] on span at bounding box center [1335, 231] width 13 height 13
click at [1339, 232] on input "Daffodil Cottage" at bounding box center [1333, 231] width 11 height 11
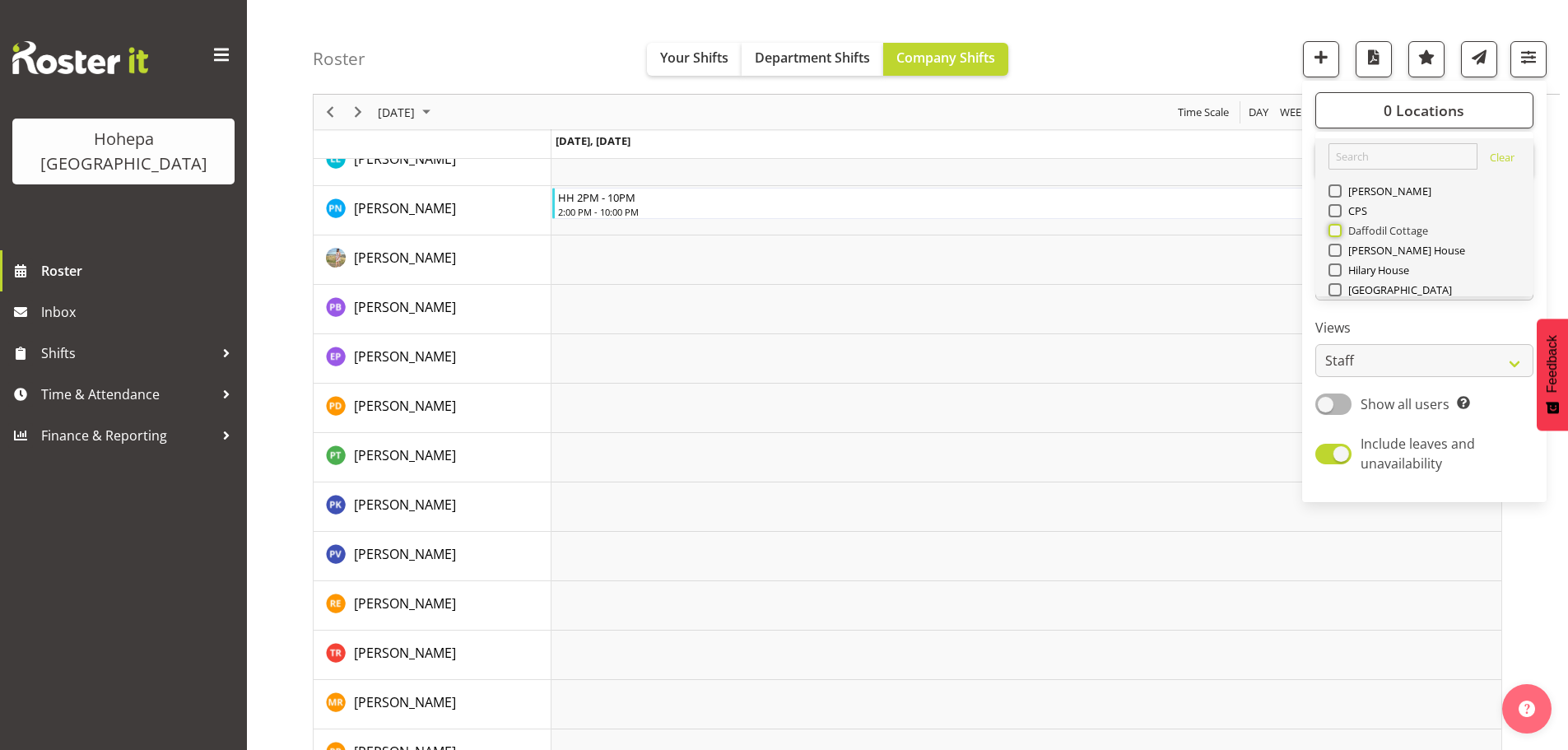
checkbox input "true"
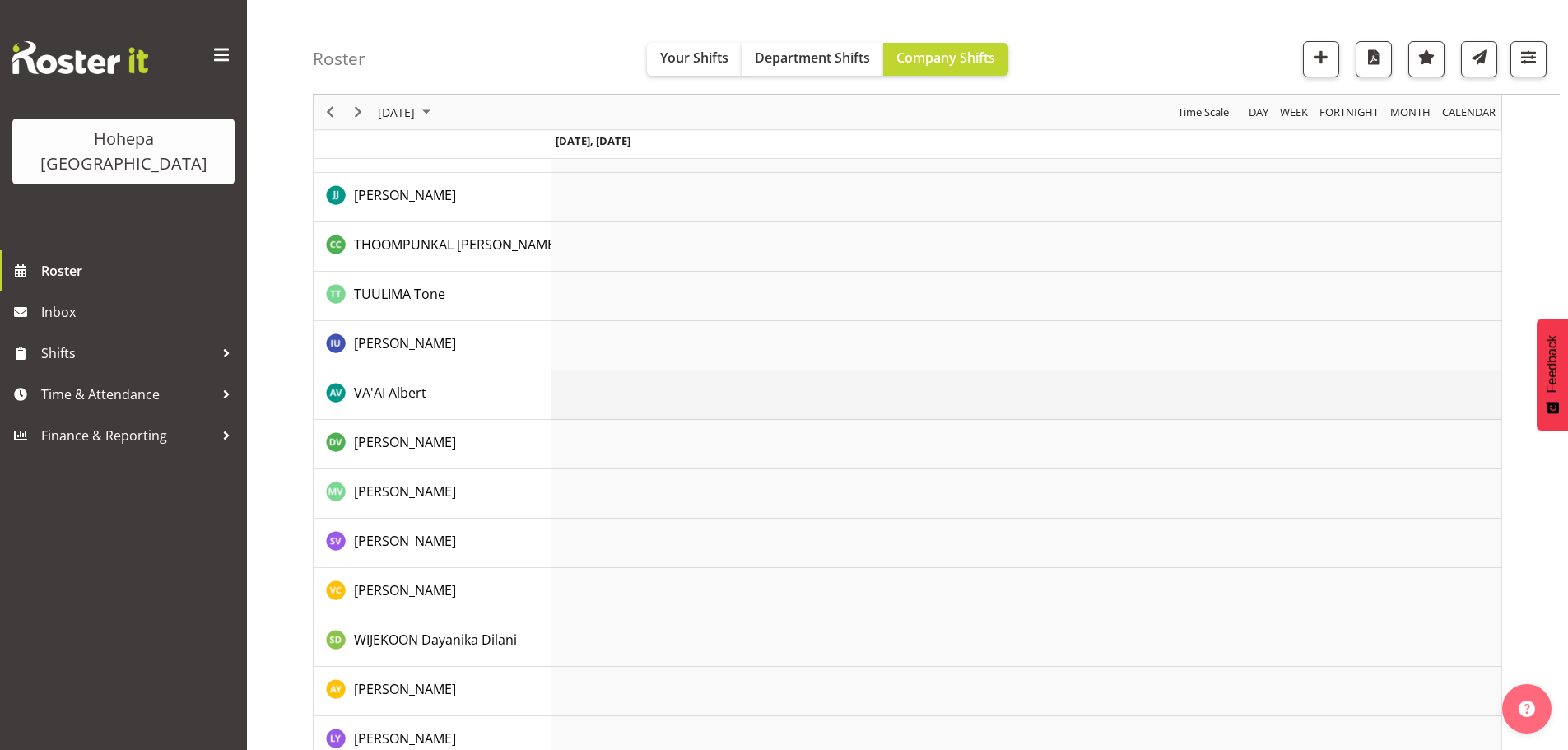
scroll to position [3055, 0]
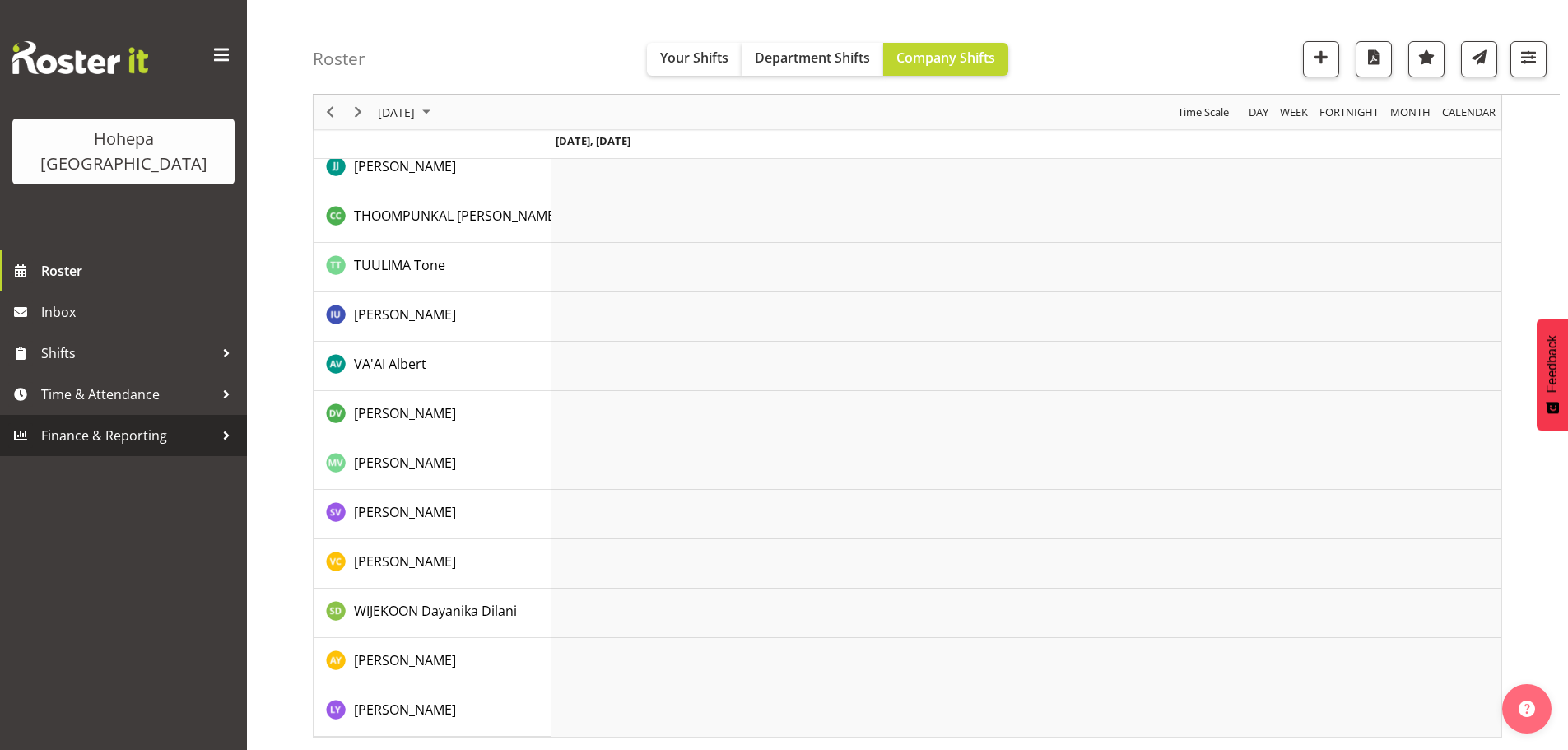
click at [81, 423] on span "Finance & Reporting" at bounding box center [128, 436] width 173 height 25
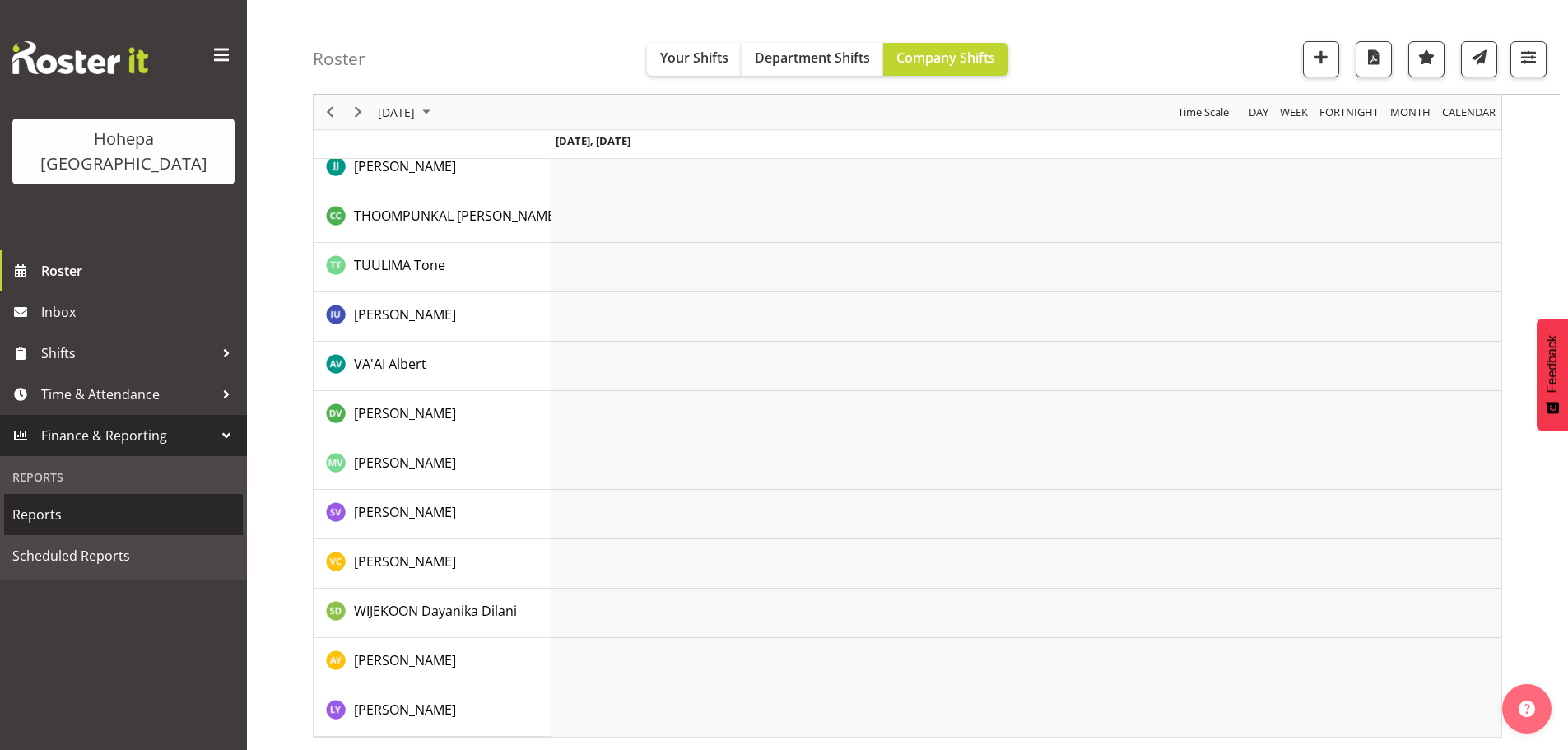
click at [61, 502] on span "Reports" at bounding box center [123, 514] width 222 height 25
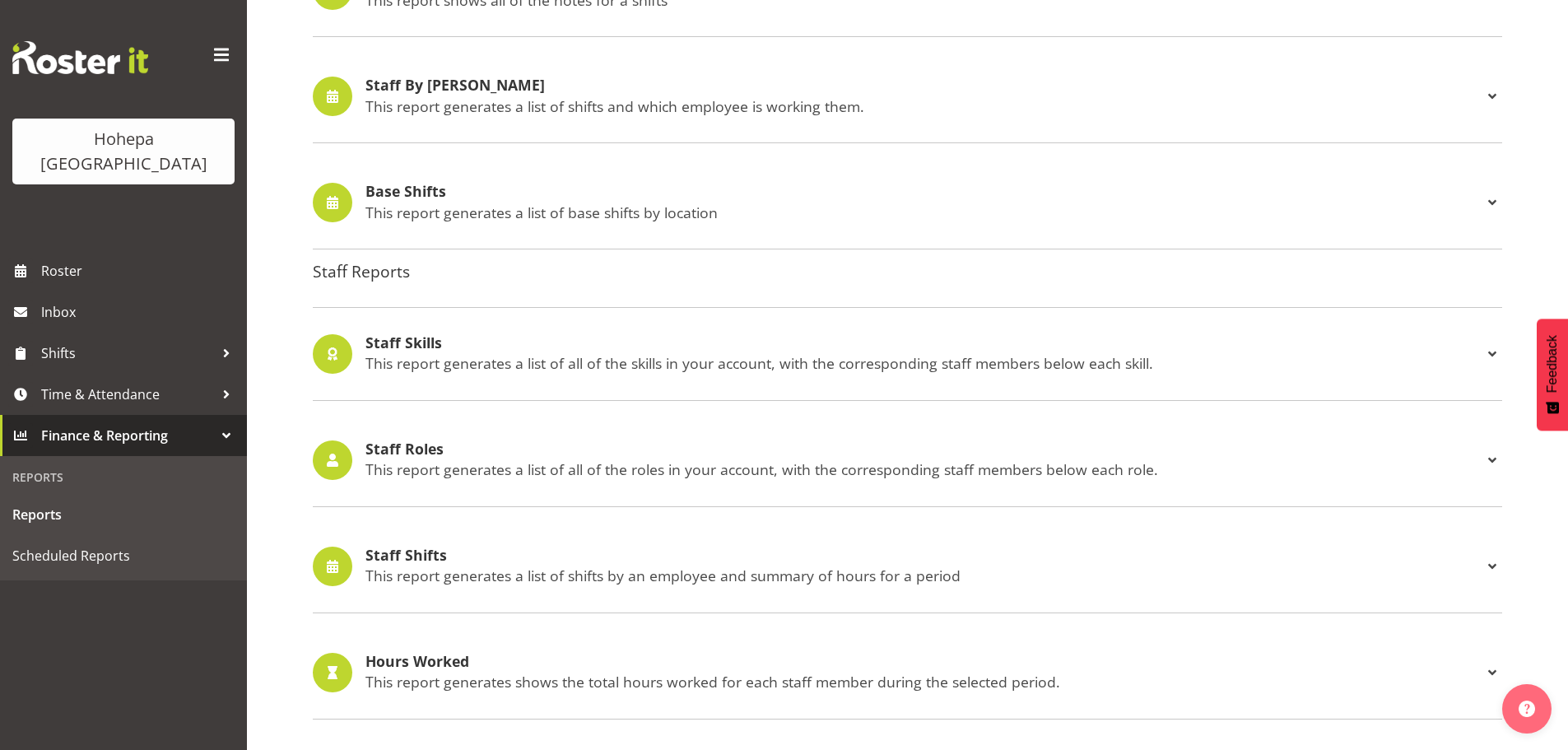
scroll to position [1537, 0]
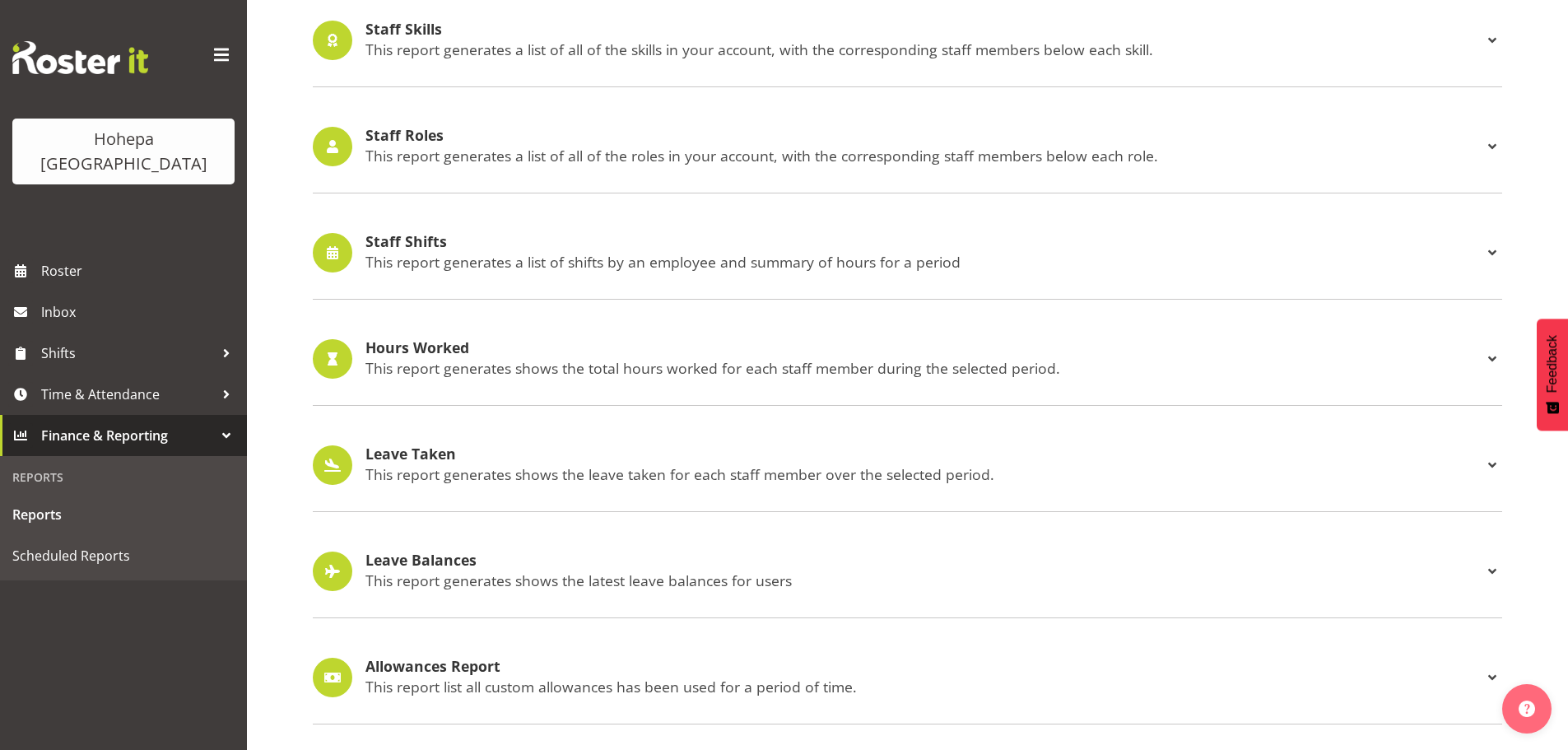
click at [425, 253] on p "This report generates a list of shifts by an employee and summary of hours for …" at bounding box center [924, 262] width 1117 height 18
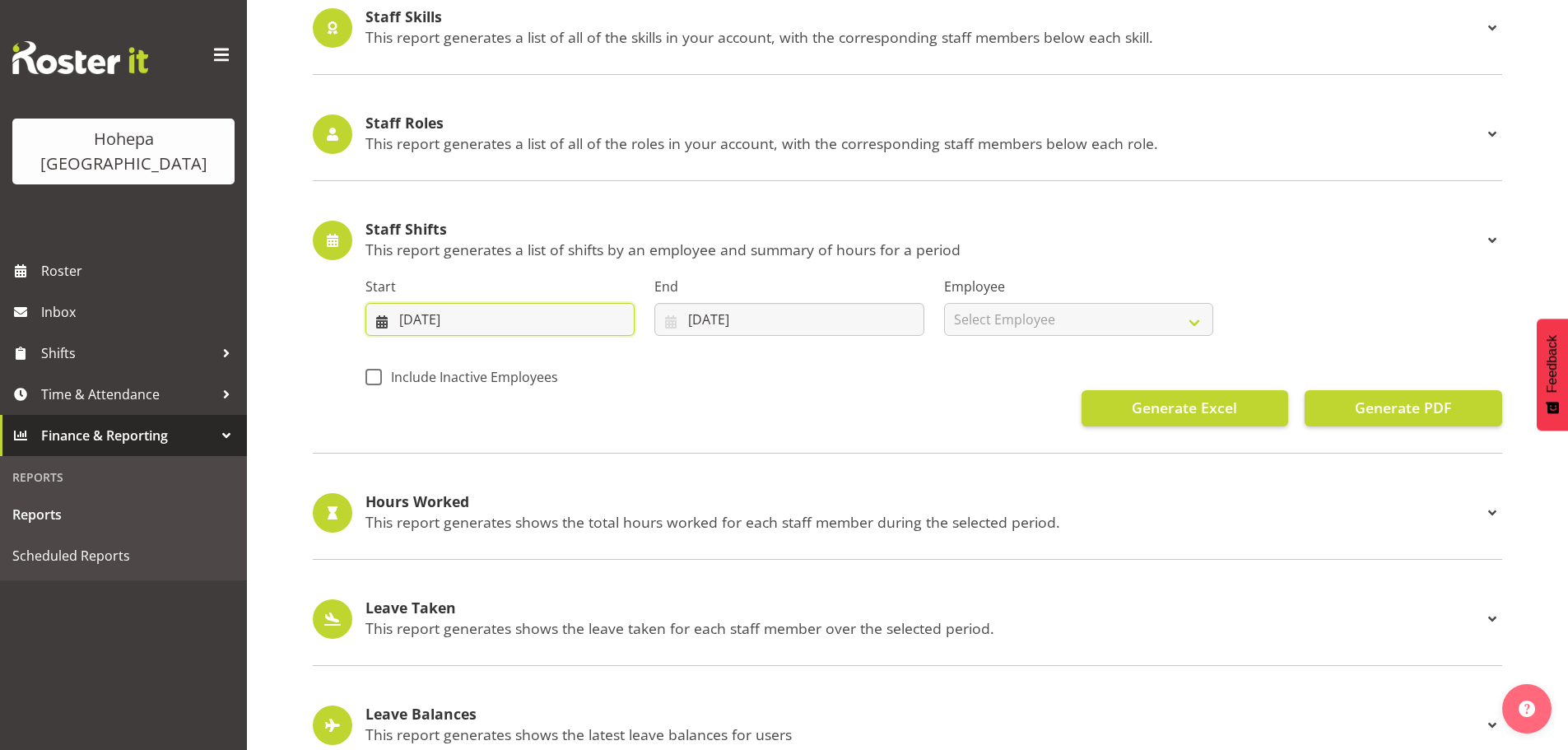
click at [402, 322] on input "[DATE]" at bounding box center [500, 319] width 269 height 33
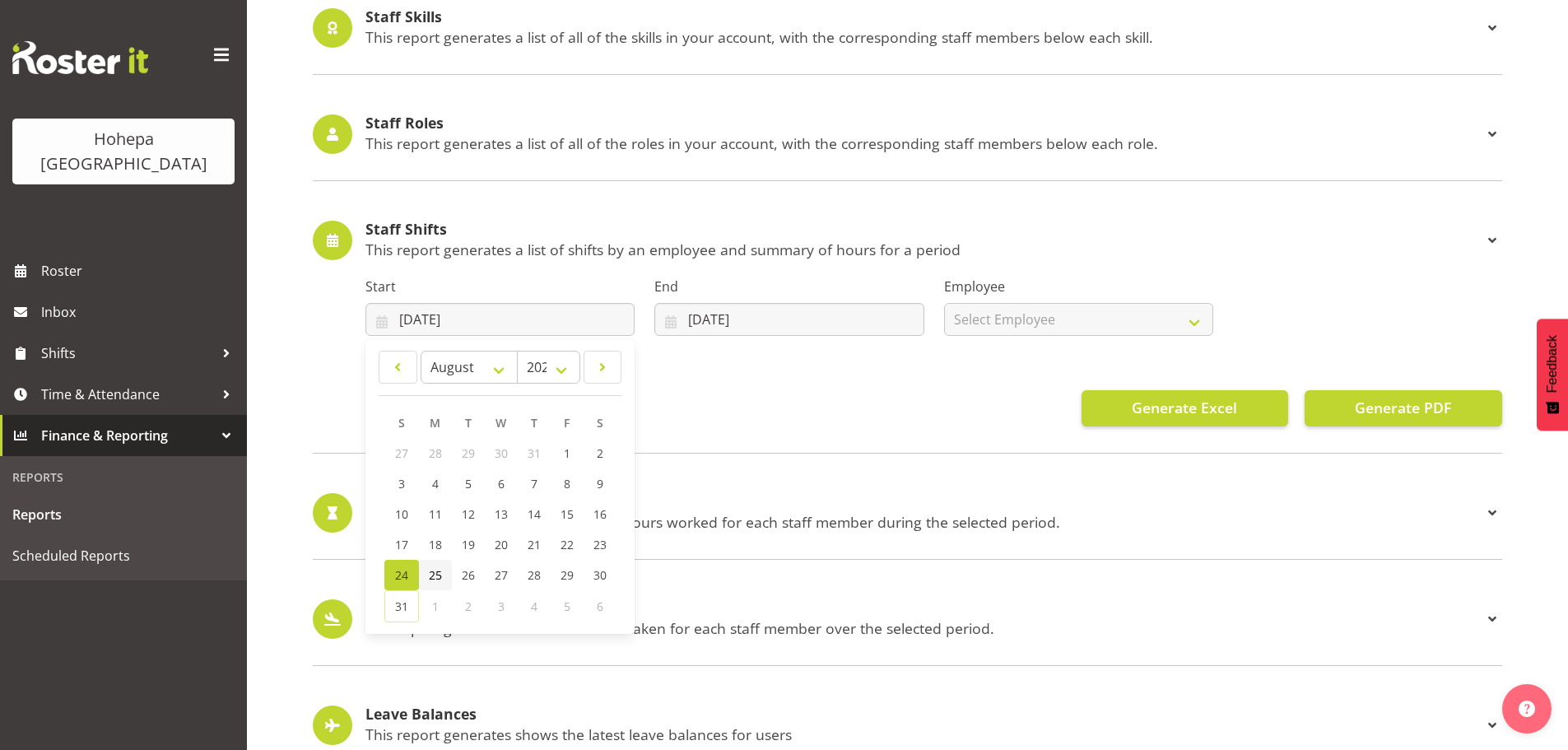
click at [431, 578] on span "25" at bounding box center [436, 575] width 13 height 15
type input "[DATE]"
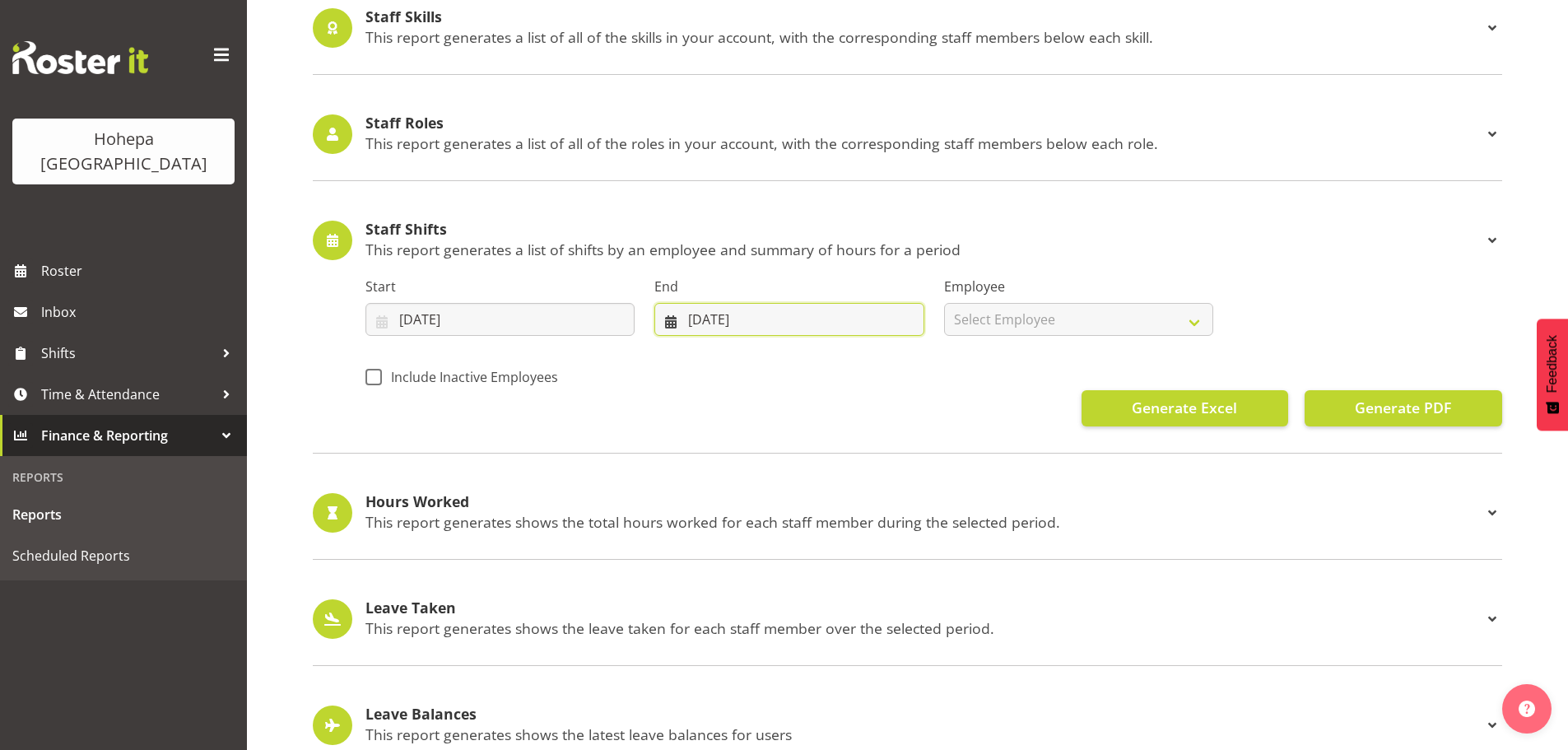
click at [700, 317] on input "[DATE]" at bounding box center [789, 319] width 269 height 33
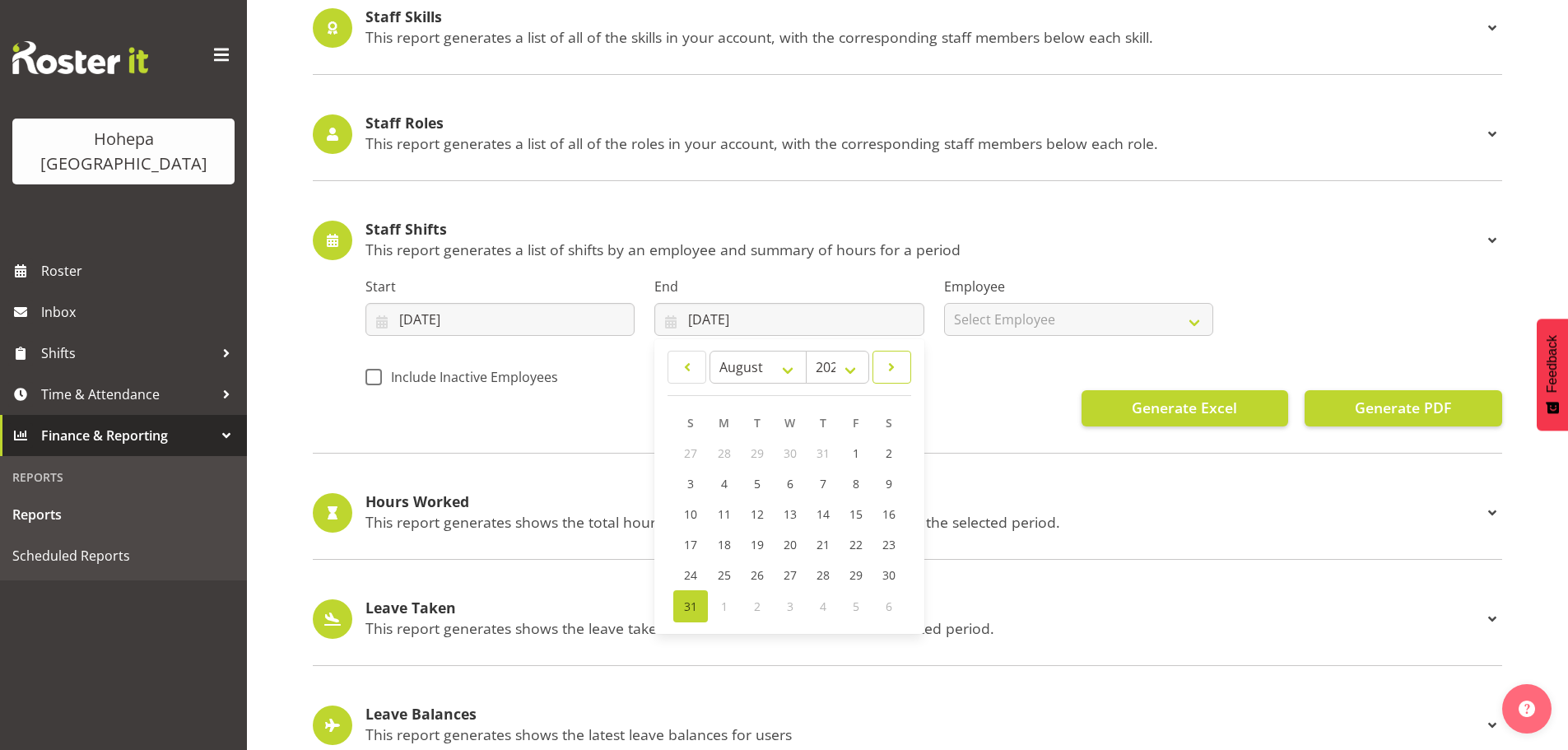
click at [889, 365] on span at bounding box center [892, 367] width 17 height 20
select select "8"
click at [687, 489] on span "7" at bounding box center [690, 486] width 7 height 15
type input "[DATE]"
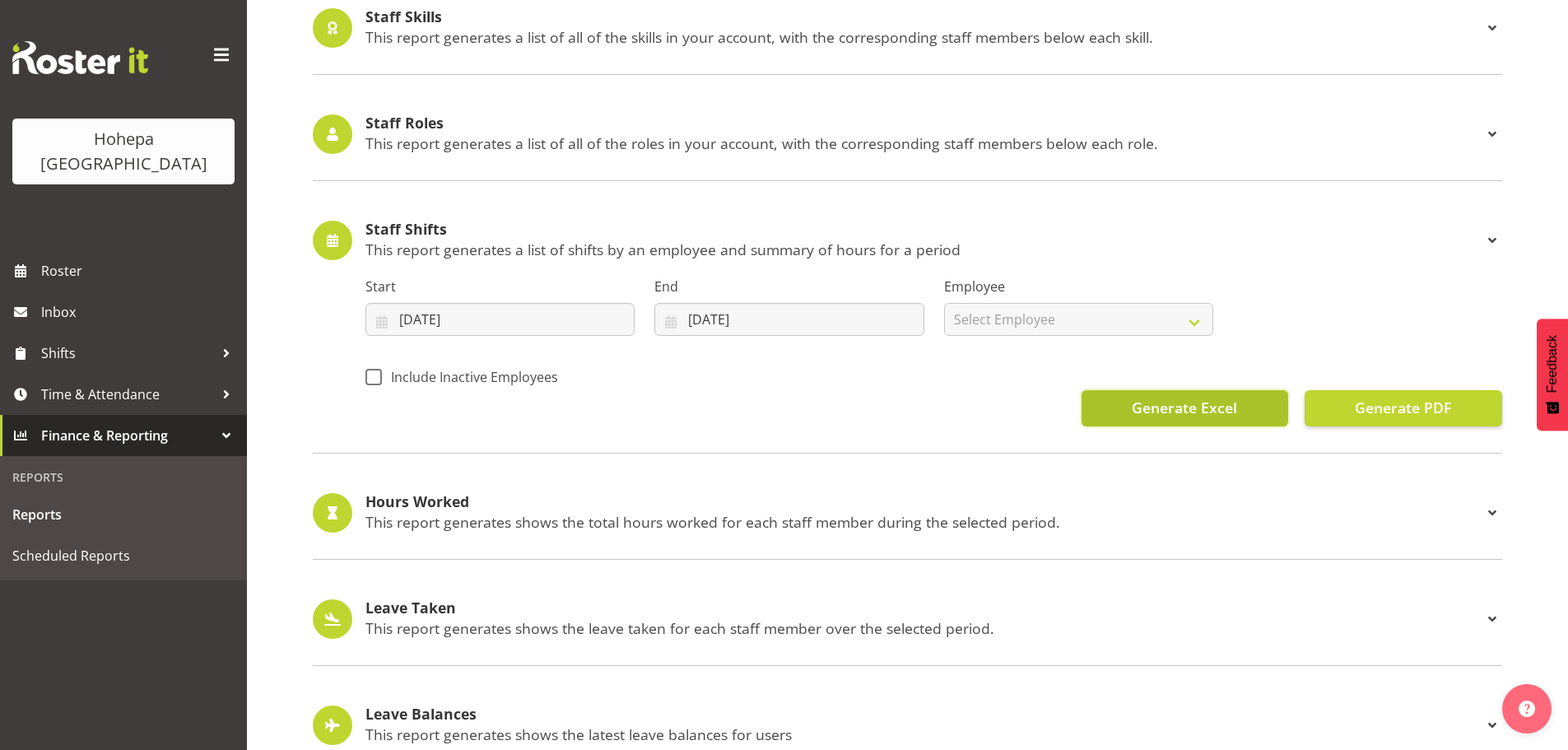
click at [1176, 408] on span "Generate Excel" at bounding box center [1184, 408] width 106 height 21
